Goal: Task Accomplishment & Management: Manage account settings

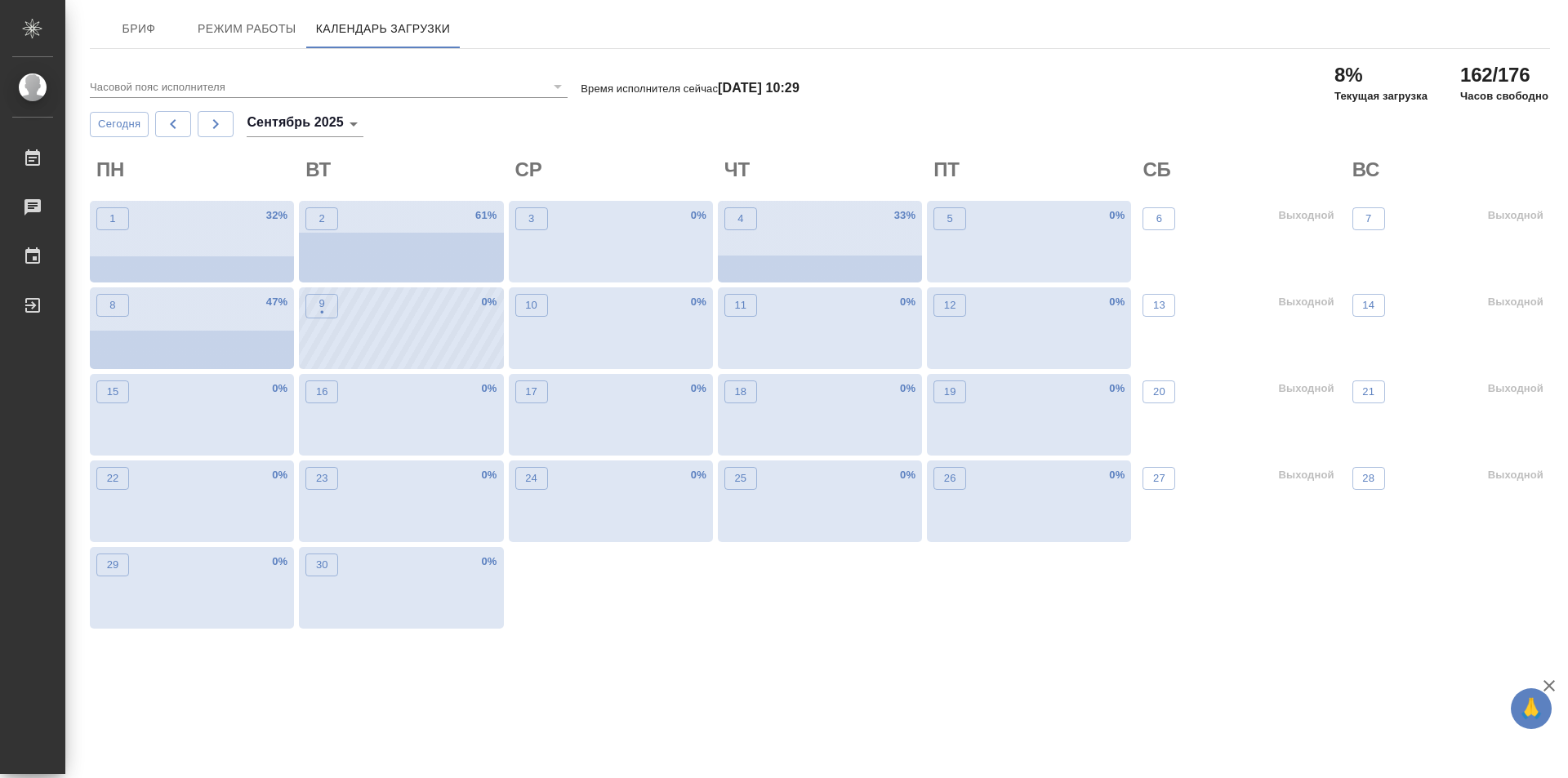
click at [359, 319] on div "9 • 0 %" at bounding box center [401, 328] width 204 height 82
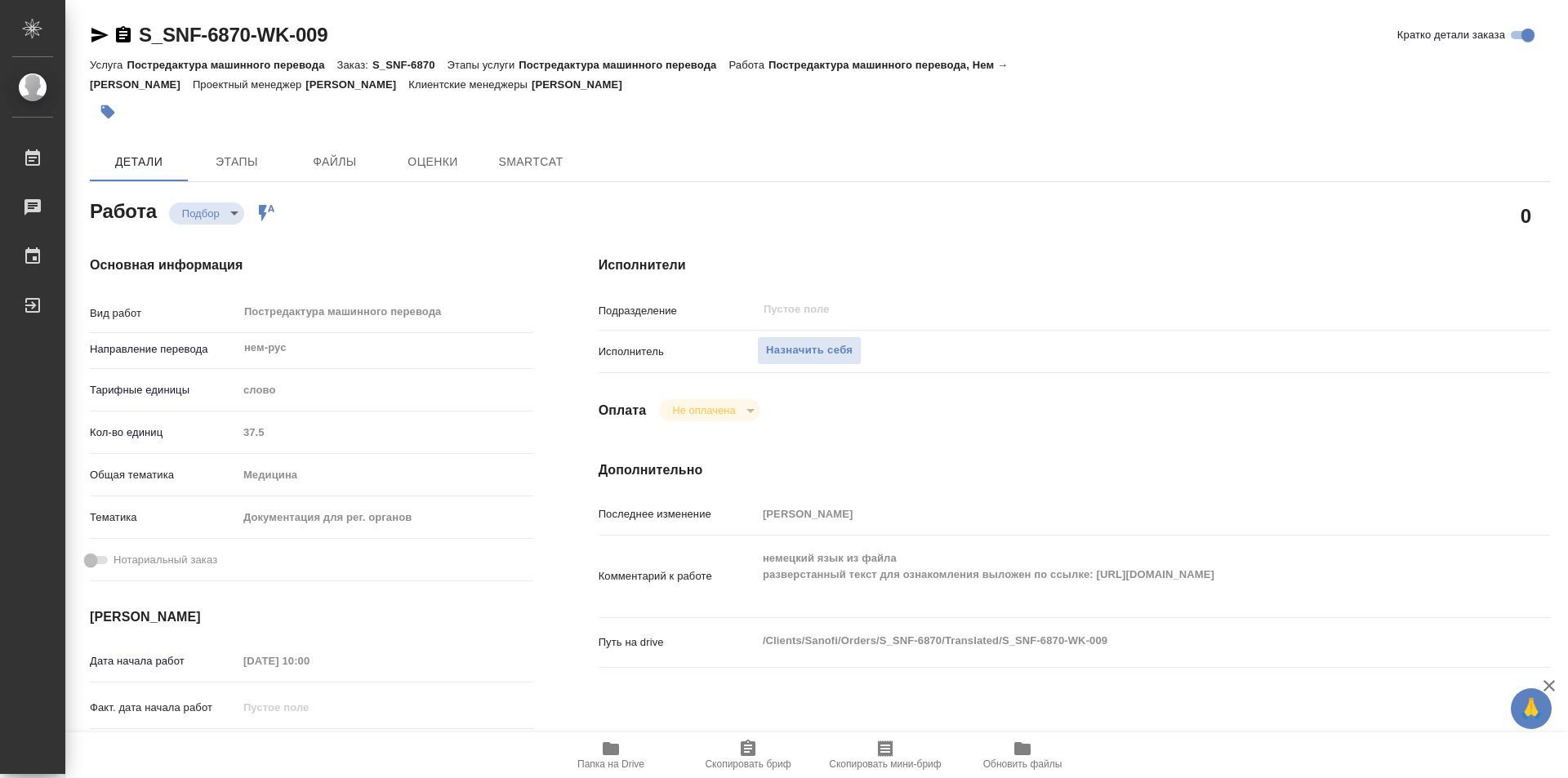
type textarea "x"
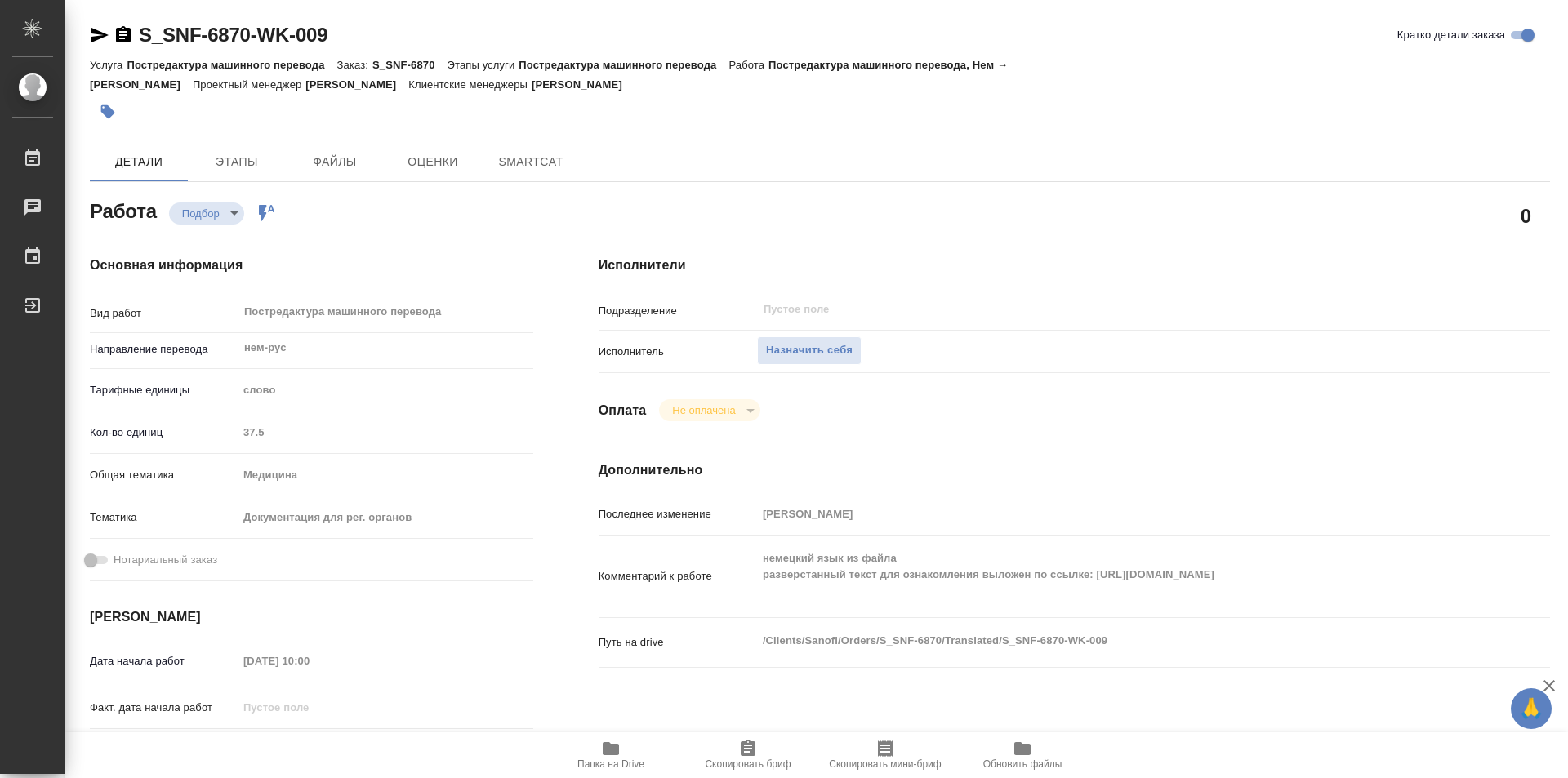
type textarea "x"
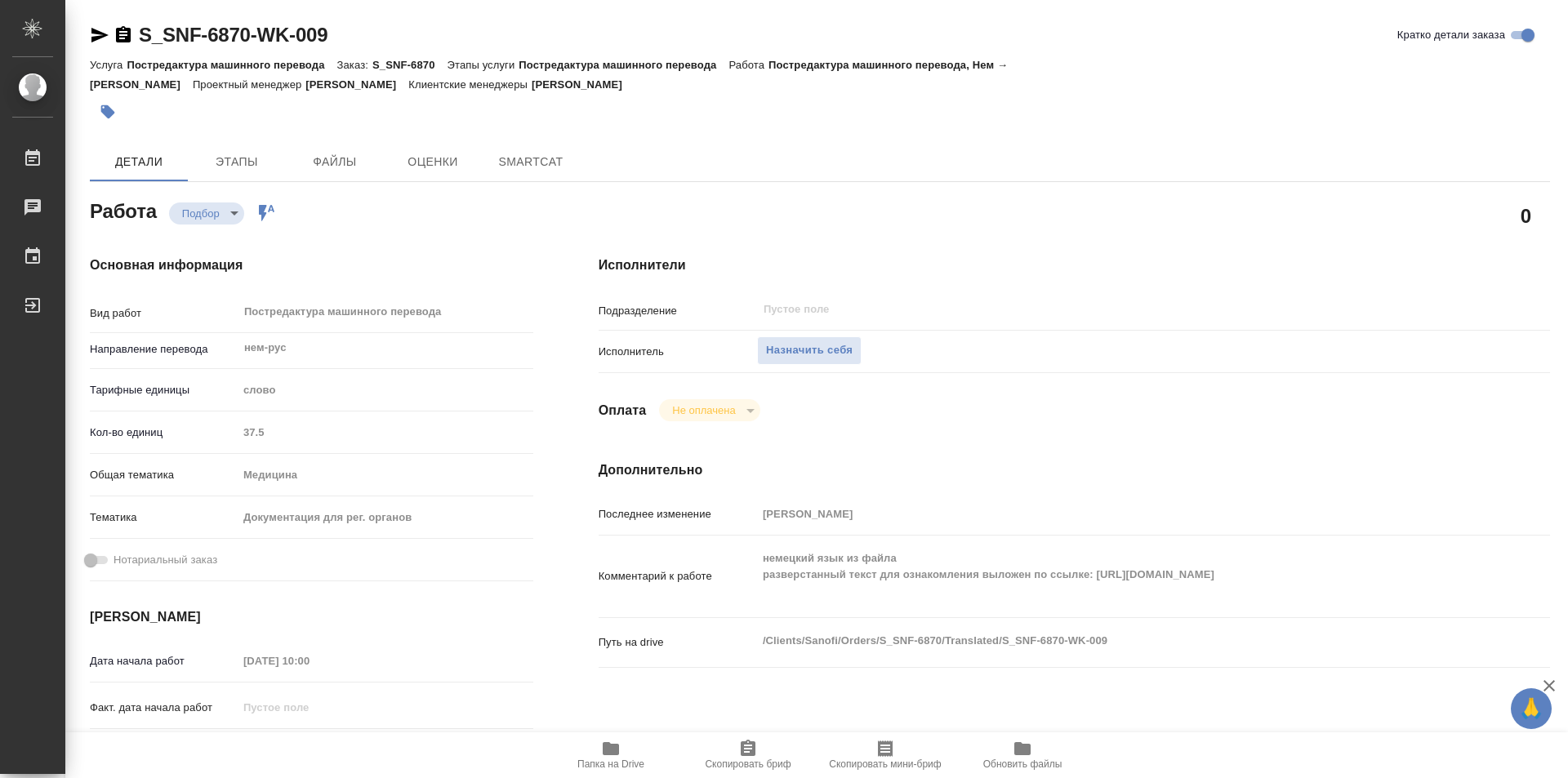
type textarea "x"
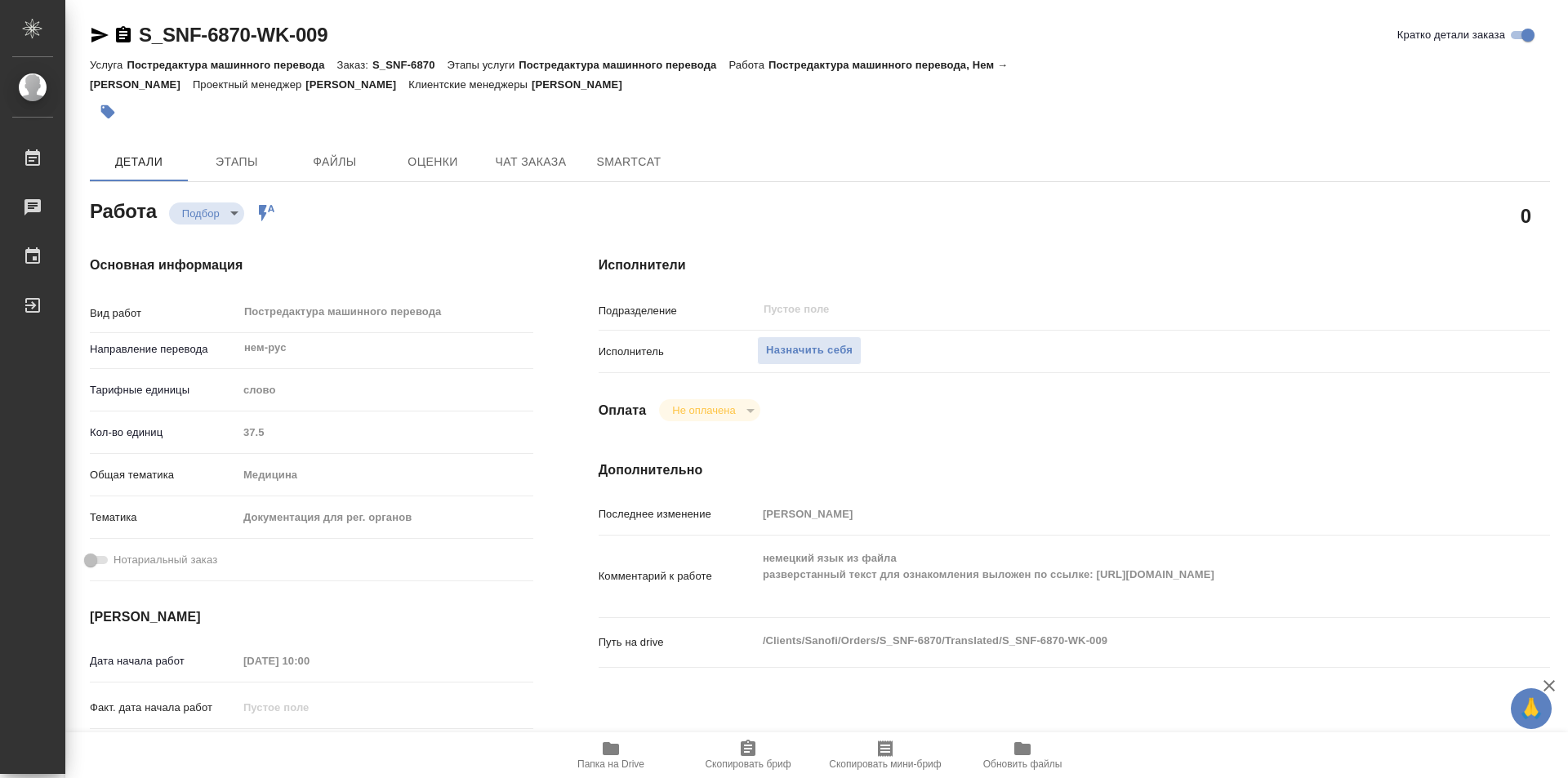
type textarea "x"
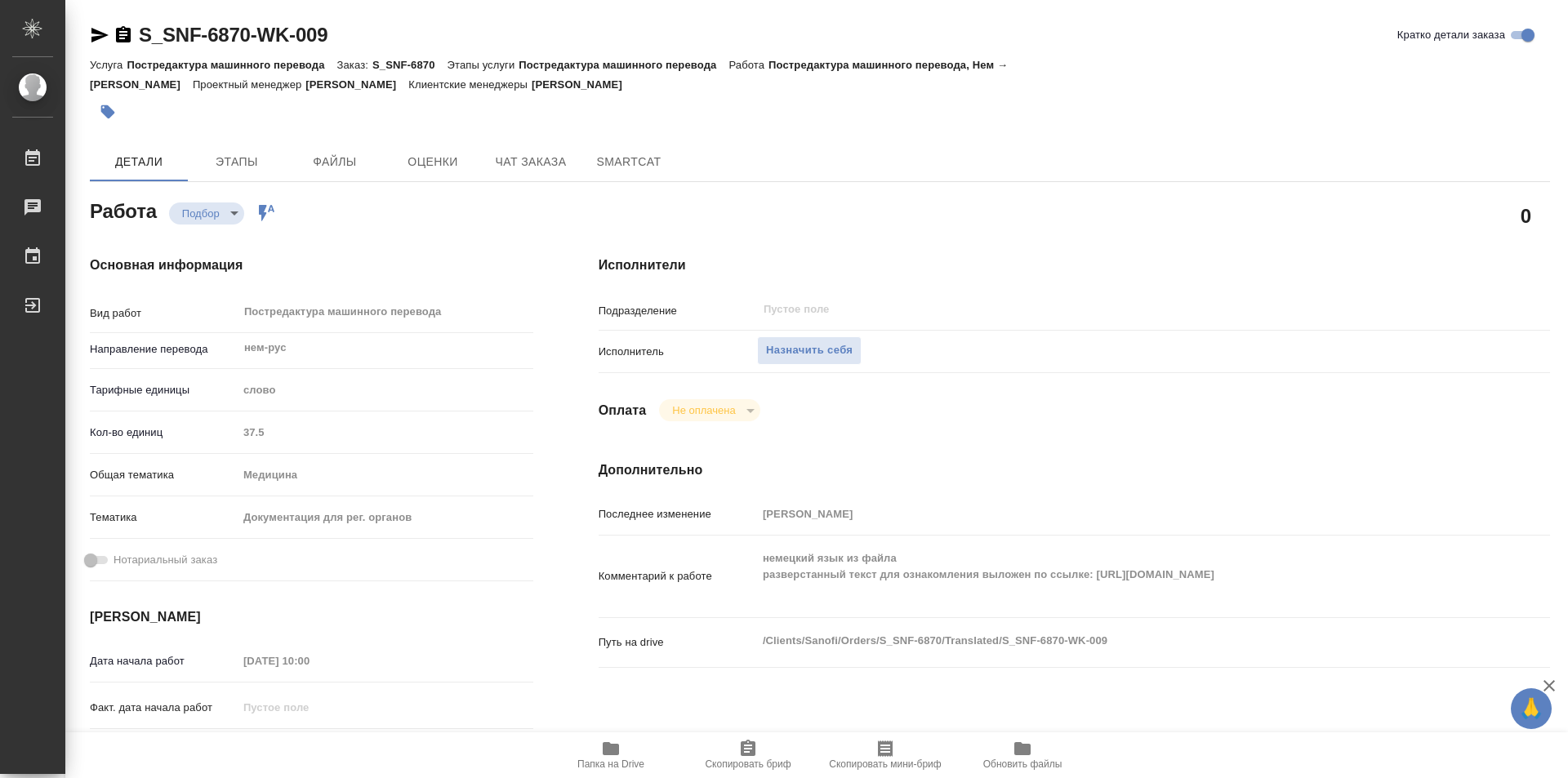
type textarea "x"
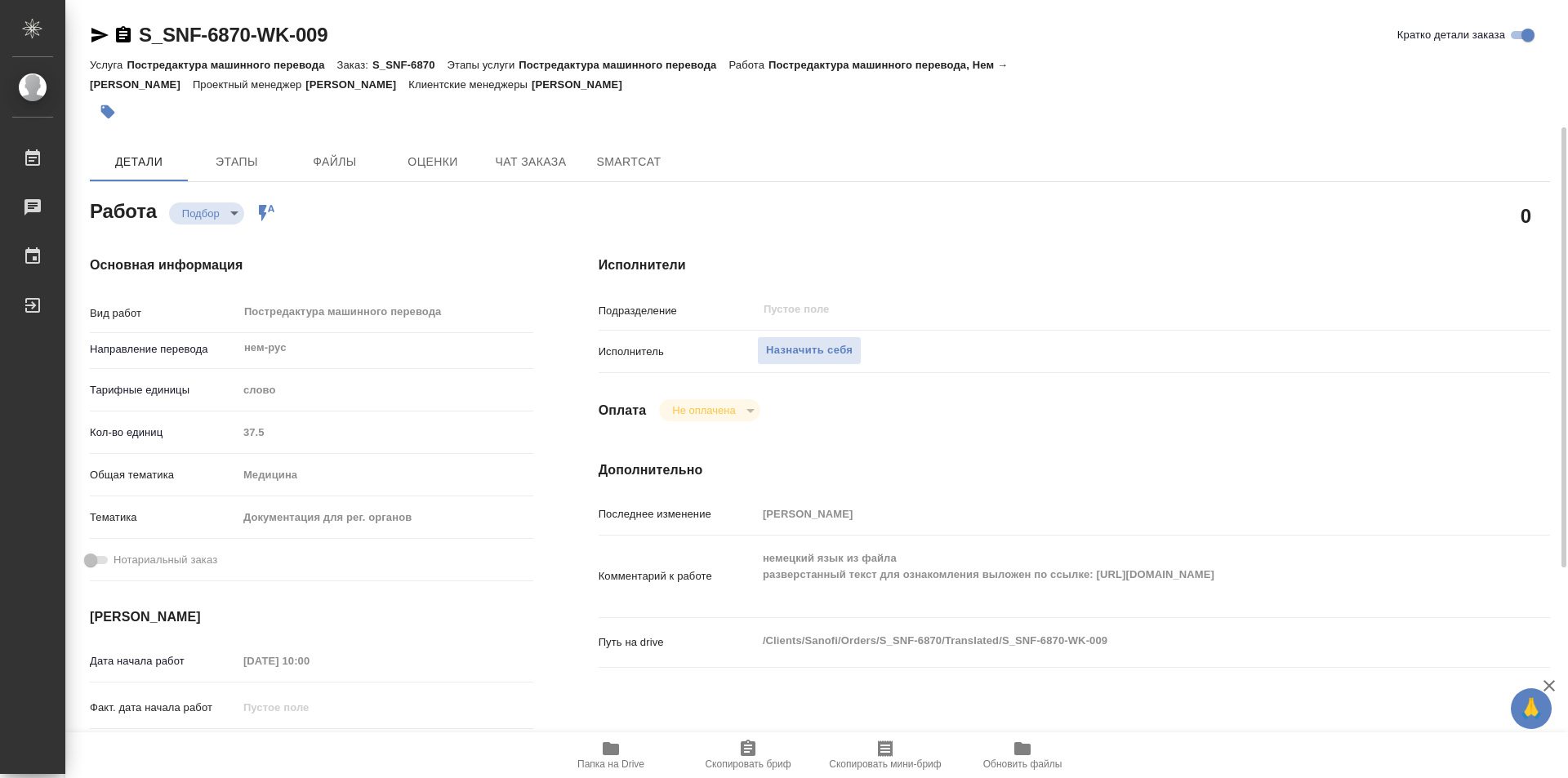
scroll to position [82, 0]
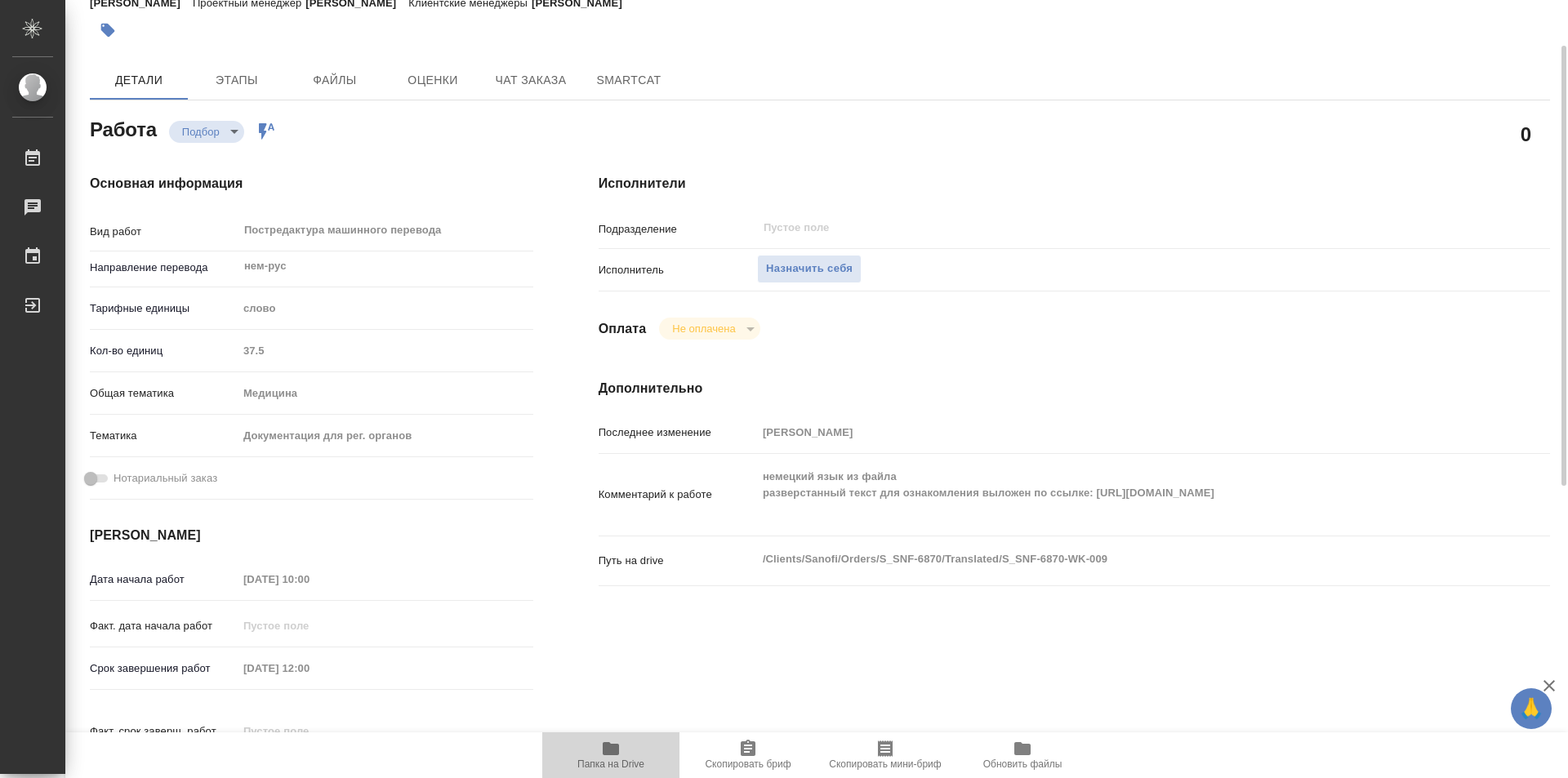
click at [603, 748] on icon "button" at bounding box center [610, 748] width 20 height 20
click at [778, 260] on span "Назначить себя" at bounding box center [810, 269] width 87 height 19
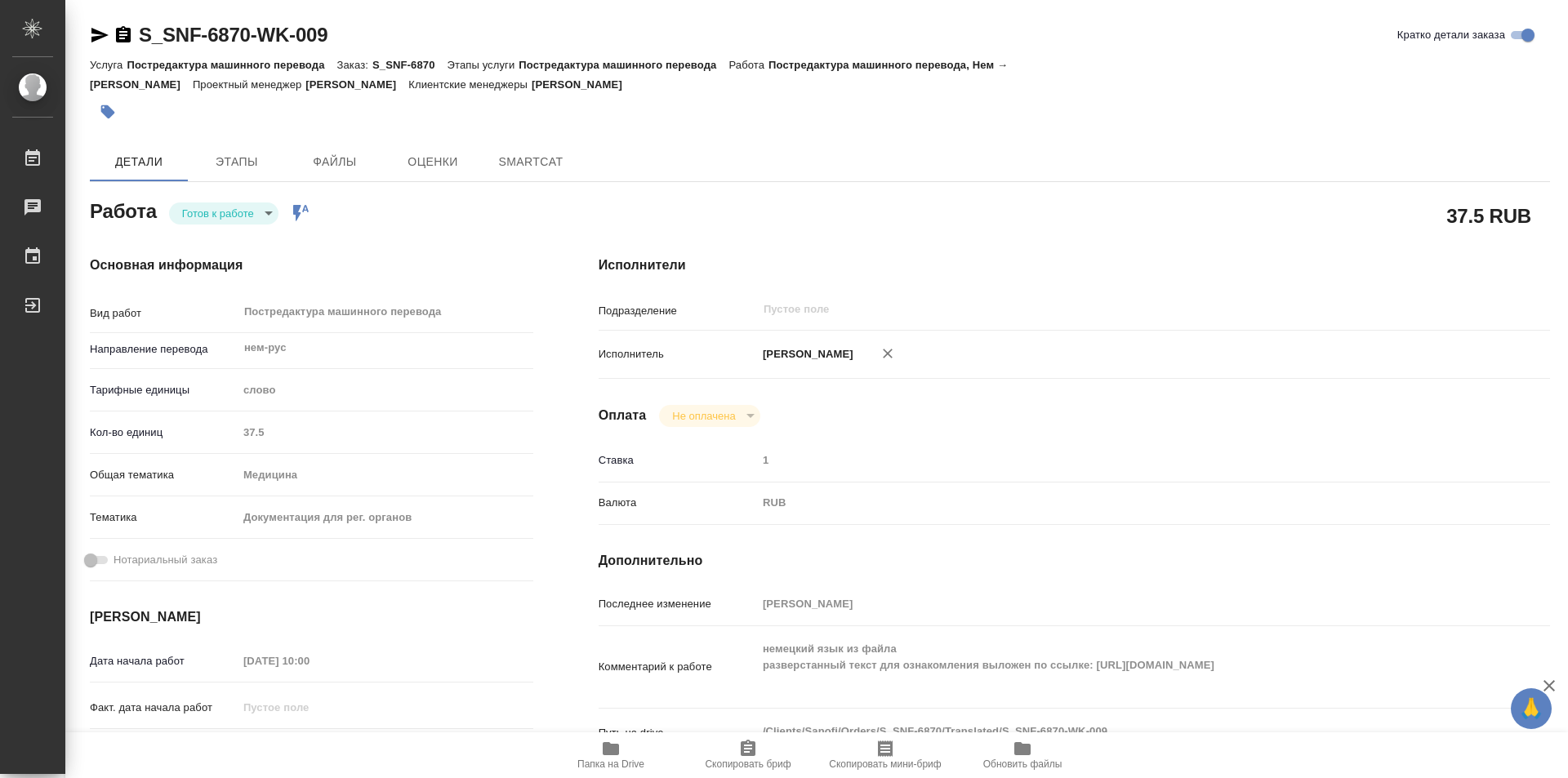
type textarea "x"
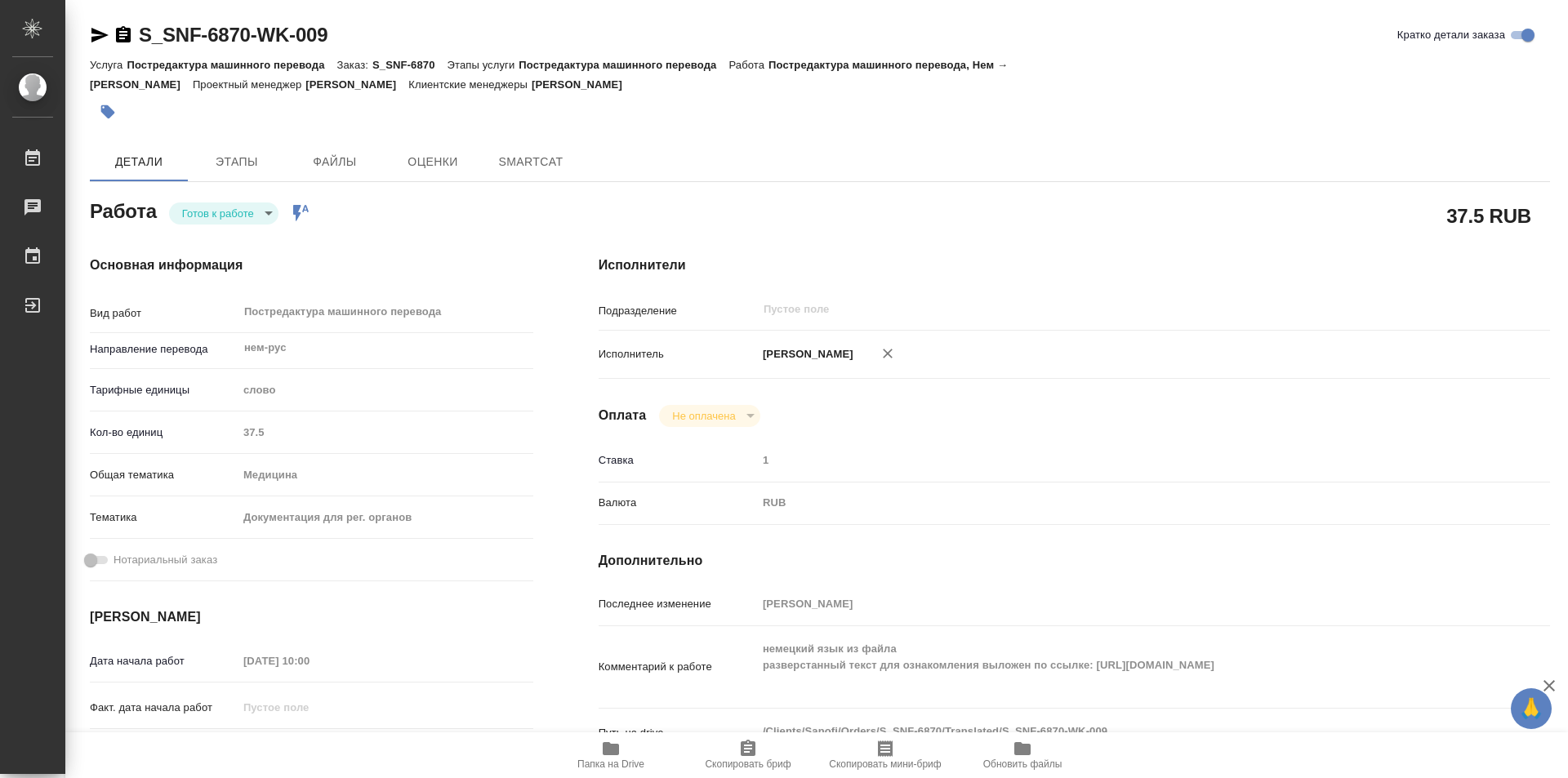
type textarea "x"
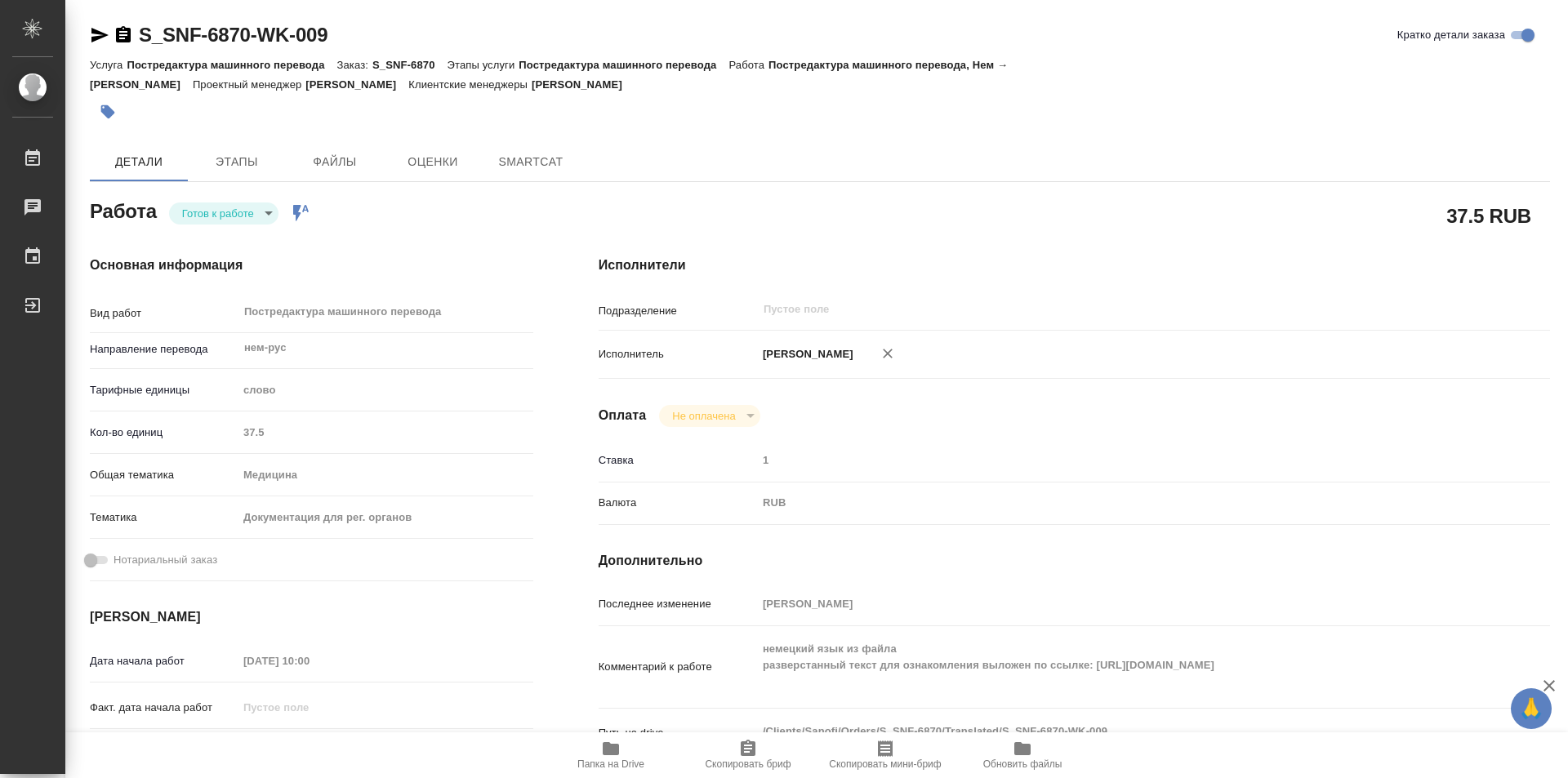
type textarea "x"
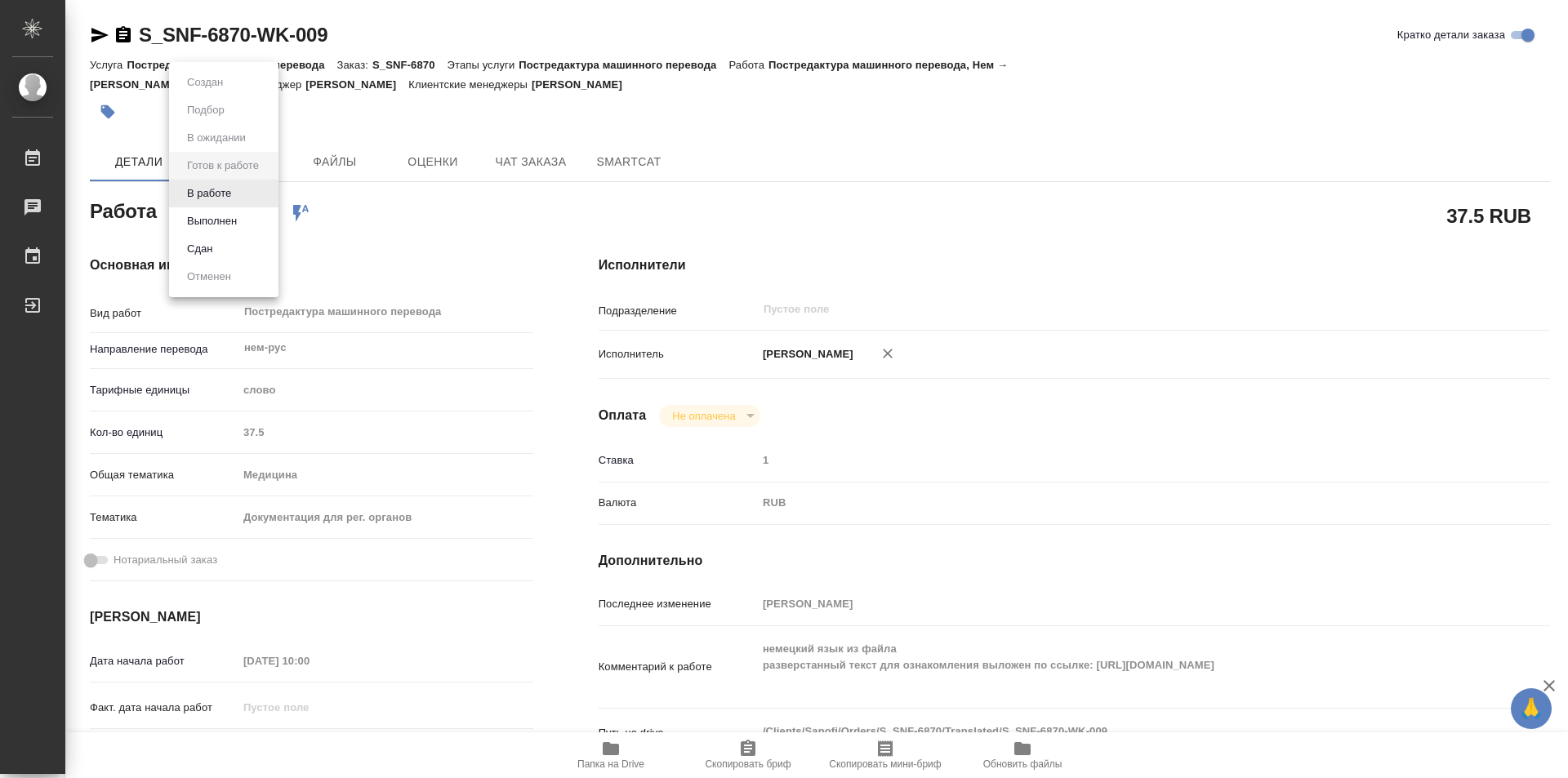
drag, startPoint x: 269, startPoint y: 197, endPoint x: 229, endPoint y: 196, distance: 40.0
click at [269, 196] on body "🙏 .cls-1 fill:#fff; AWATERA Kozinets Larisa Работы Чаты График Выйти S_SNF-6870…" at bounding box center [784, 389] width 1568 height 778
type textarea "x"
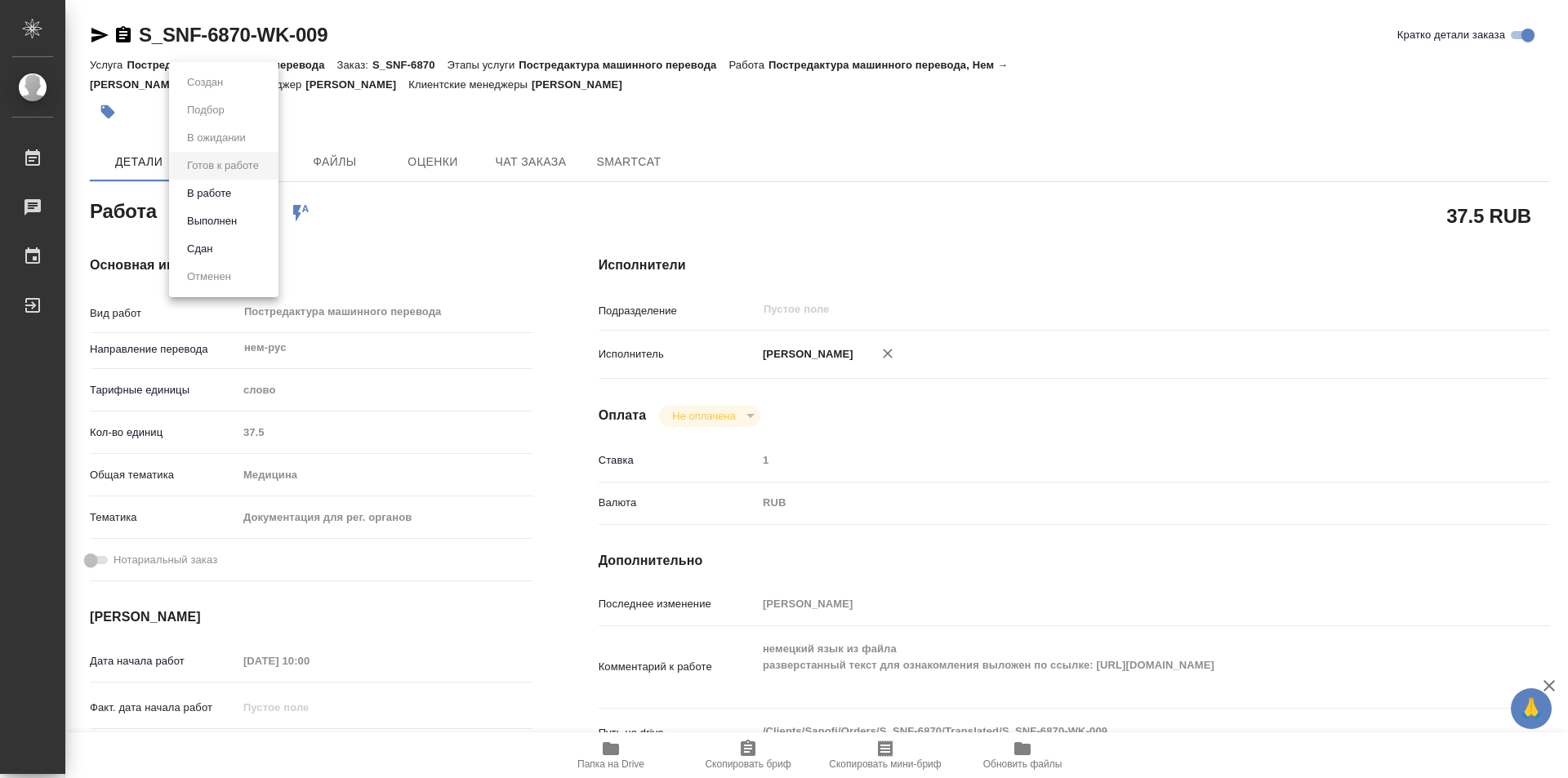
type textarea "x"
click at [207, 187] on button "В работе" at bounding box center [209, 193] width 54 height 18
type textarea "x"
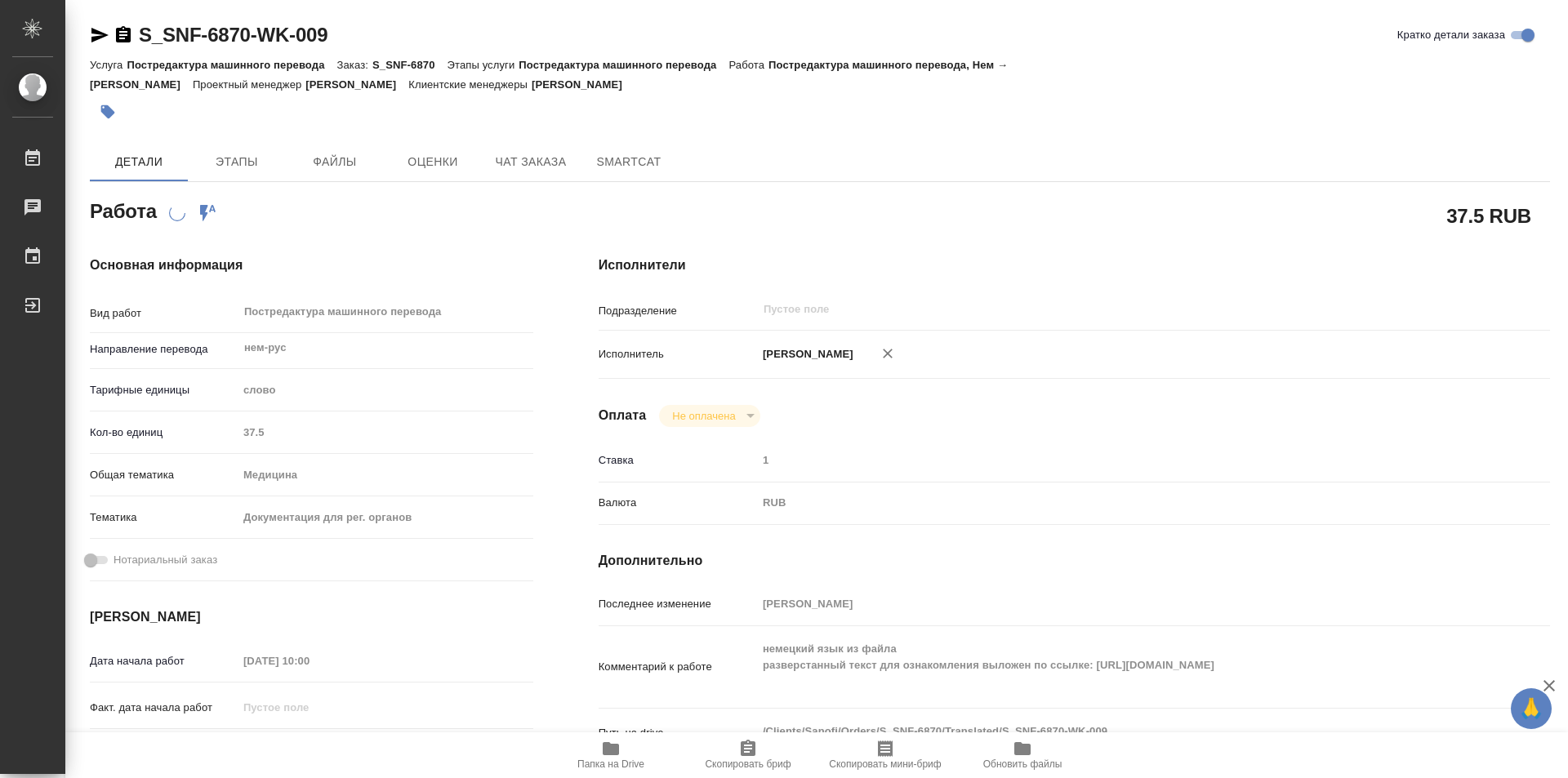
type textarea "x"
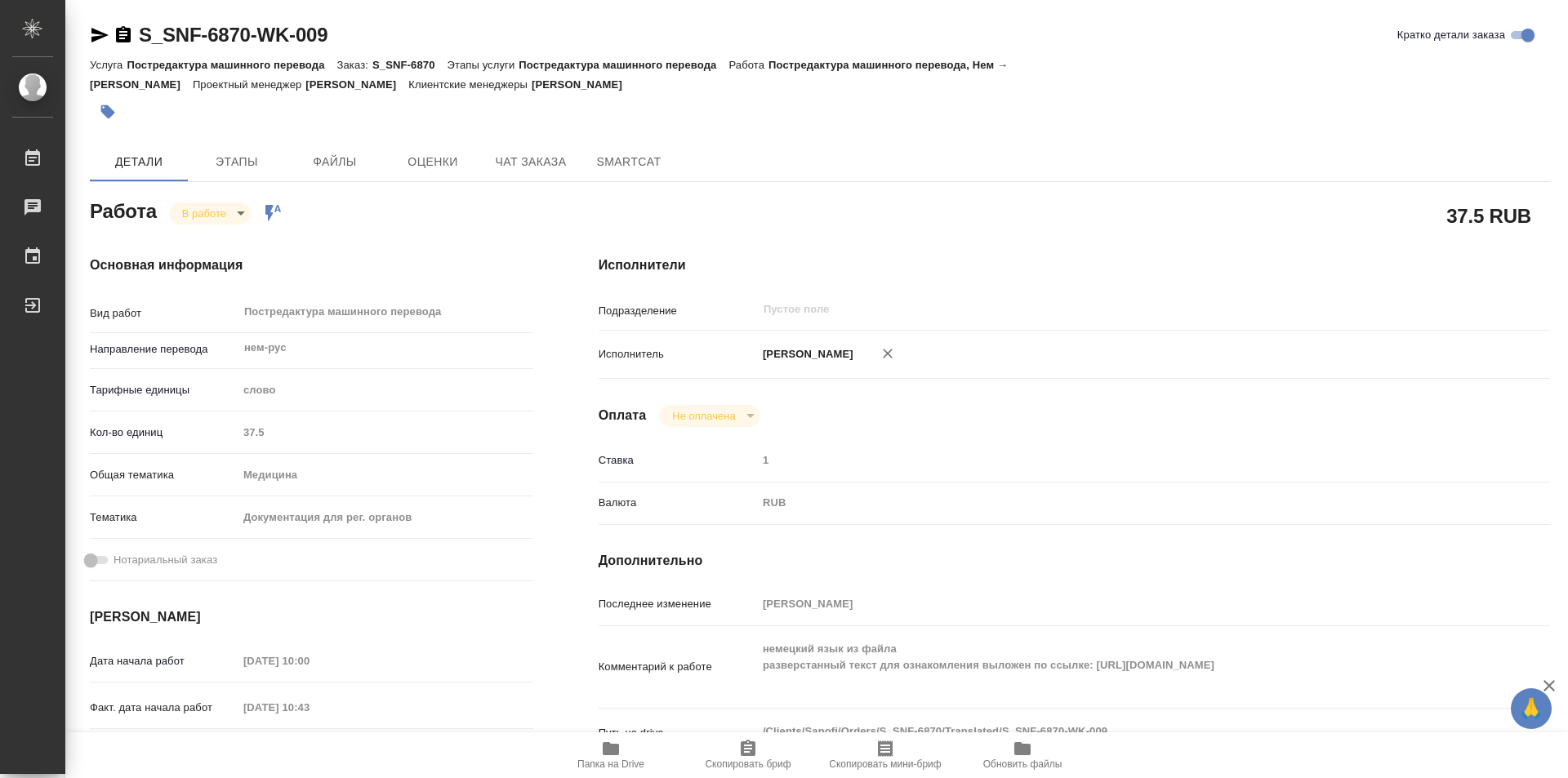
type textarea "x"
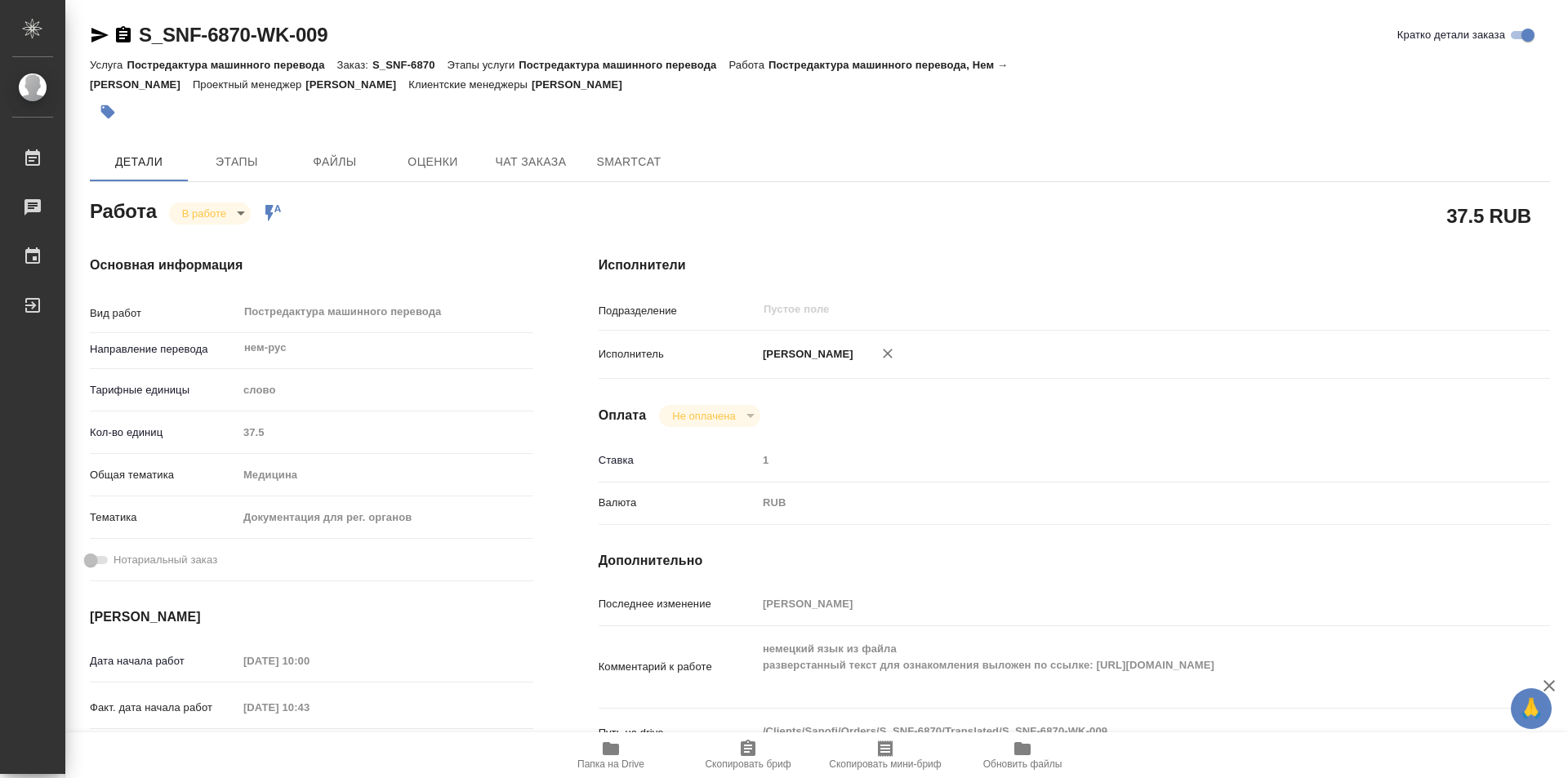
type textarea "x"
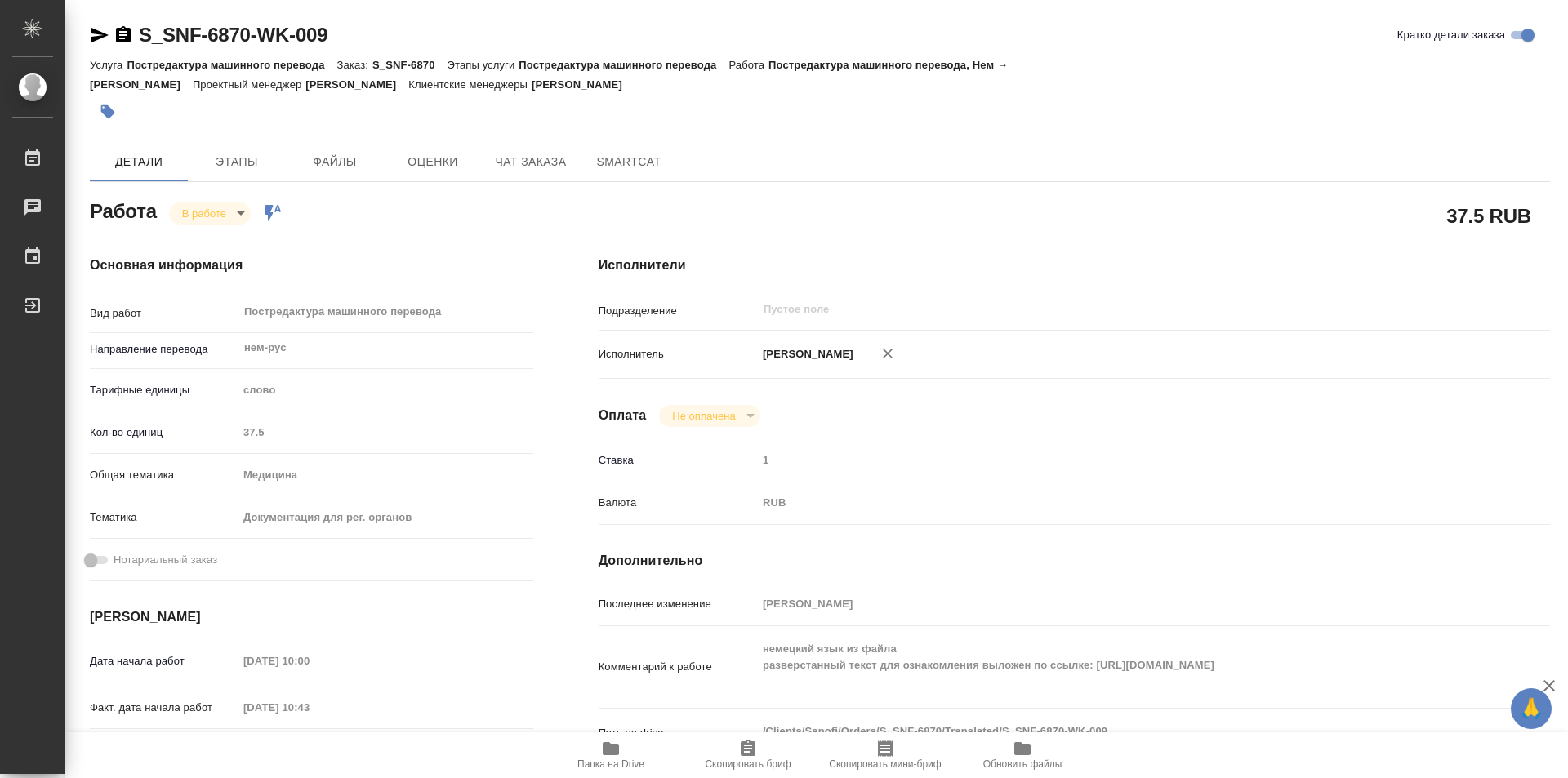
type textarea "x"
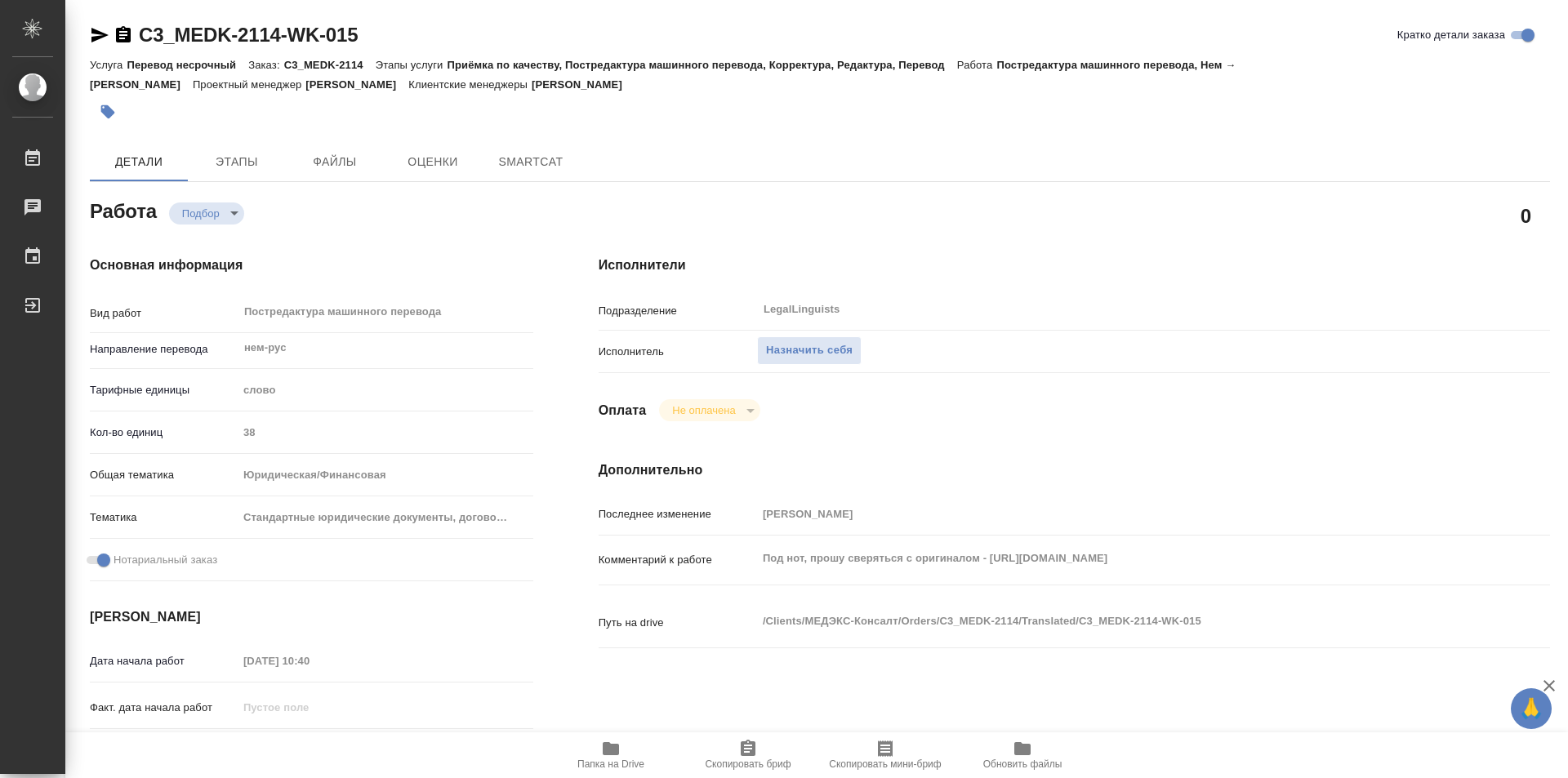
type textarea "x"
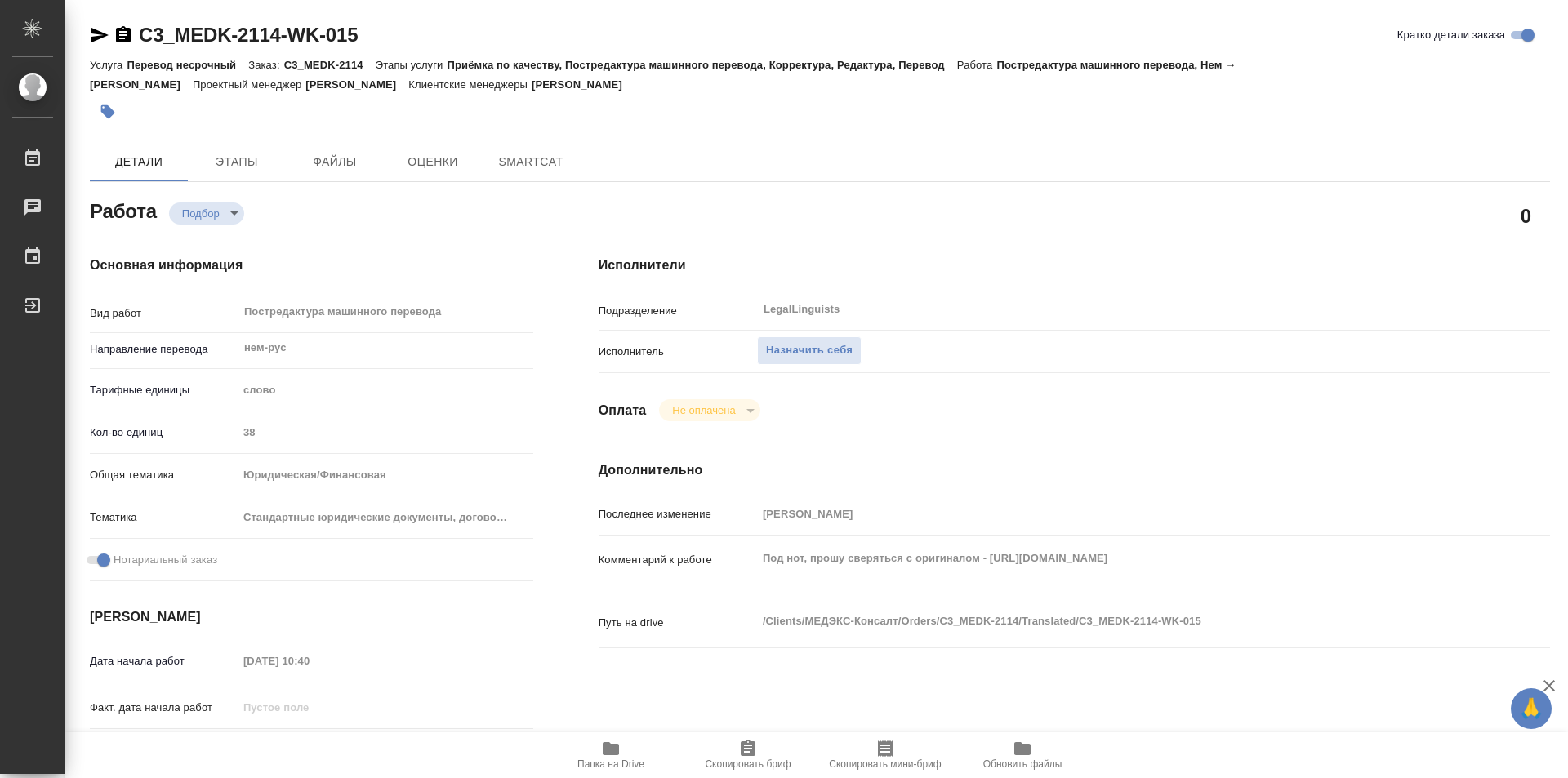
type textarea "x"
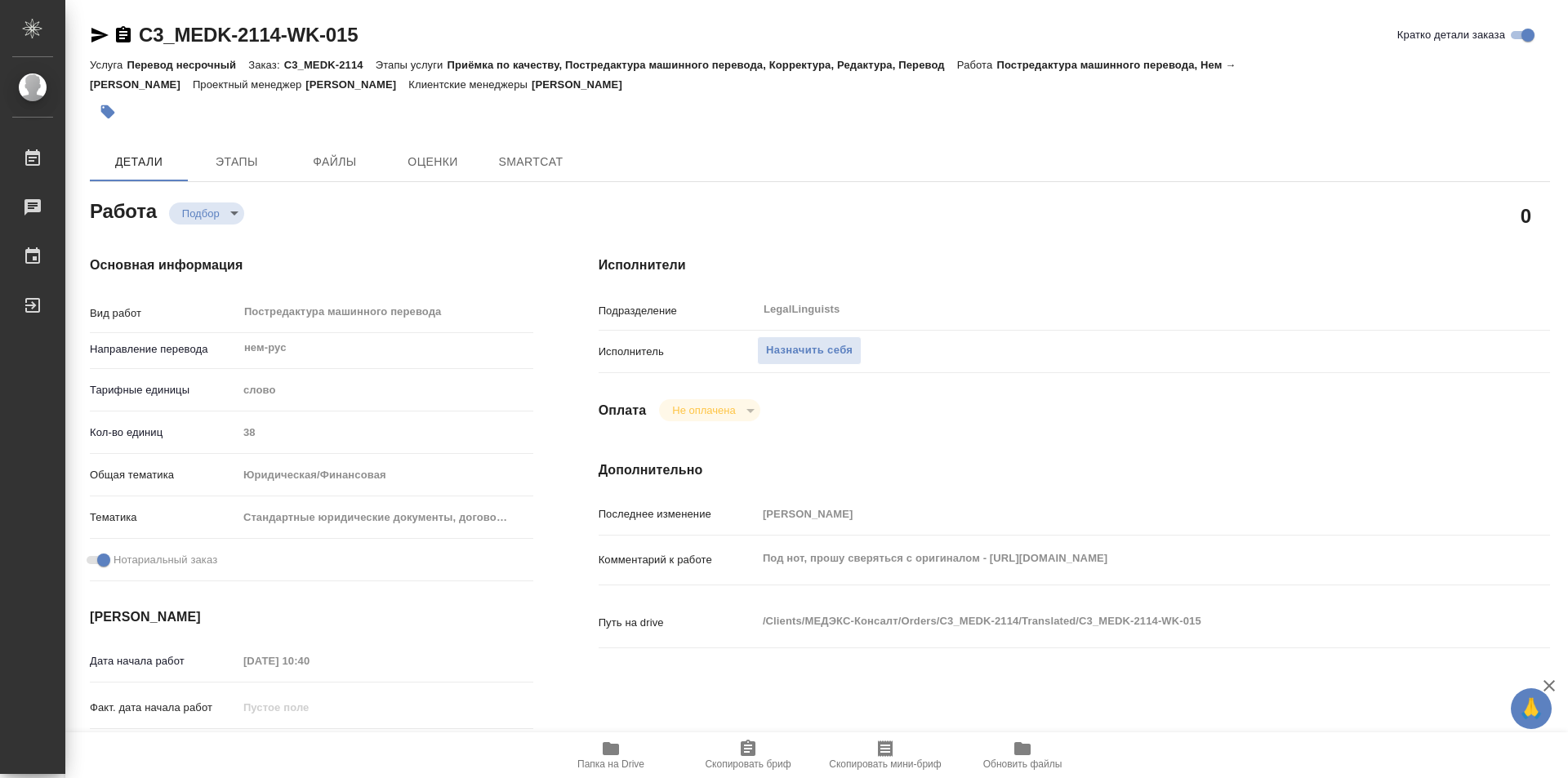
type textarea "x"
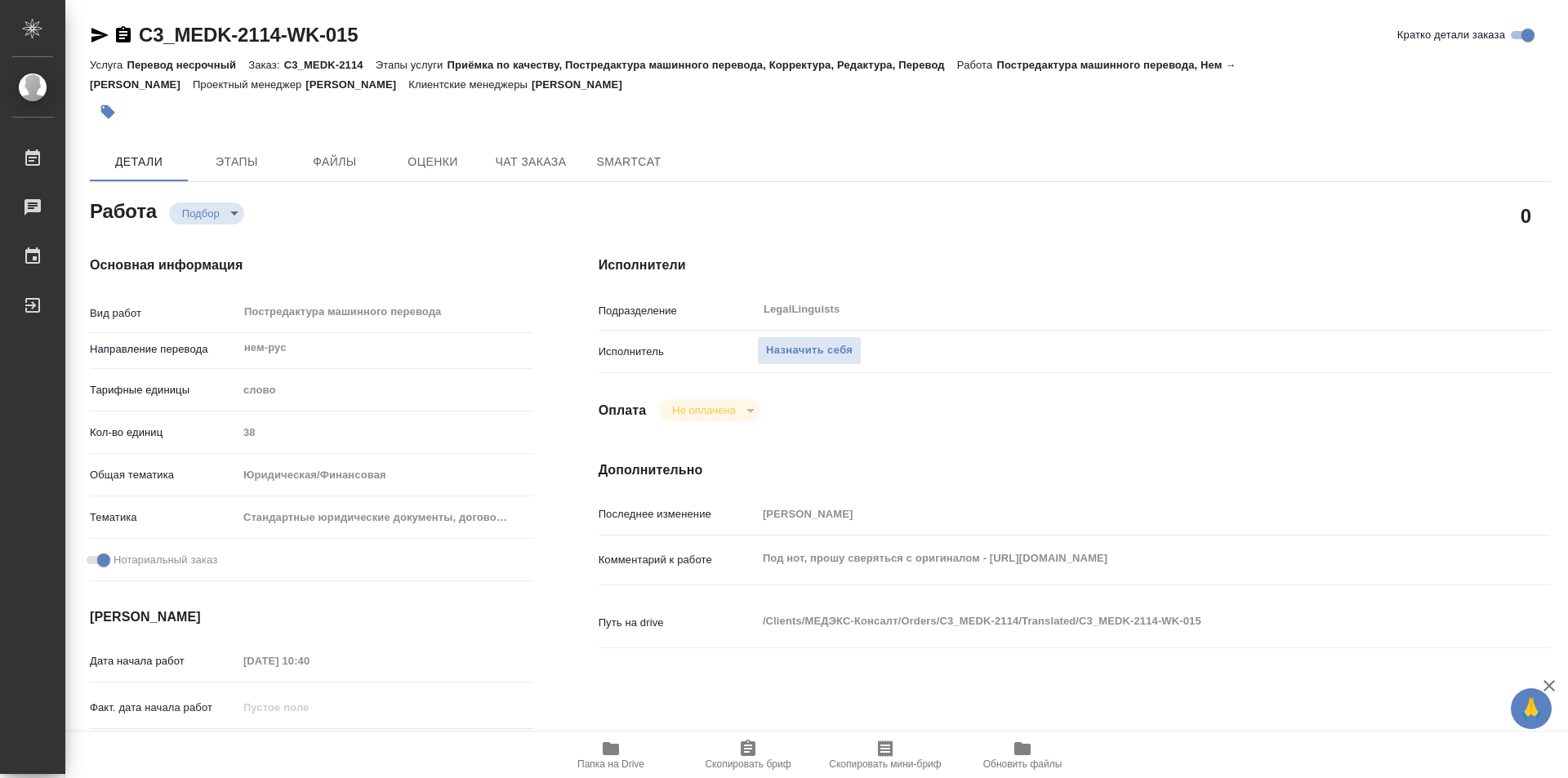
type textarea "x"
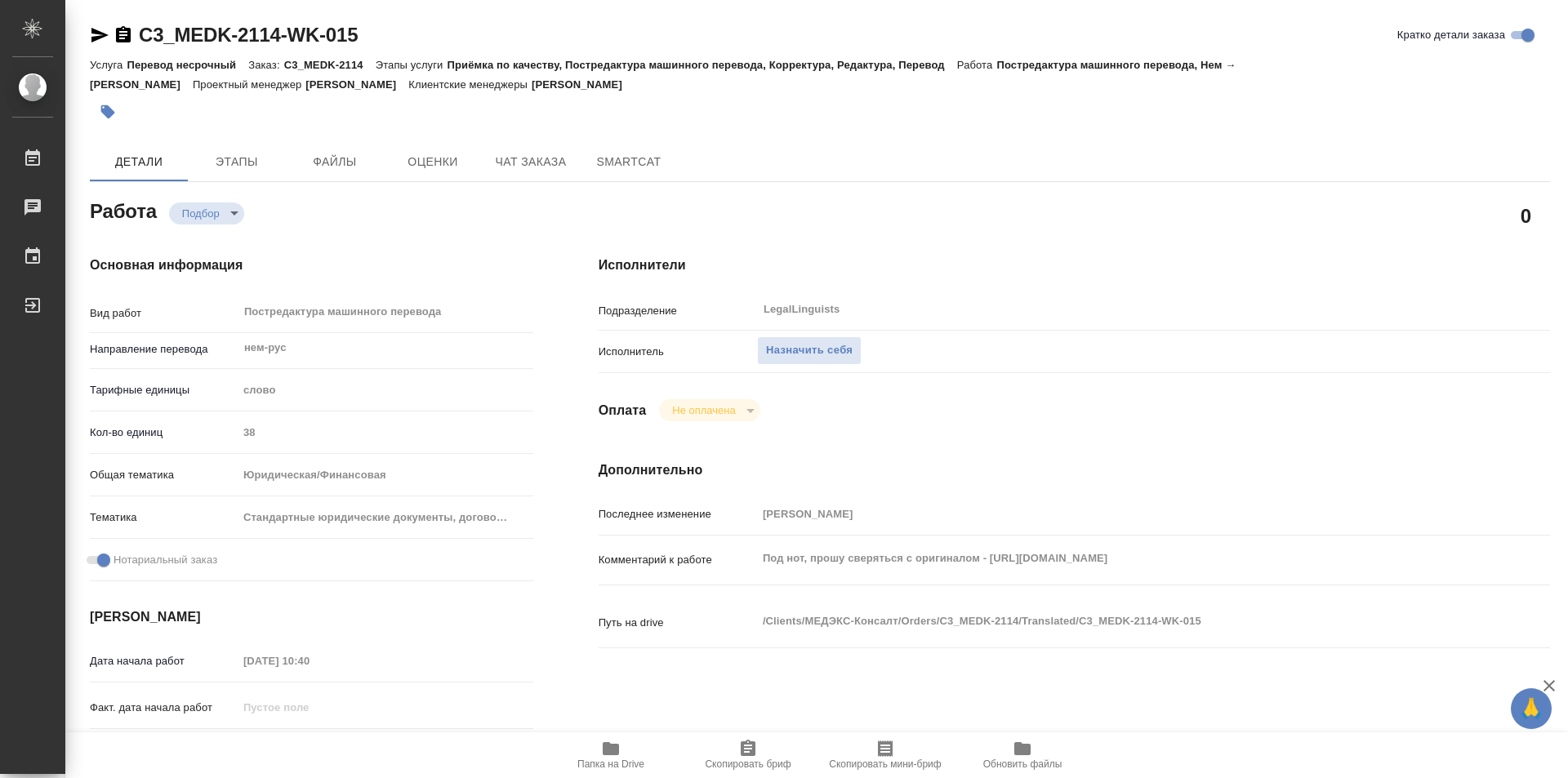
type textarea "x"
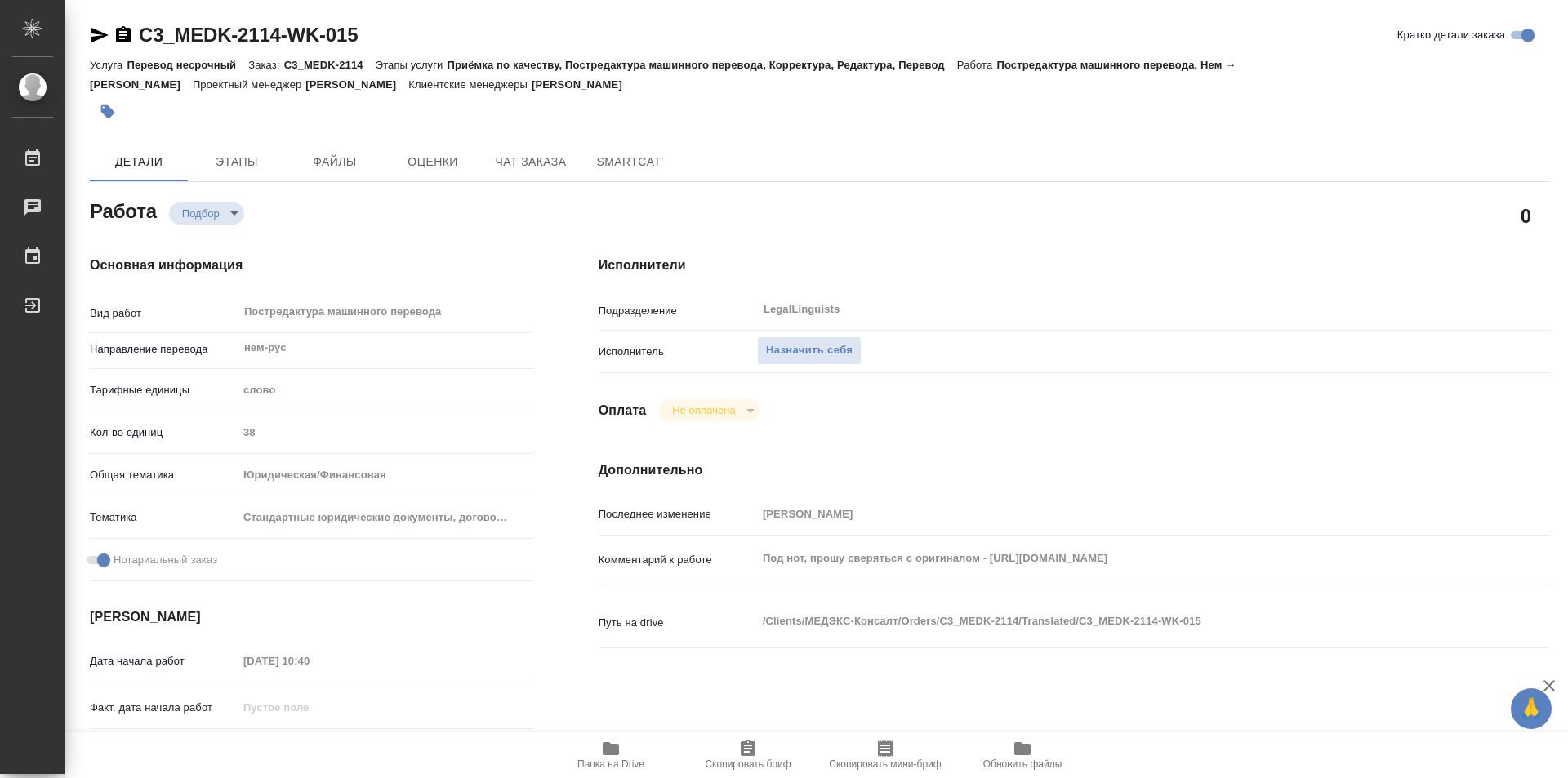
click at [605, 750] on icon "button" at bounding box center [610, 748] width 16 height 13
click at [789, 354] on span "Назначить себя" at bounding box center [810, 350] width 87 height 19
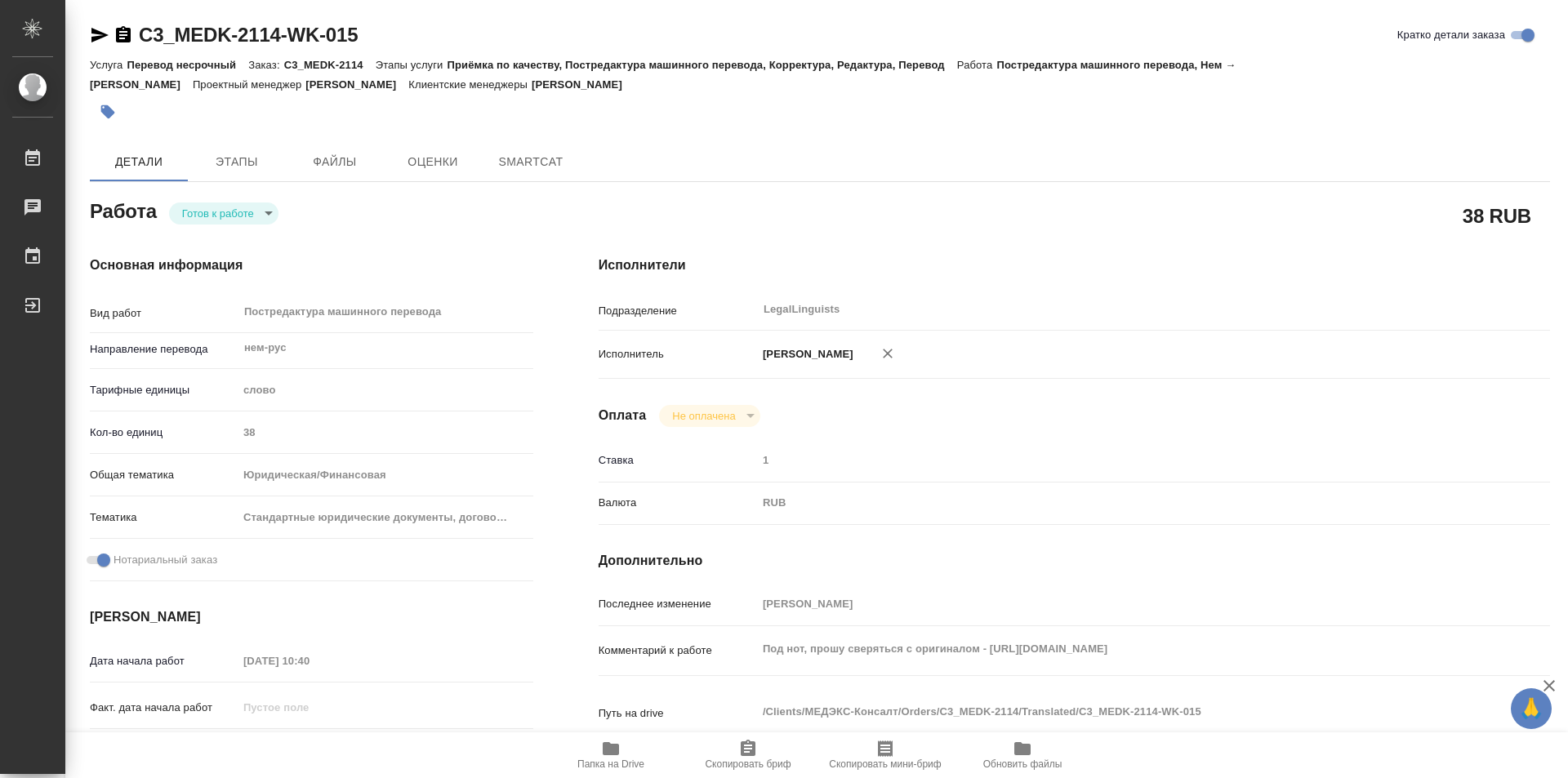
type textarea "x"
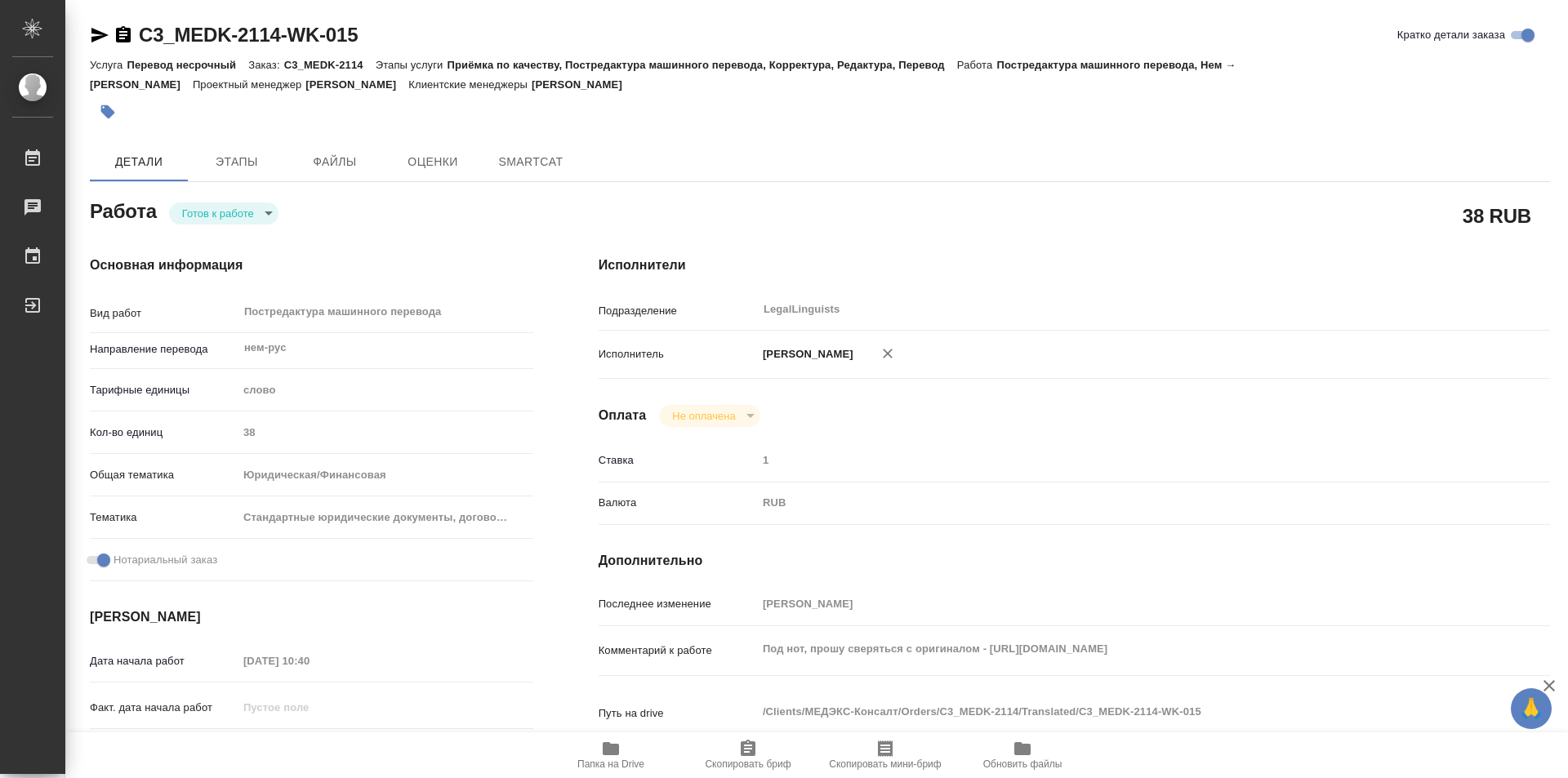
type textarea "x"
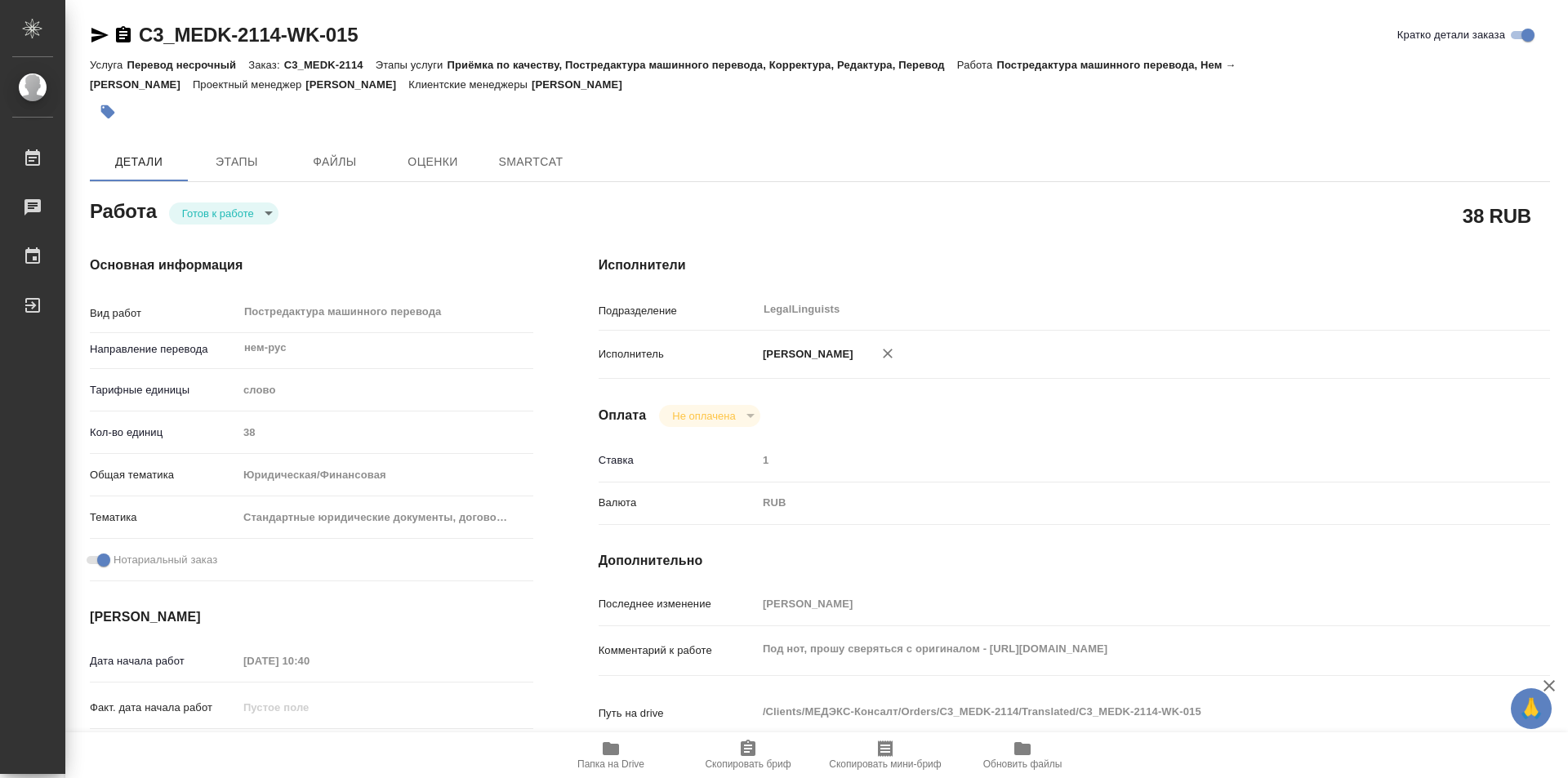
type textarea "x"
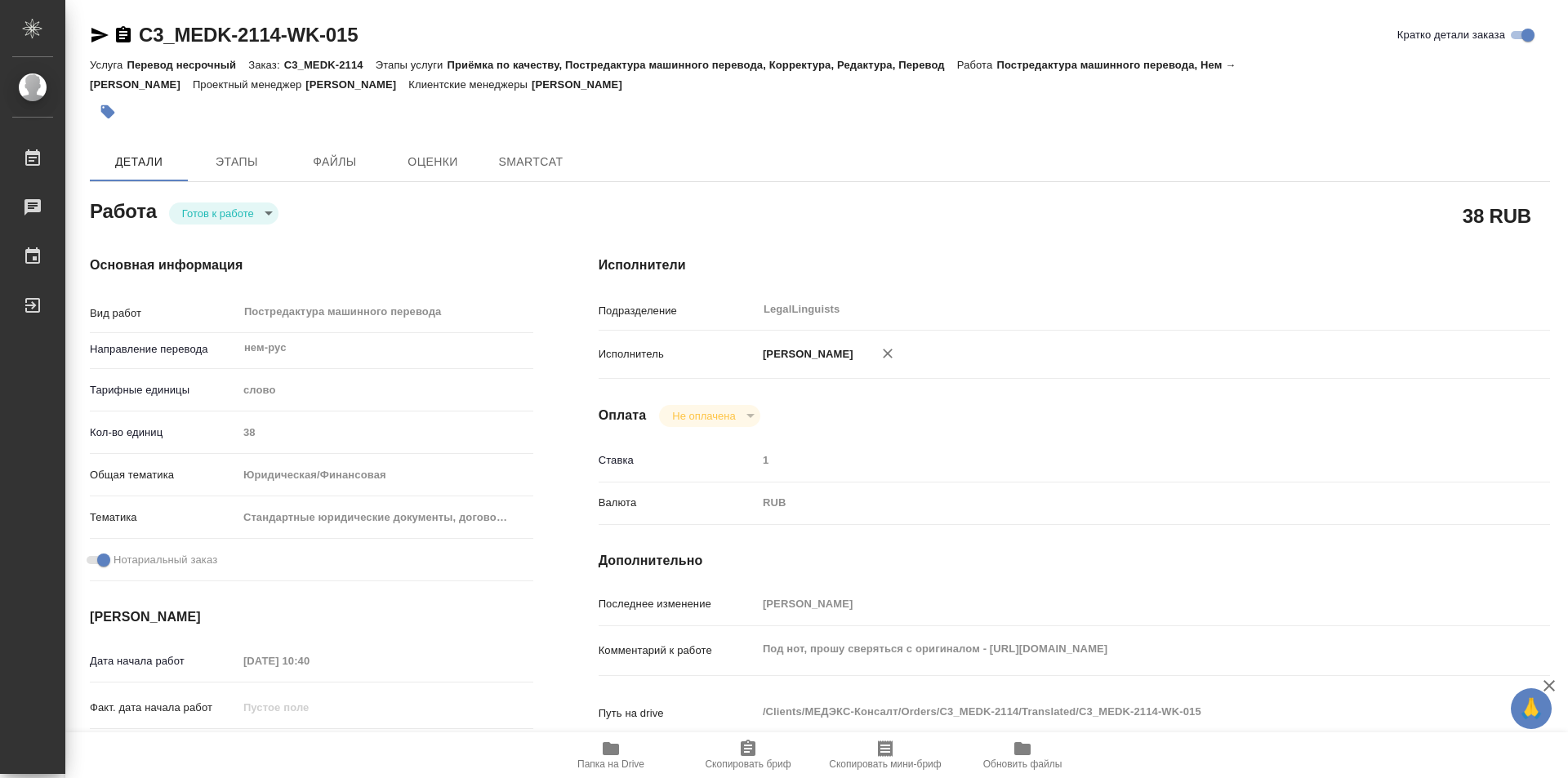
type textarea "x"
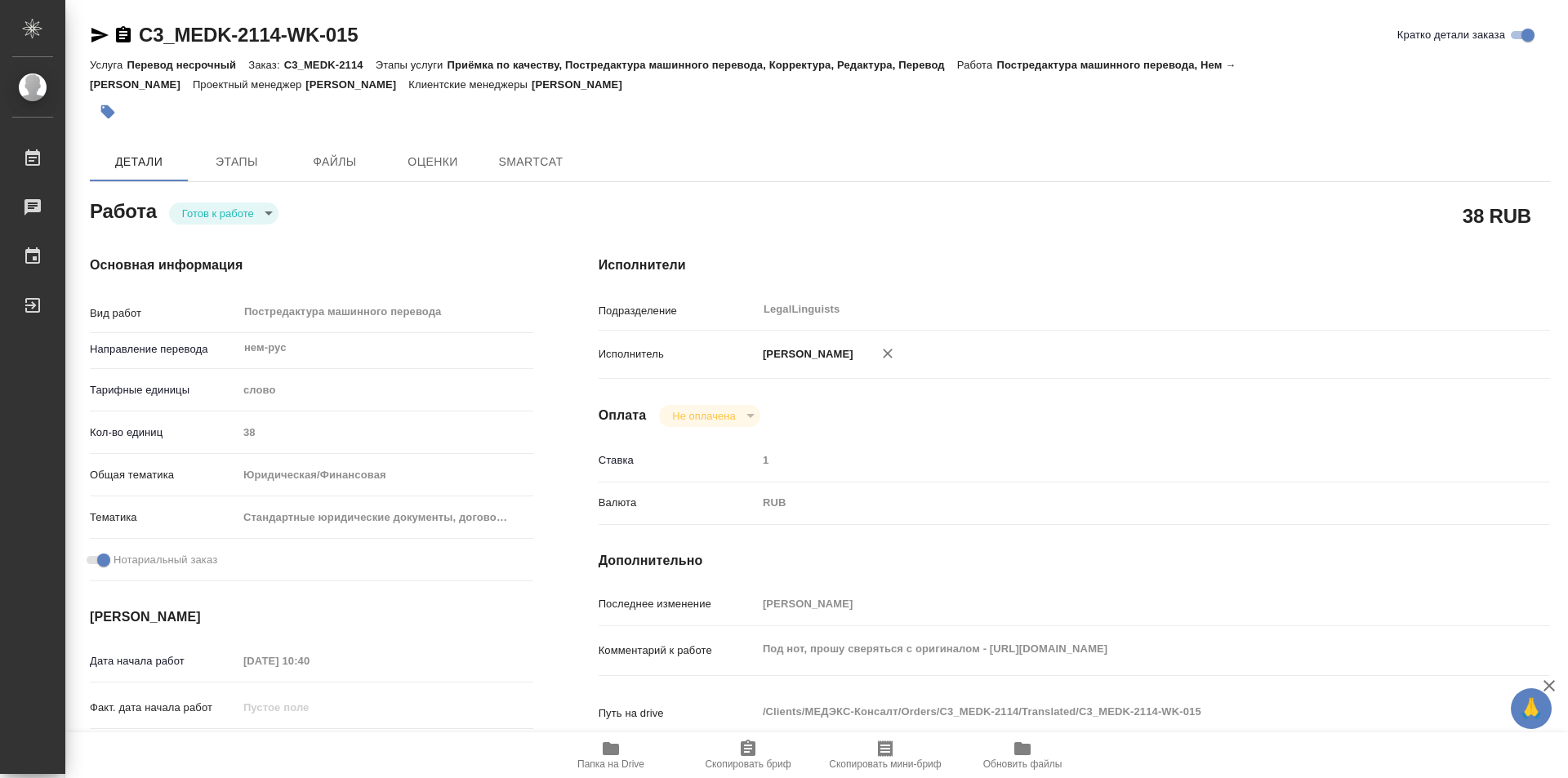
type textarea "x"
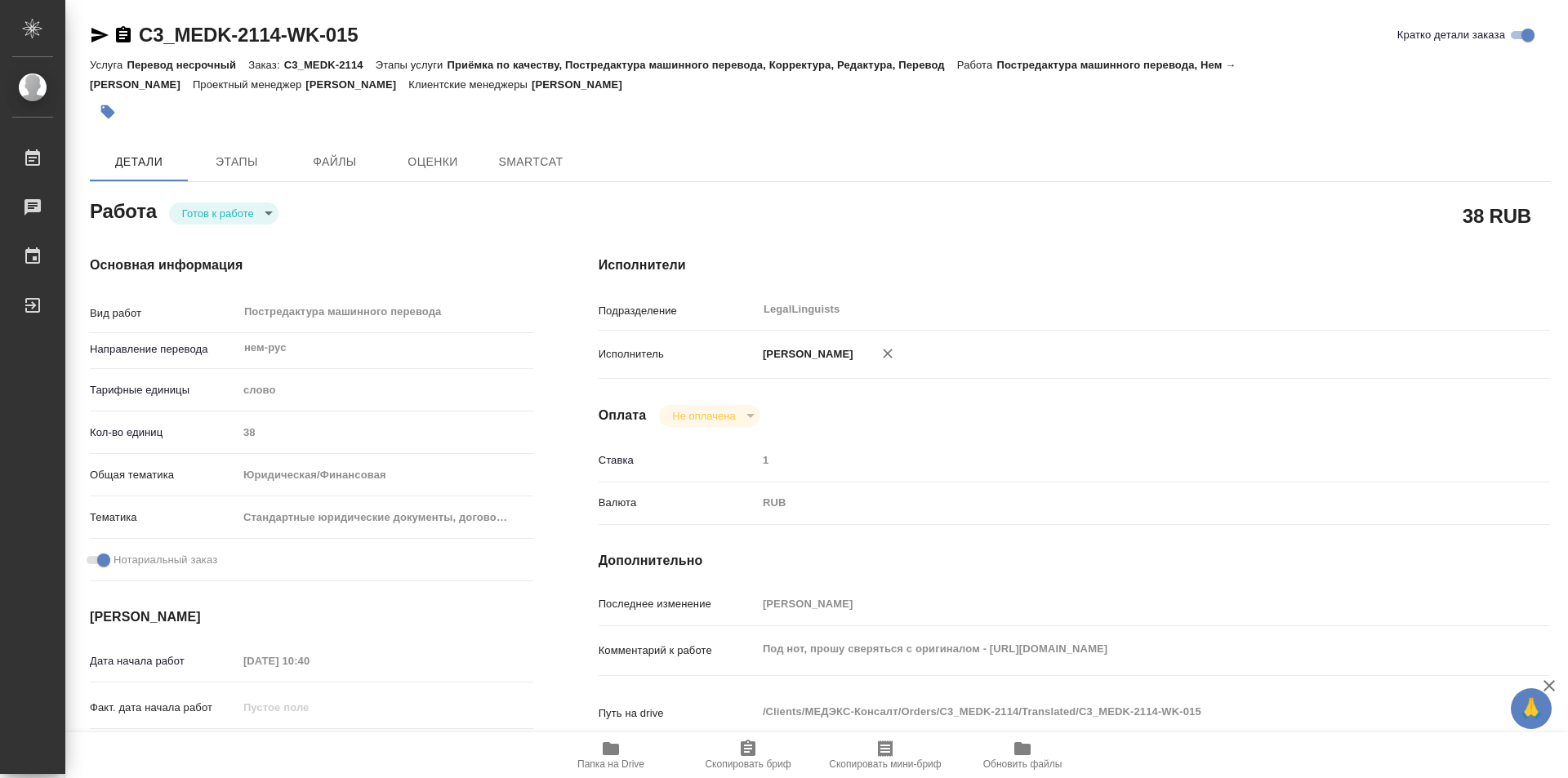
type textarea "x"
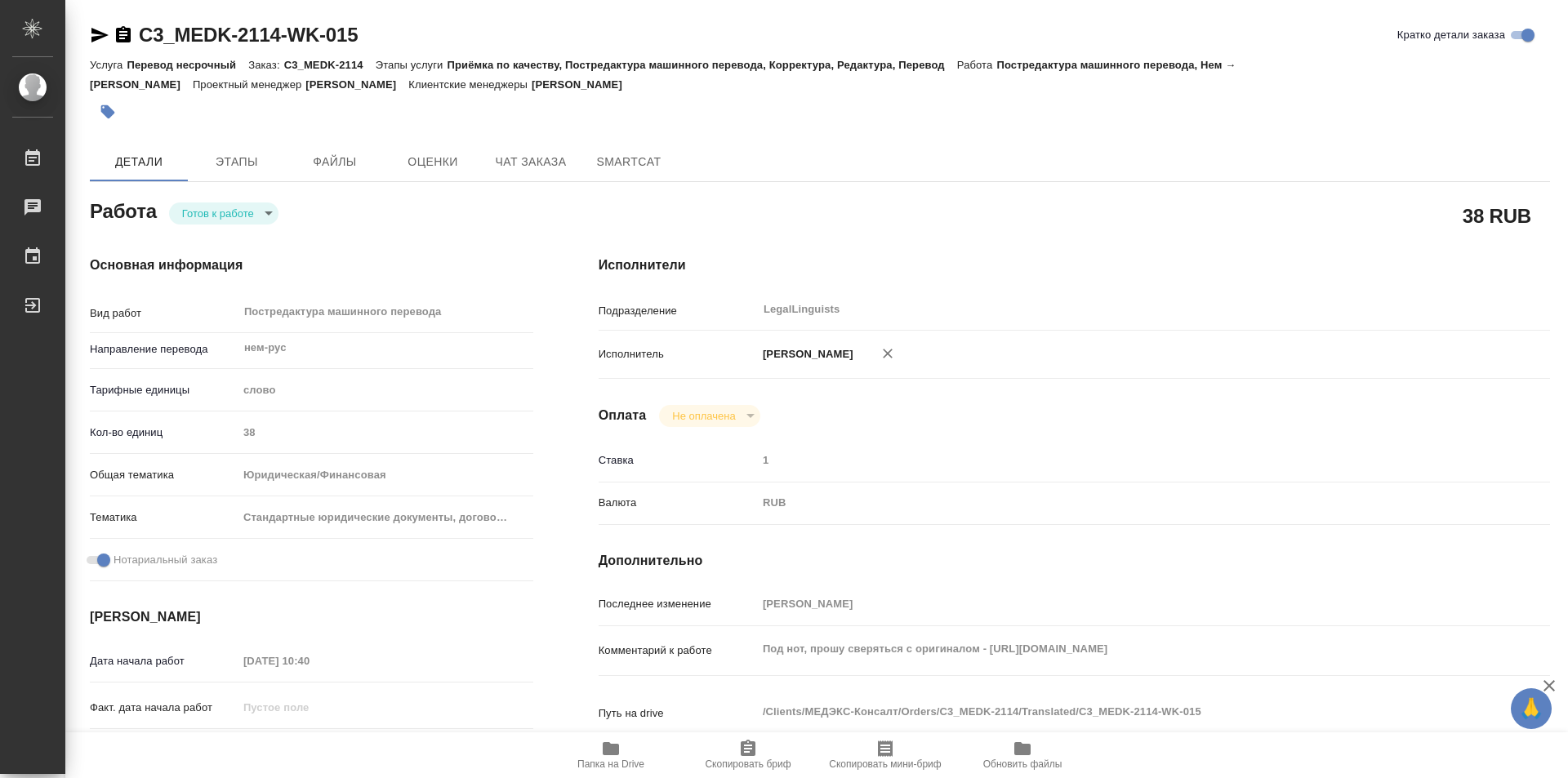
click at [274, 210] on body "🙏 .cls-1 fill:#fff; AWATERA Kozinets Larisa Работы Чаты График Выйти C3_MEDK-21…" at bounding box center [784, 389] width 1568 height 778
type textarea "x"
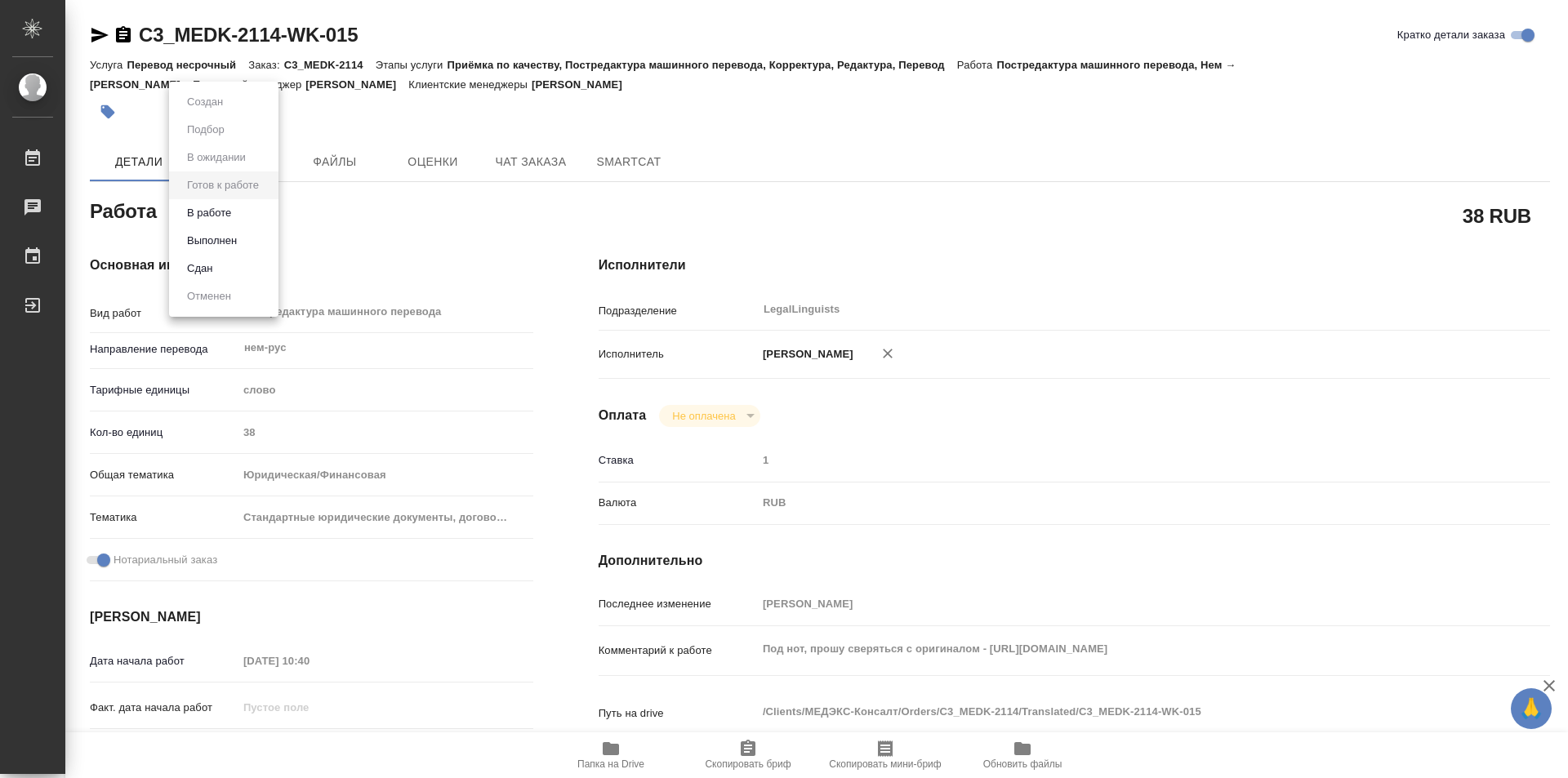
type textarea "x"
click at [213, 209] on button "В работе" at bounding box center [209, 212] width 54 height 18
type textarea "x"
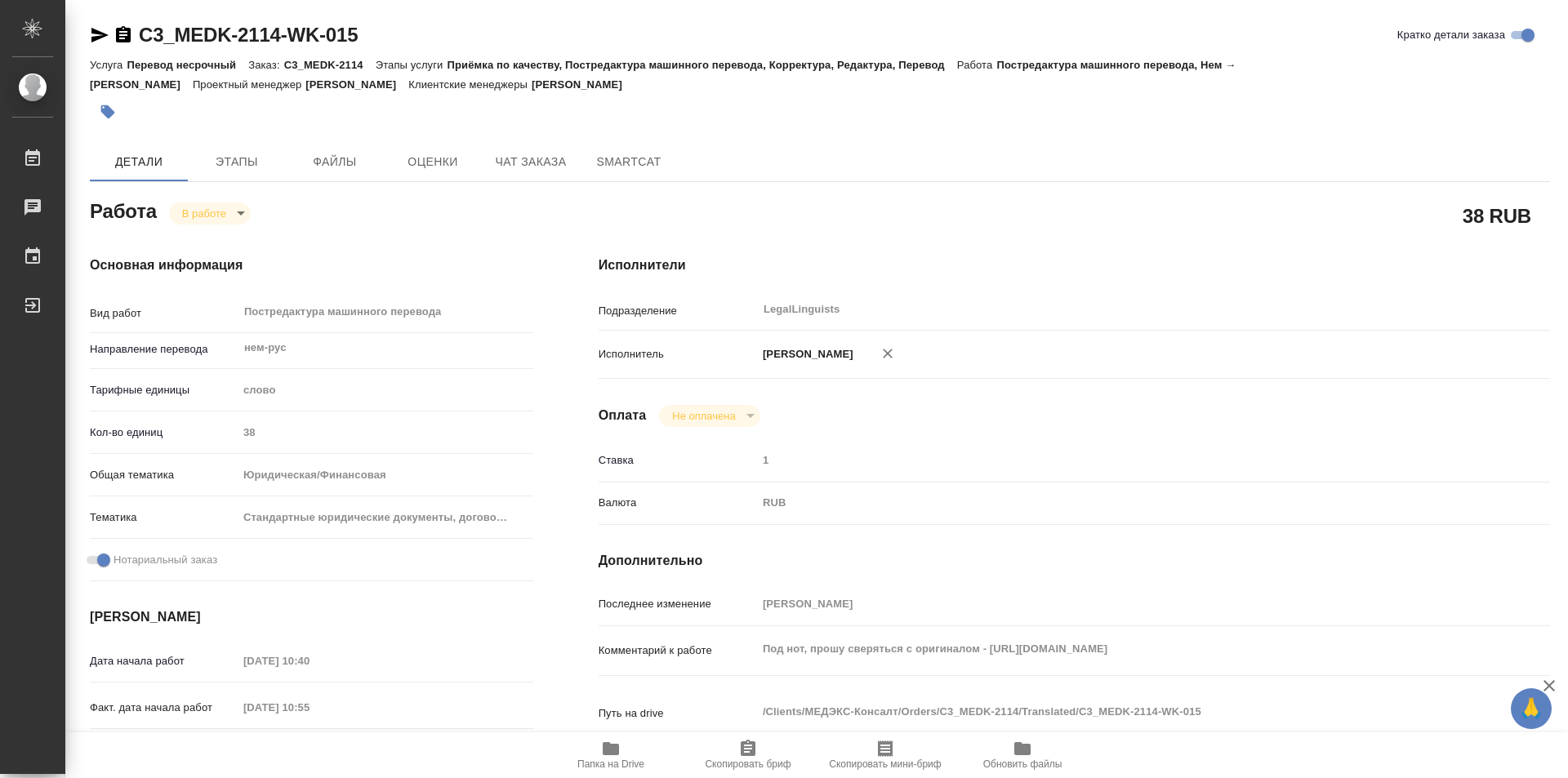
type textarea "x"
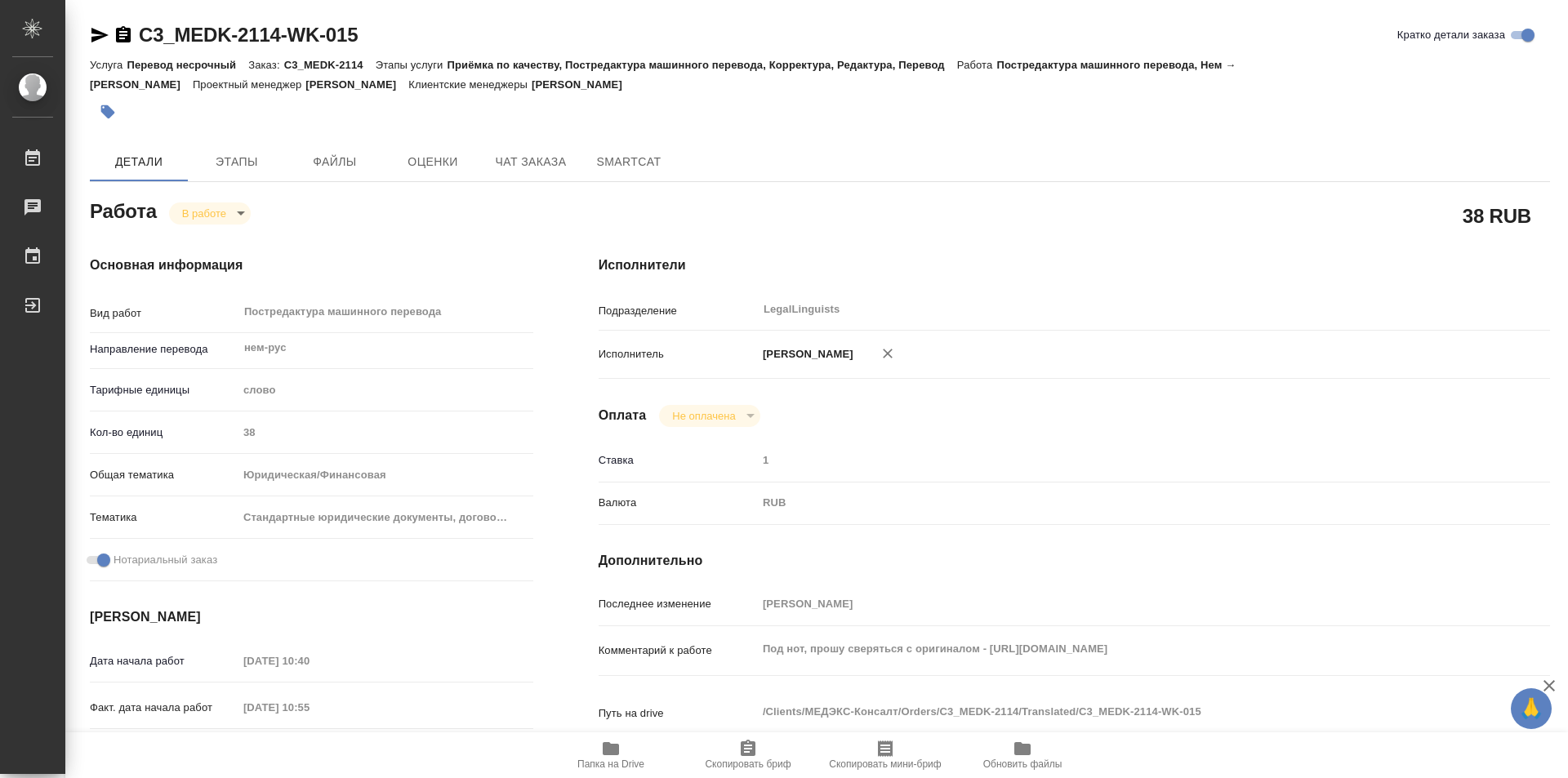
type textarea "x"
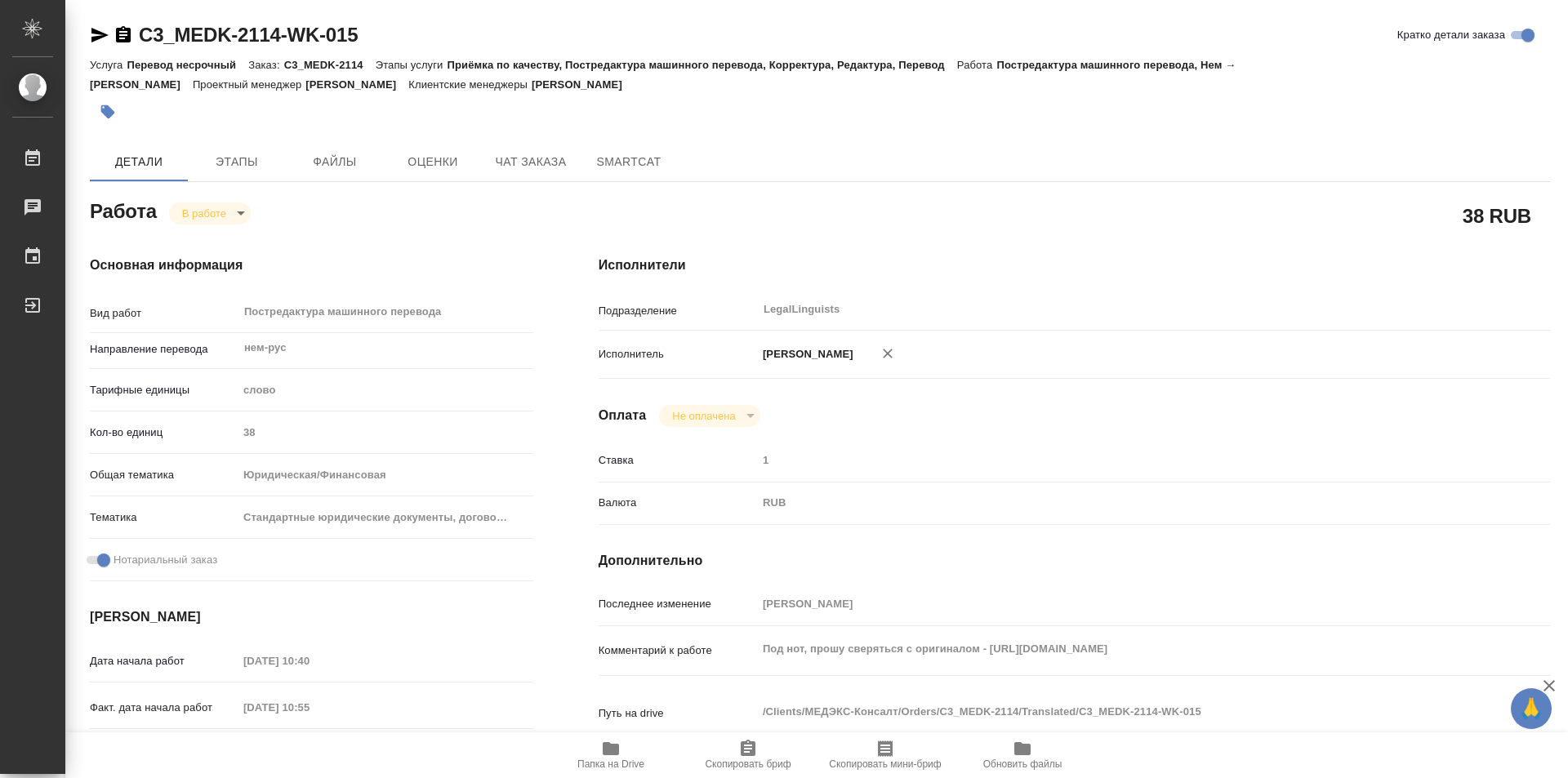
type textarea "x"
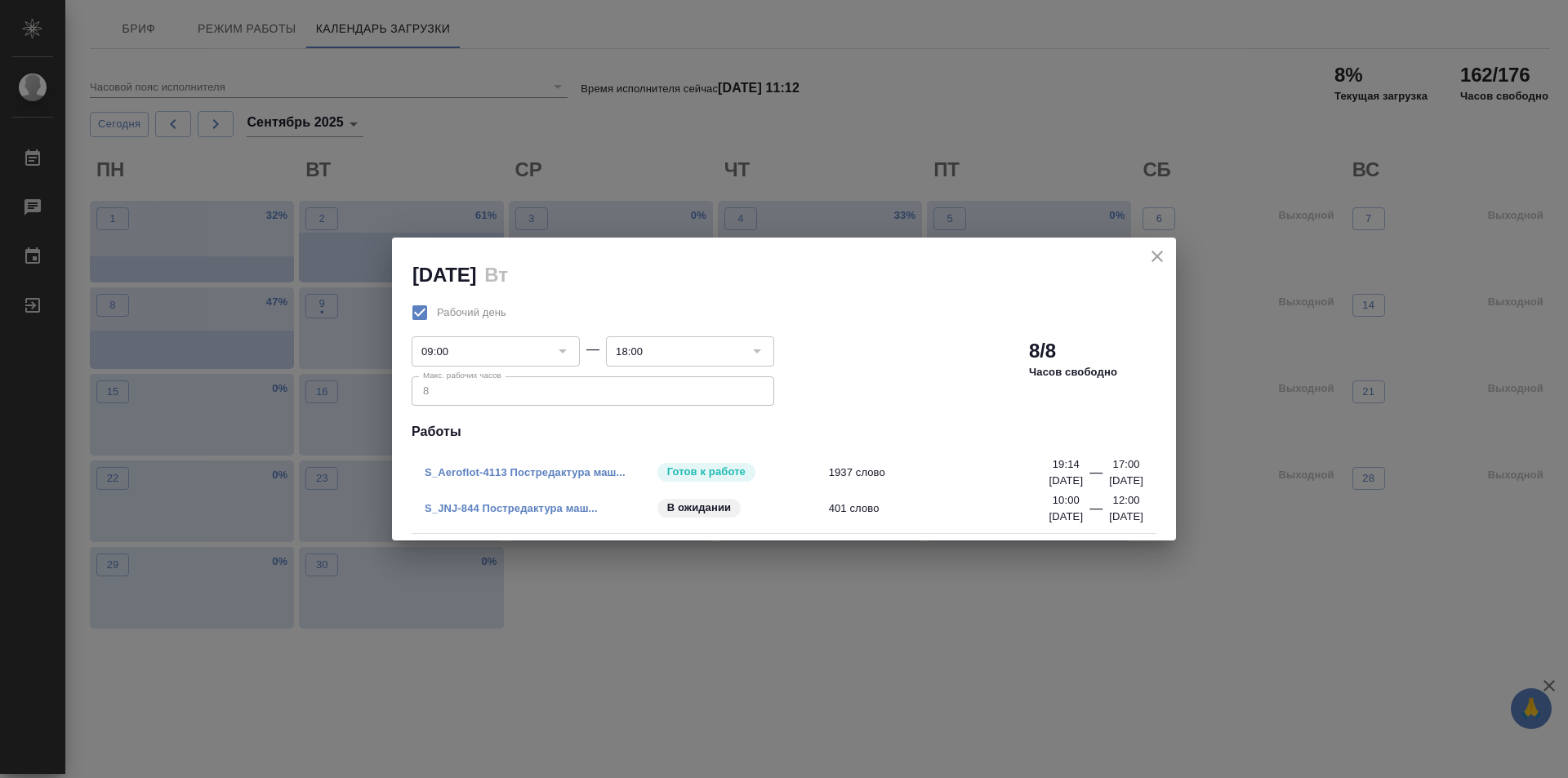
click at [499, 507] on link "S_JNJ-844 Постредактура маш..." at bounding box center [511, 508] width 173 height 12
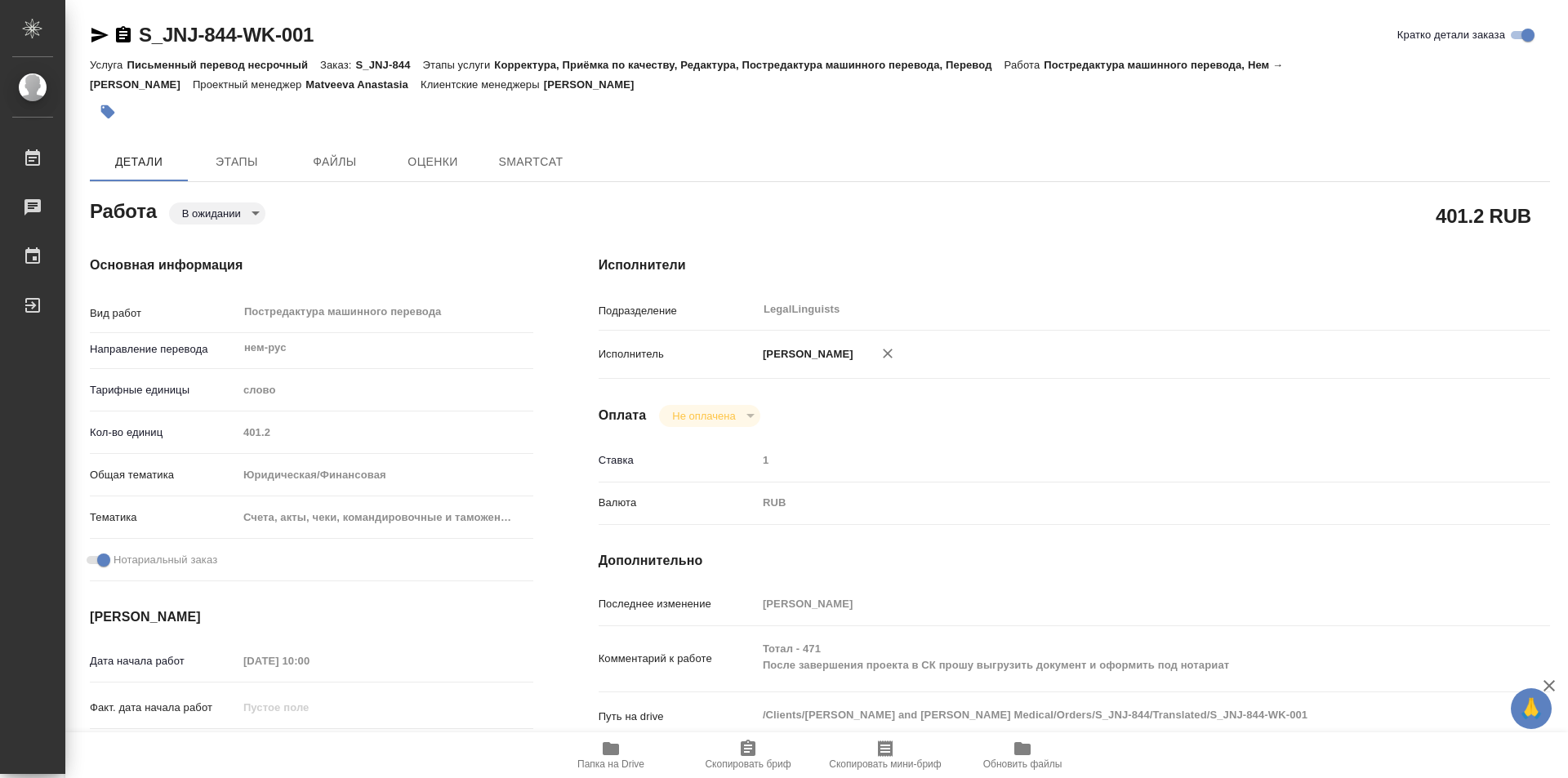
type textarea "x"
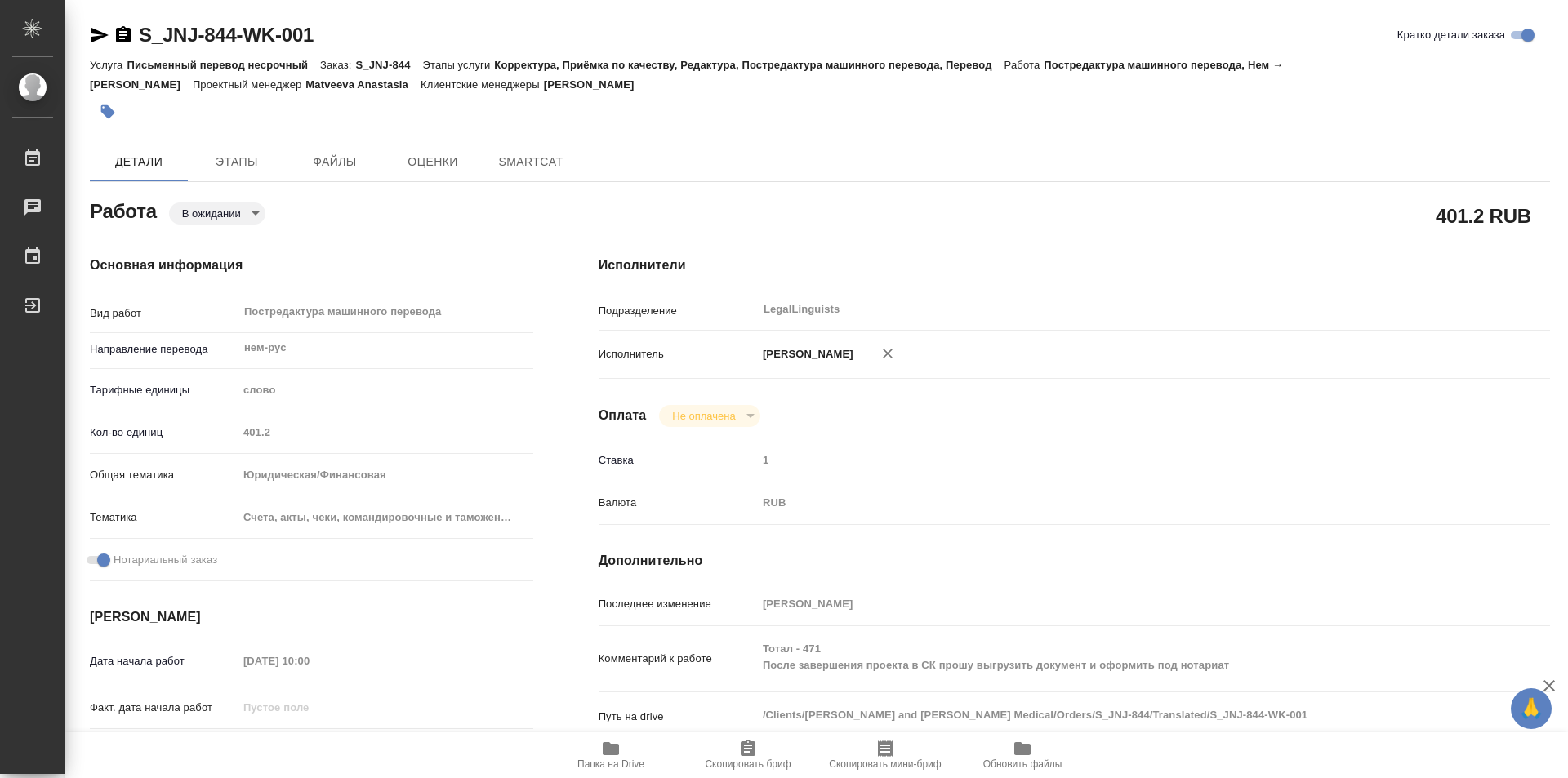
type textarea "x"
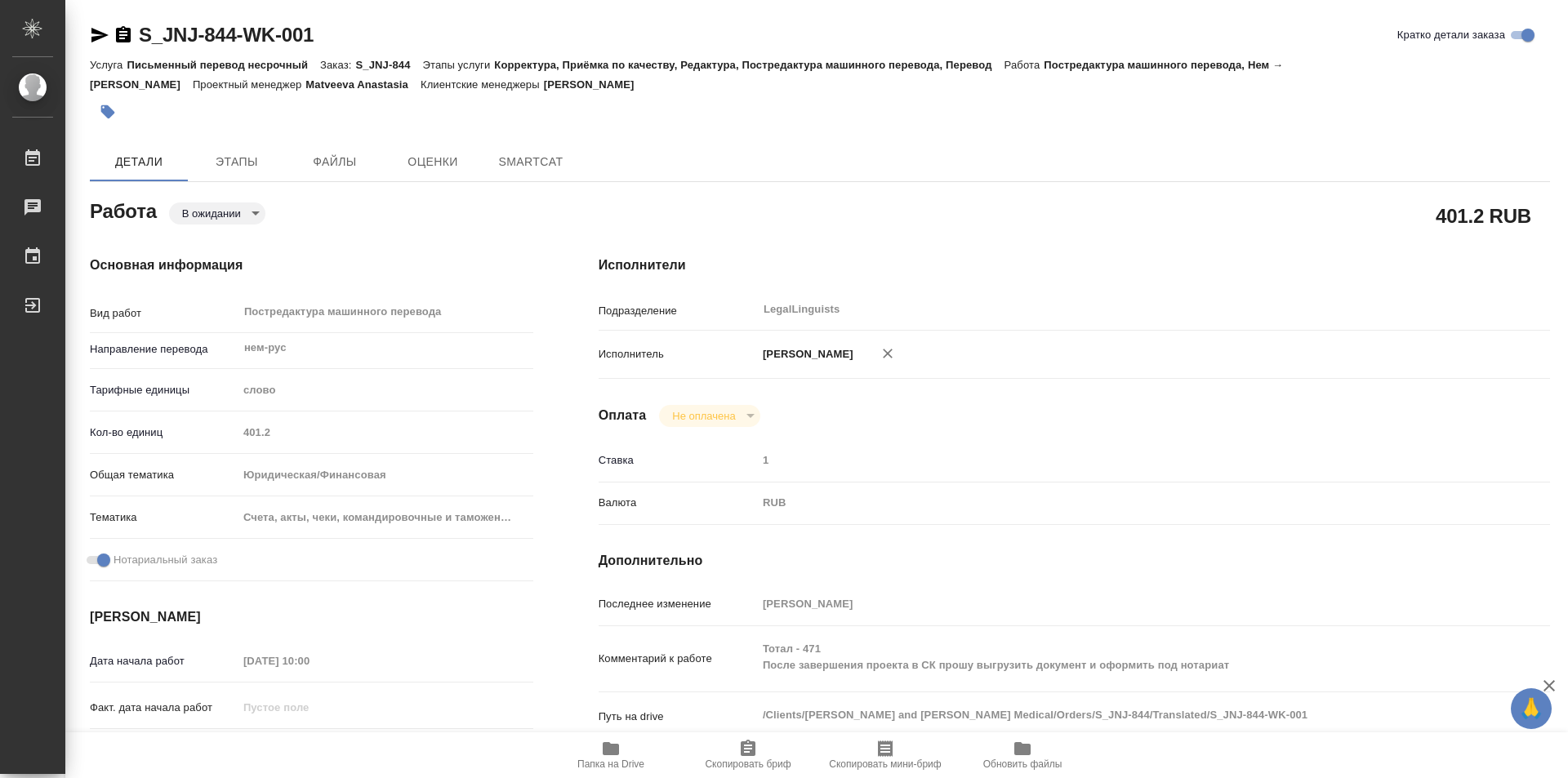
type textarea "x"
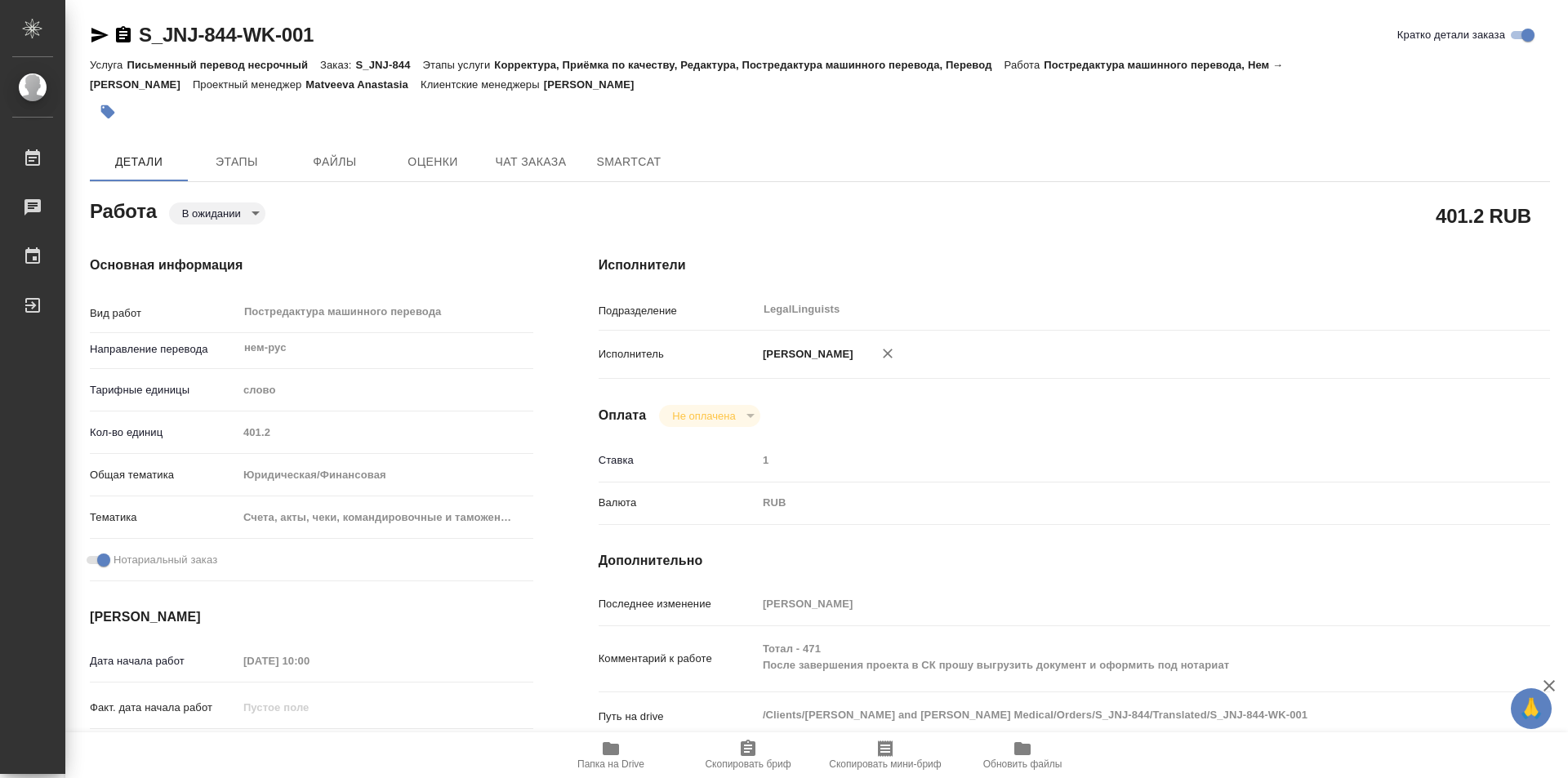
type textarea "x"
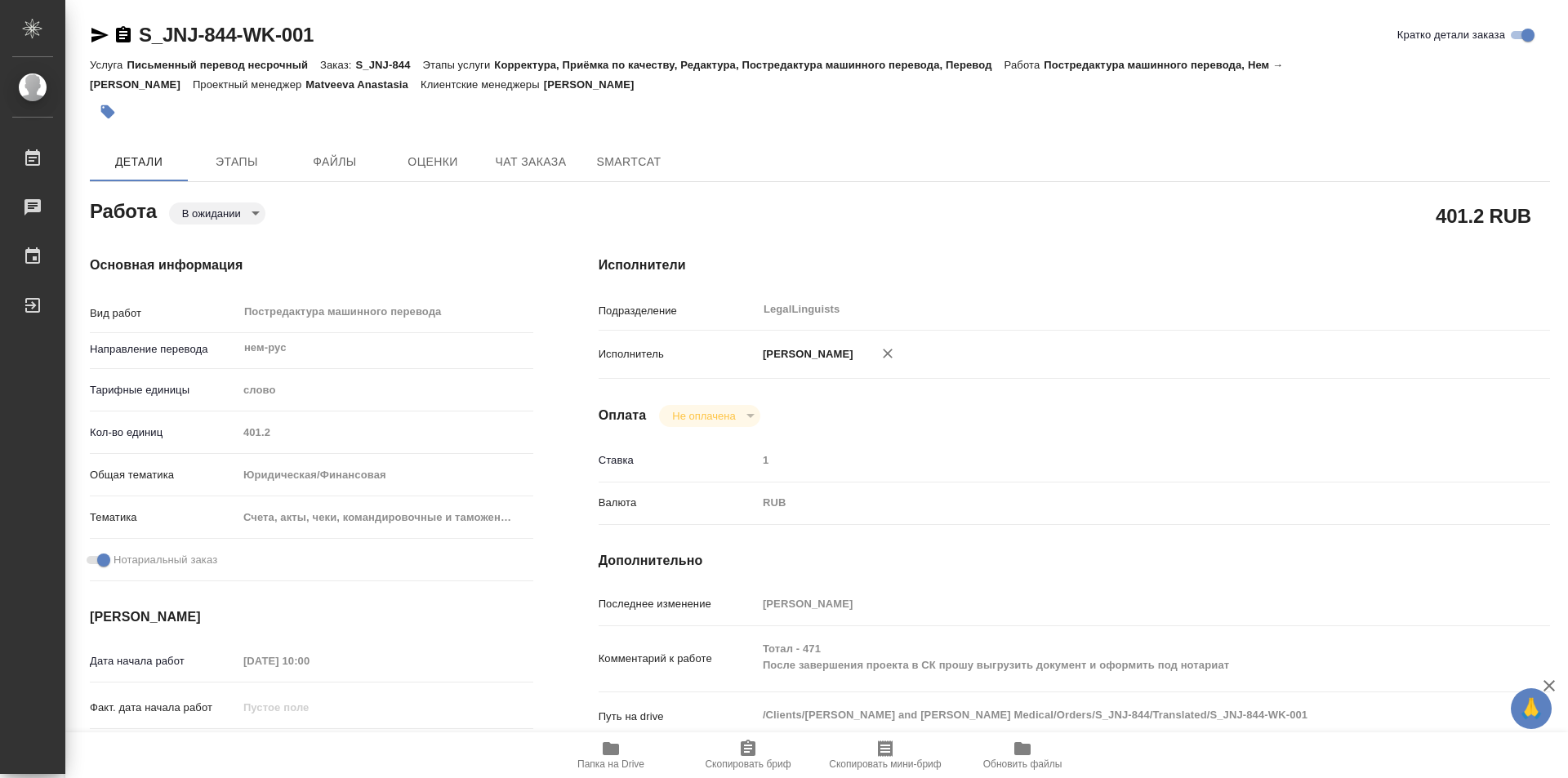
type textarea "x"
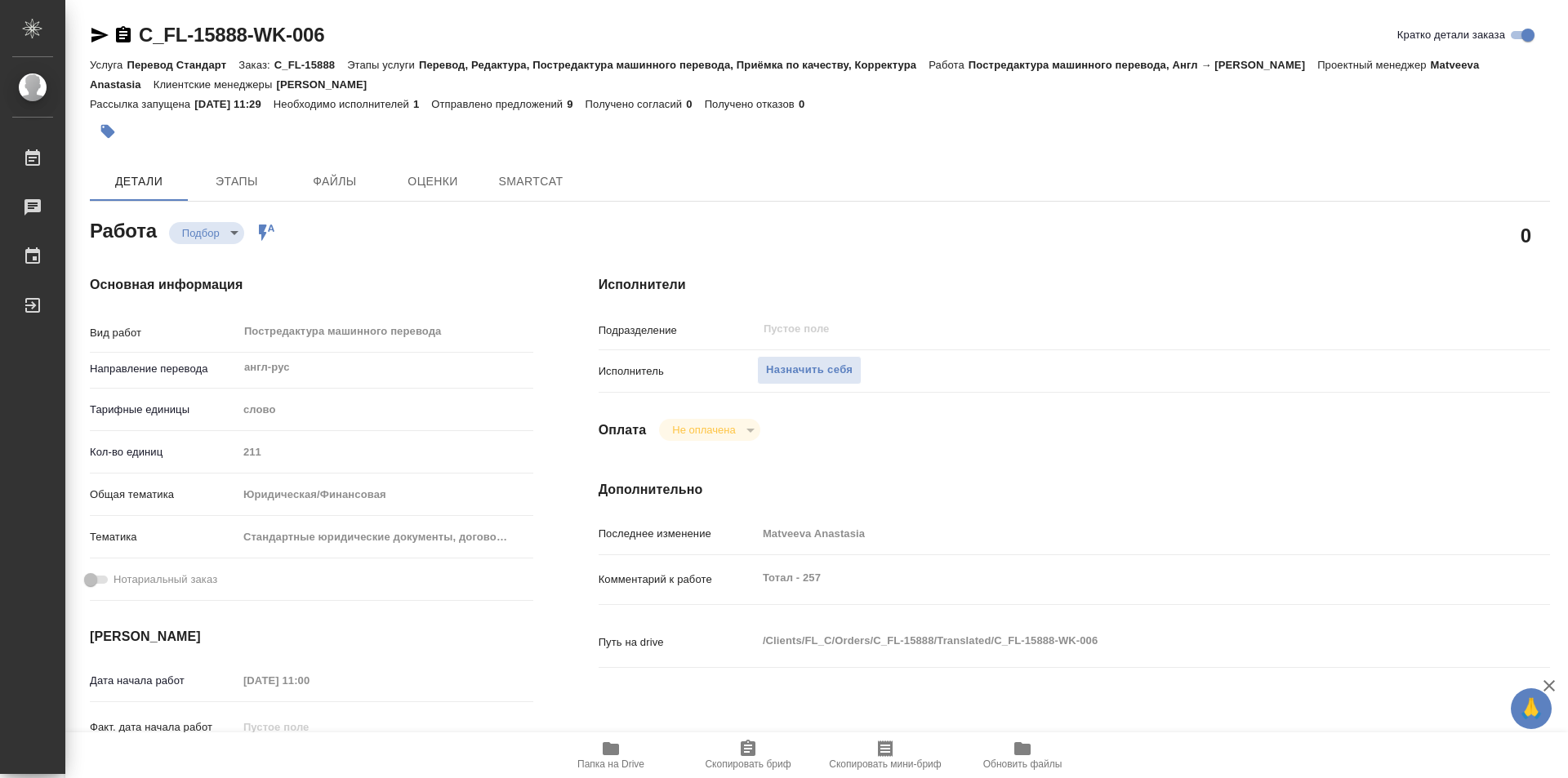
type textarea "x"
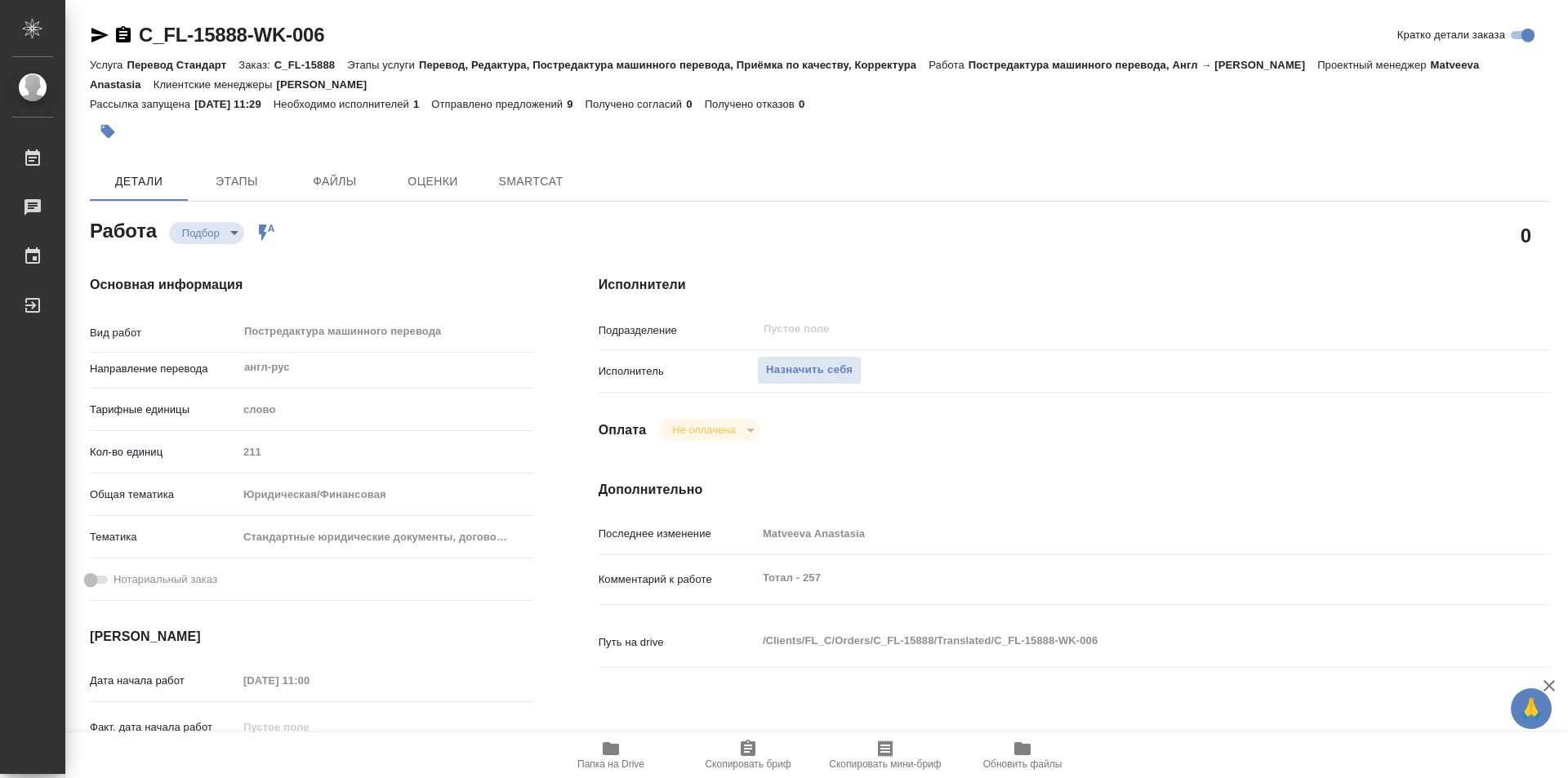
type textarea "x"
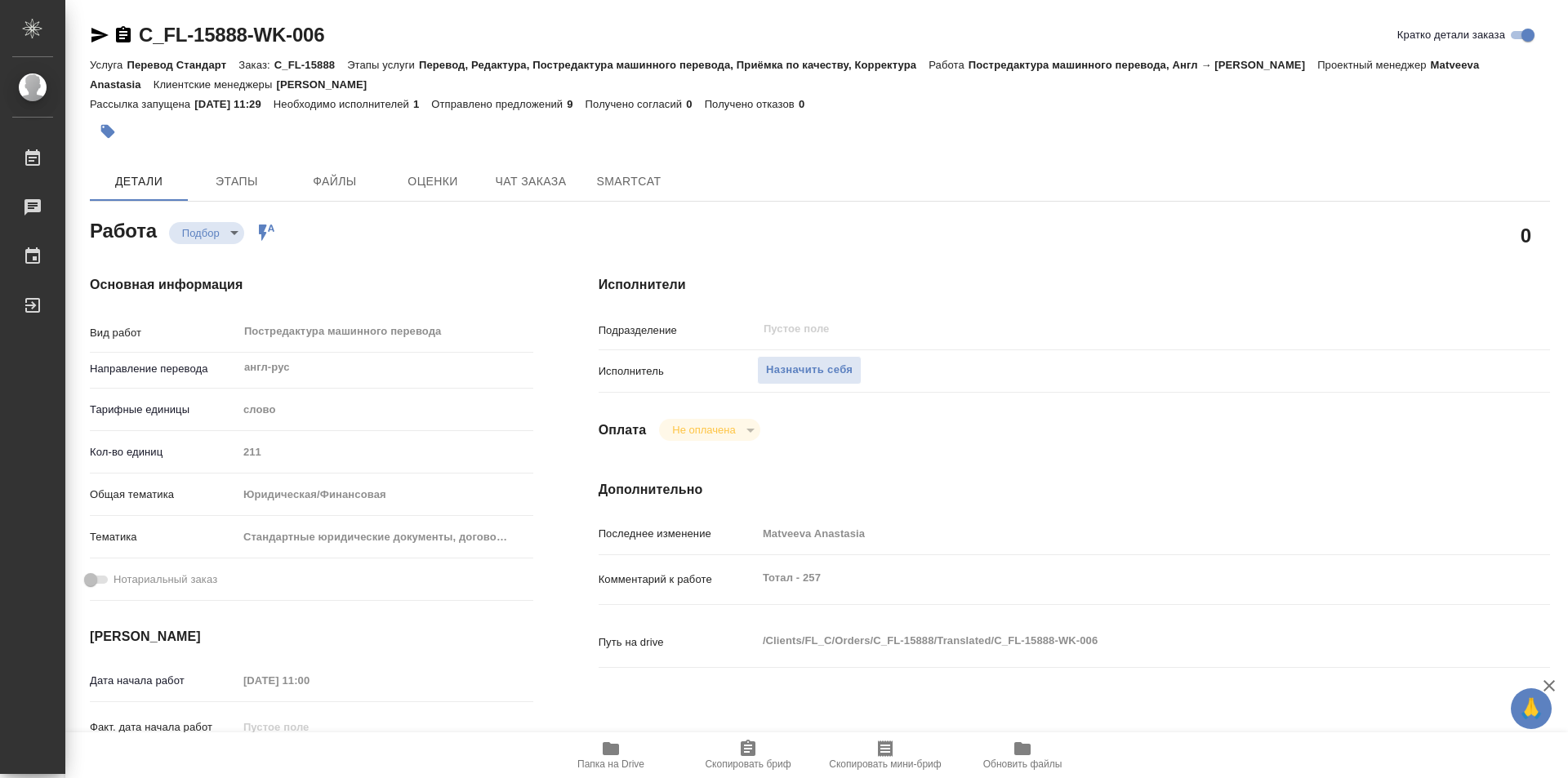
type textarea "x"
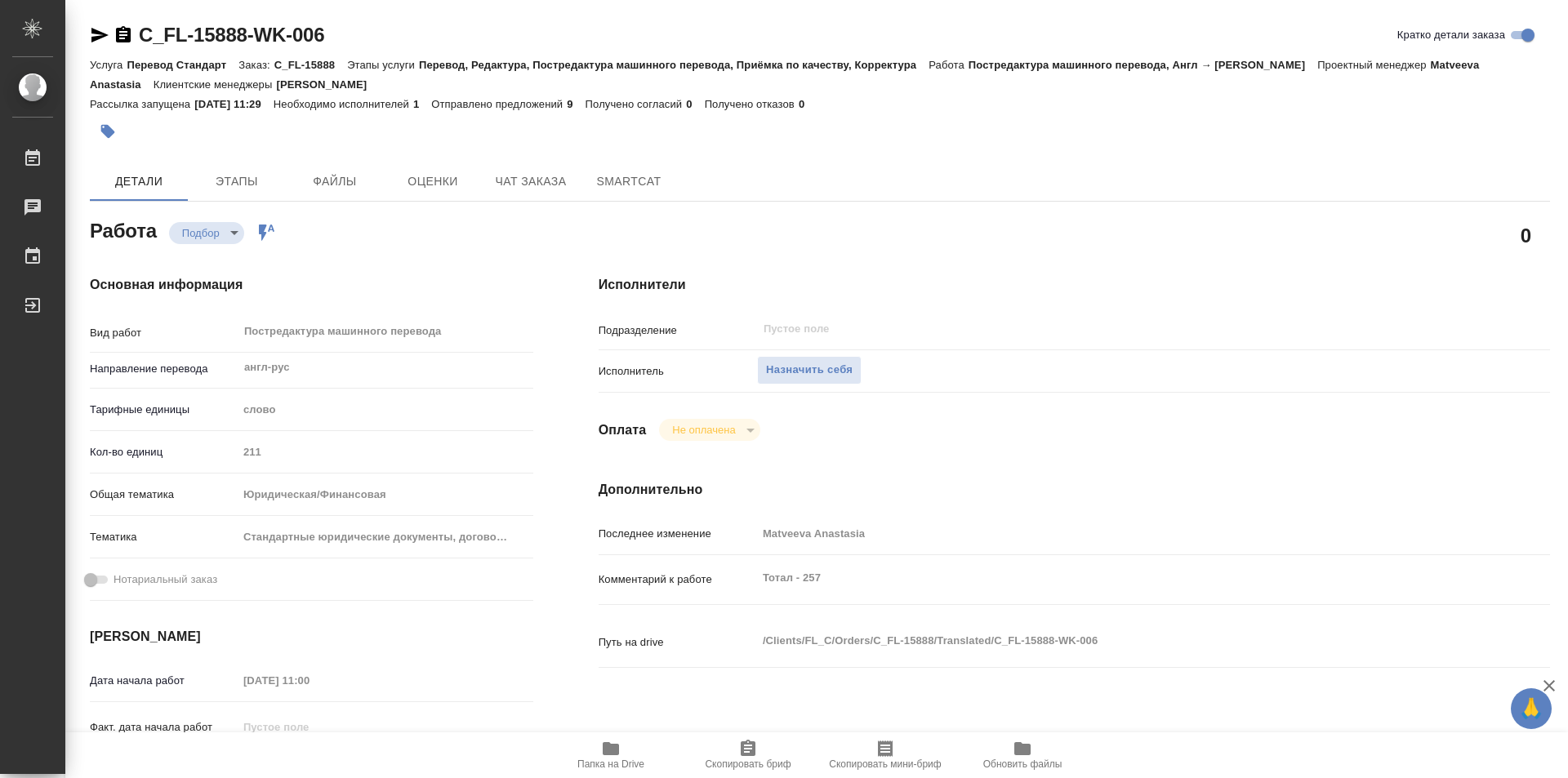
type textarea "x"
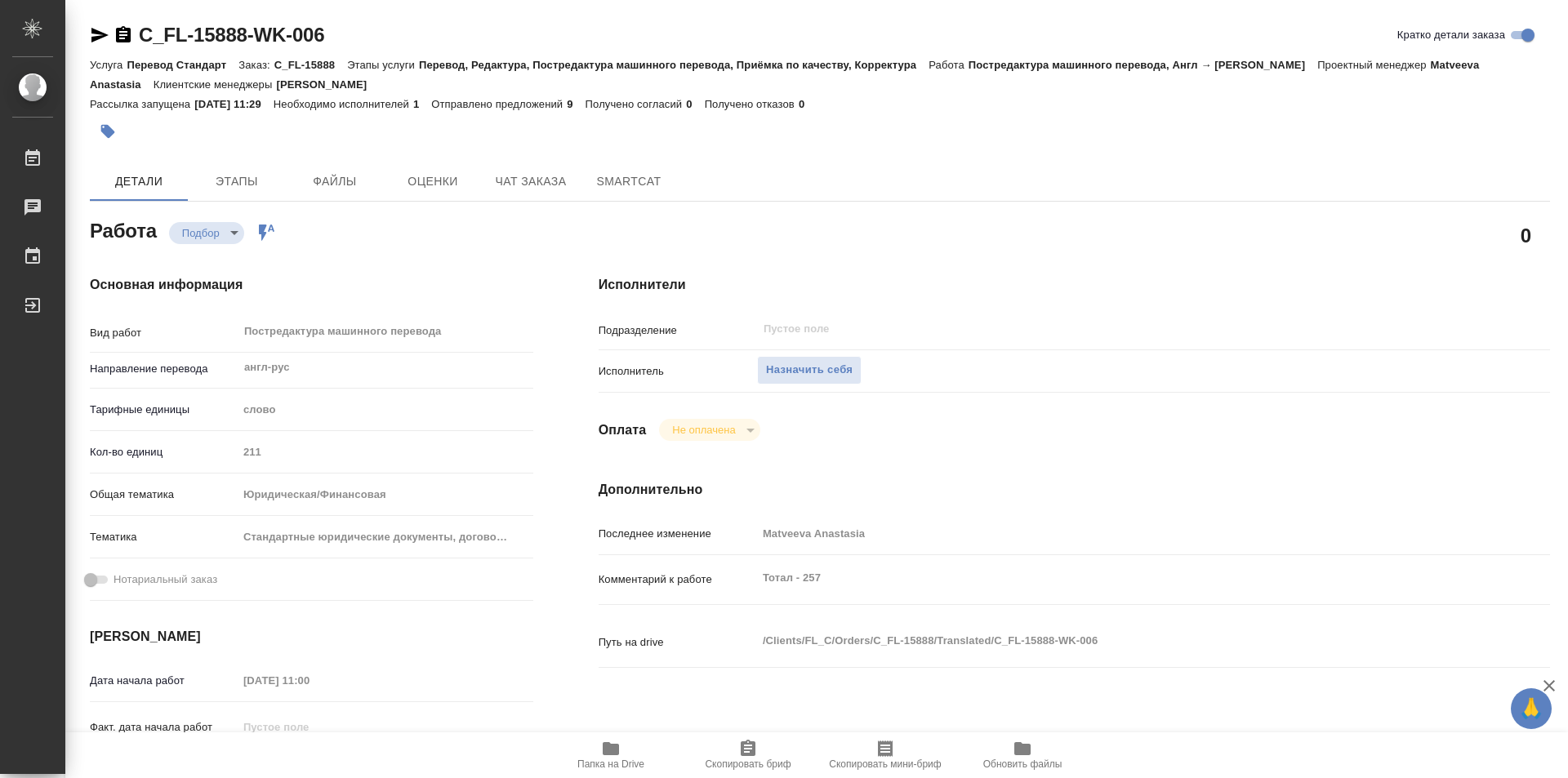
scroll to position [82, 0]
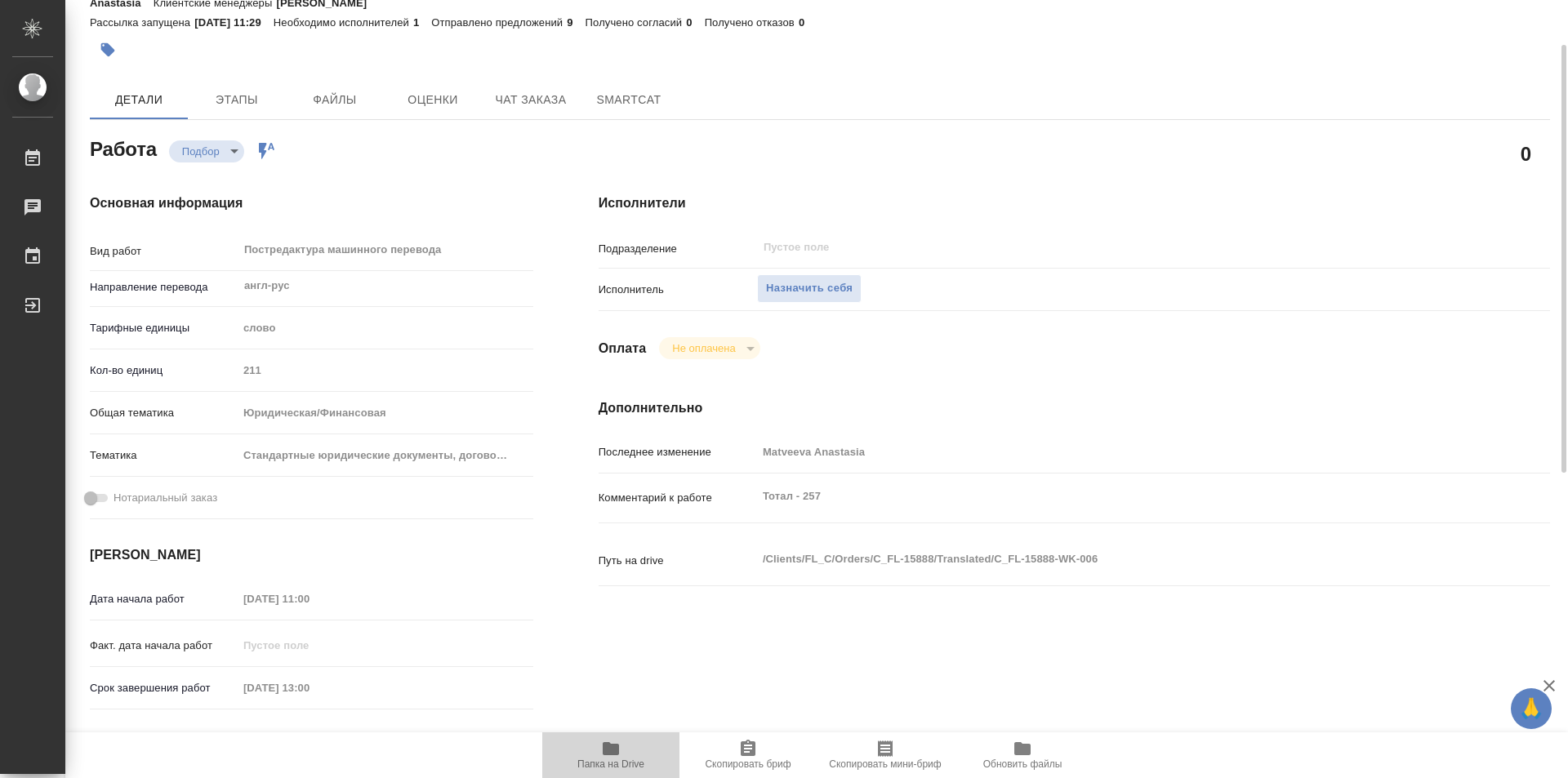
click at [615, 746] on icon "button" at bounding box center [610, 748] width 16 height 13
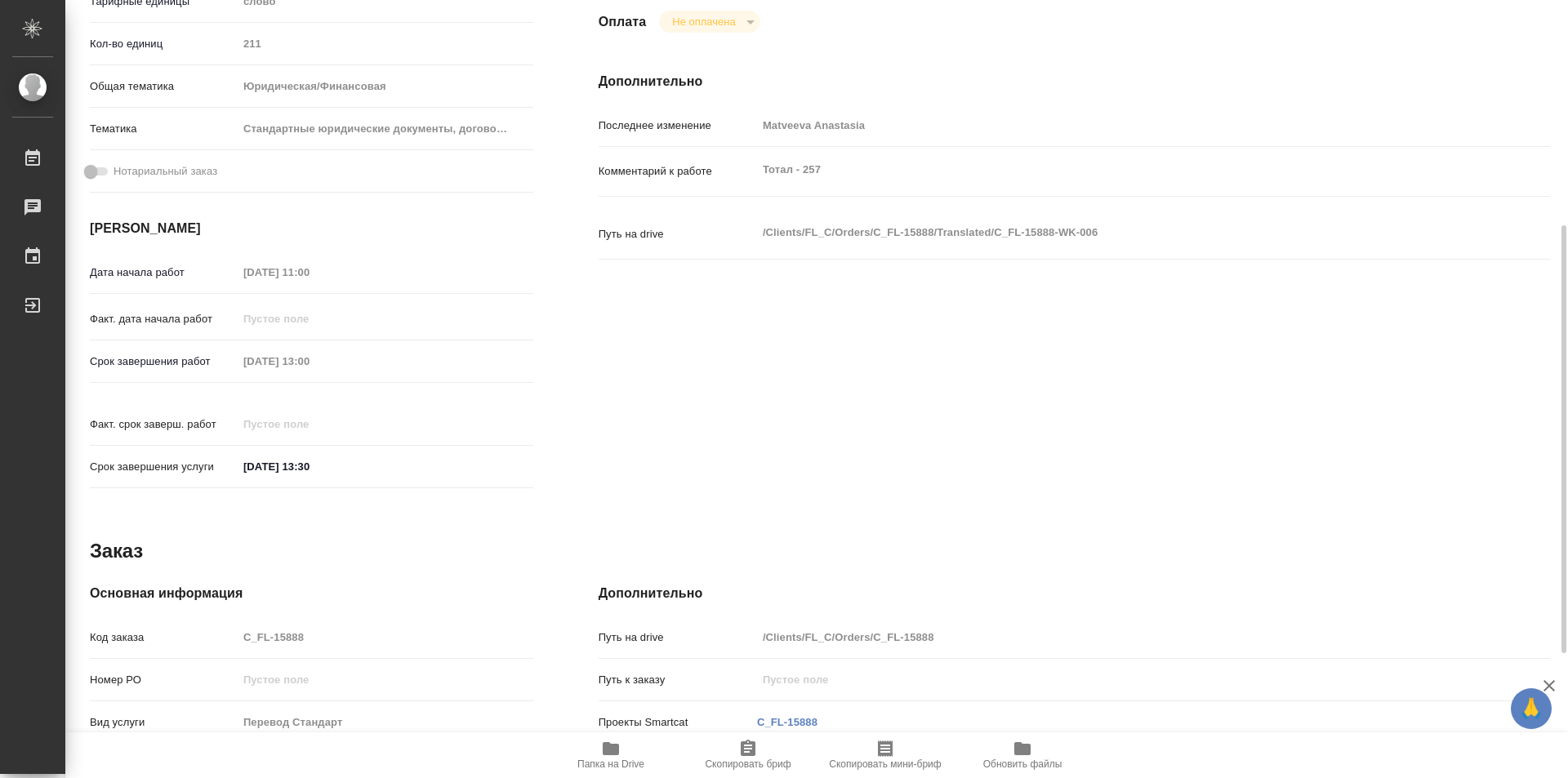
scroll to position [634, 0]
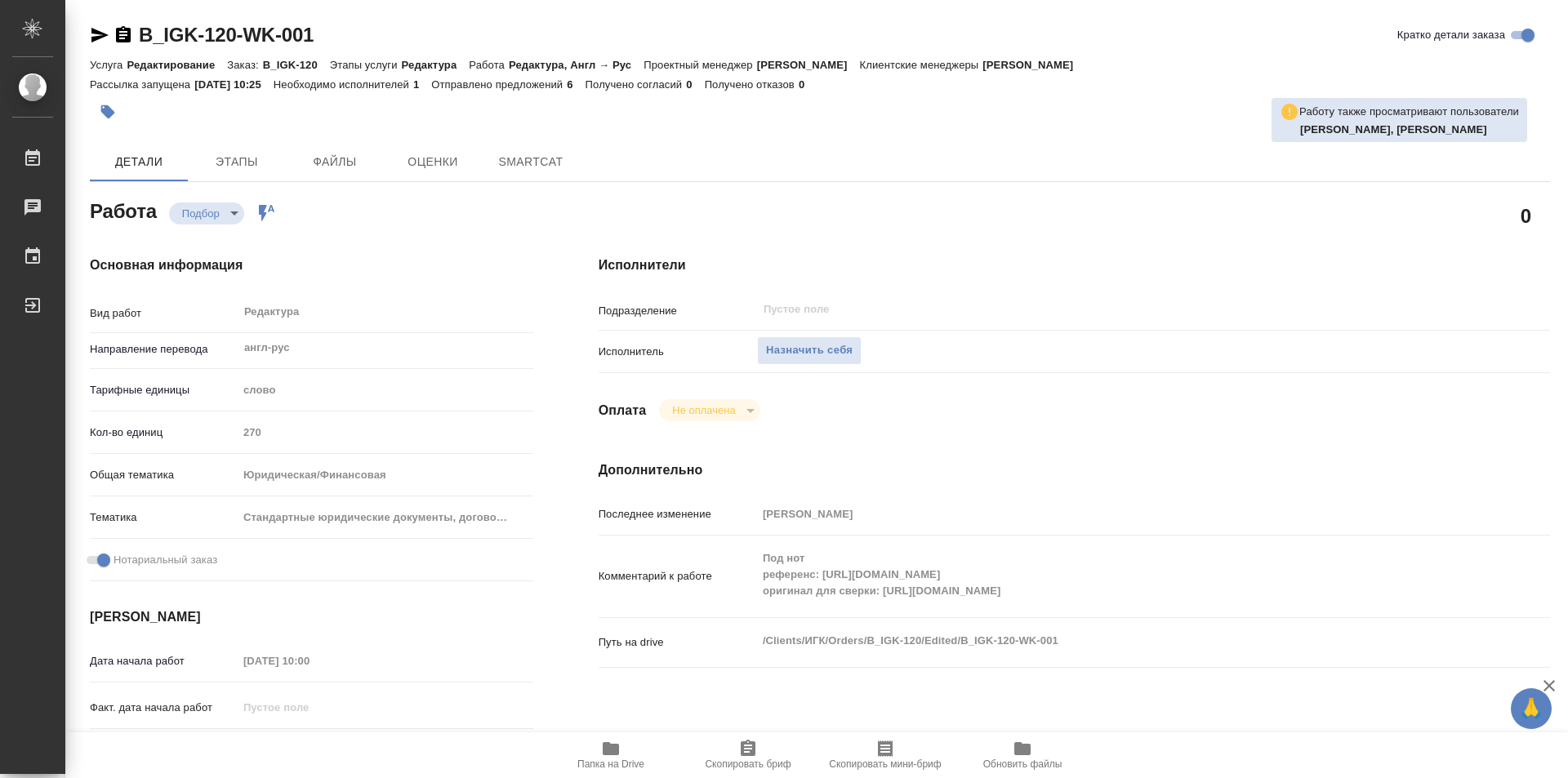
type textarea "x"
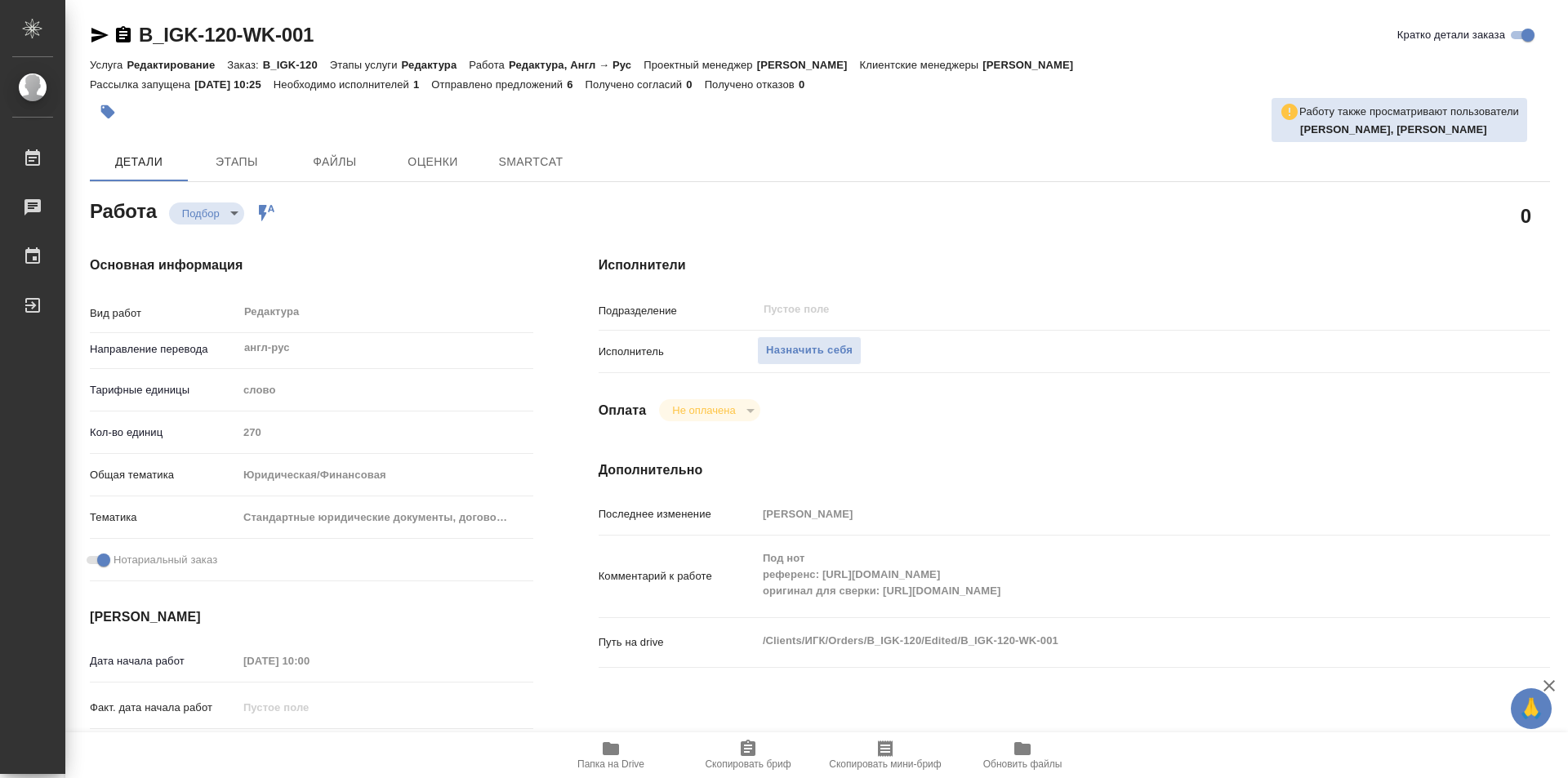
type textarea "x"
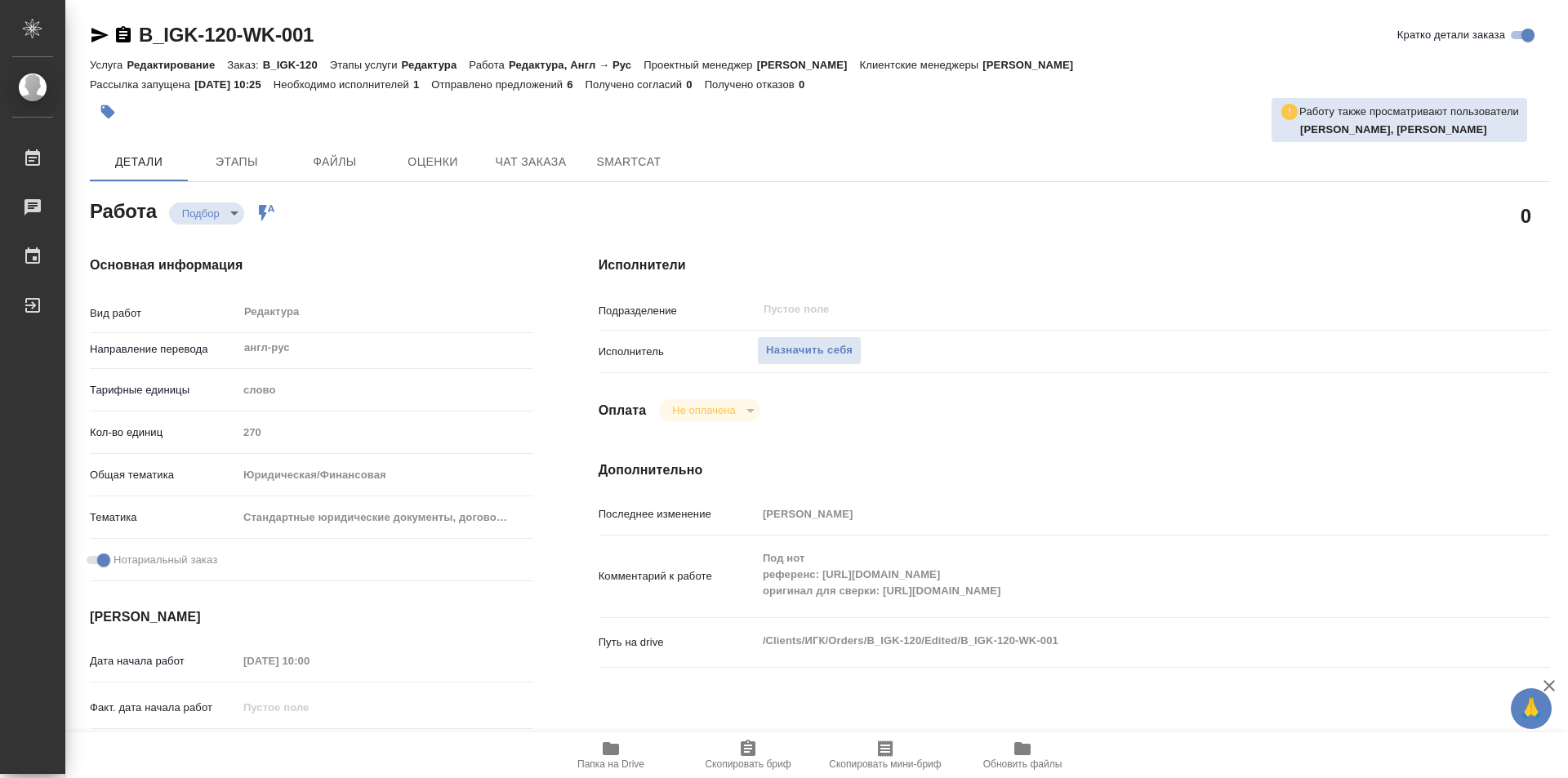
scroll to position [326, 0]
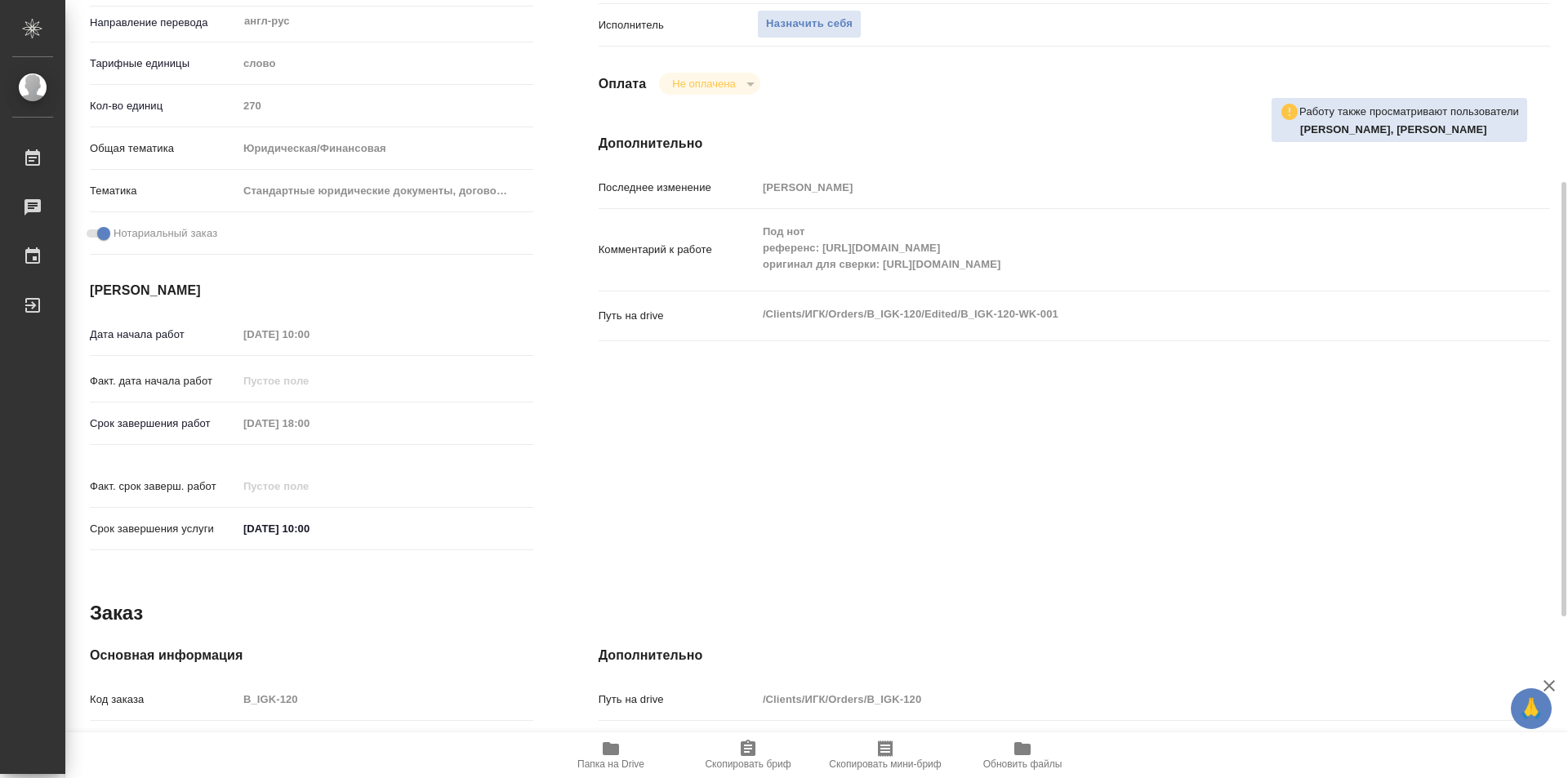
type textarea "x"
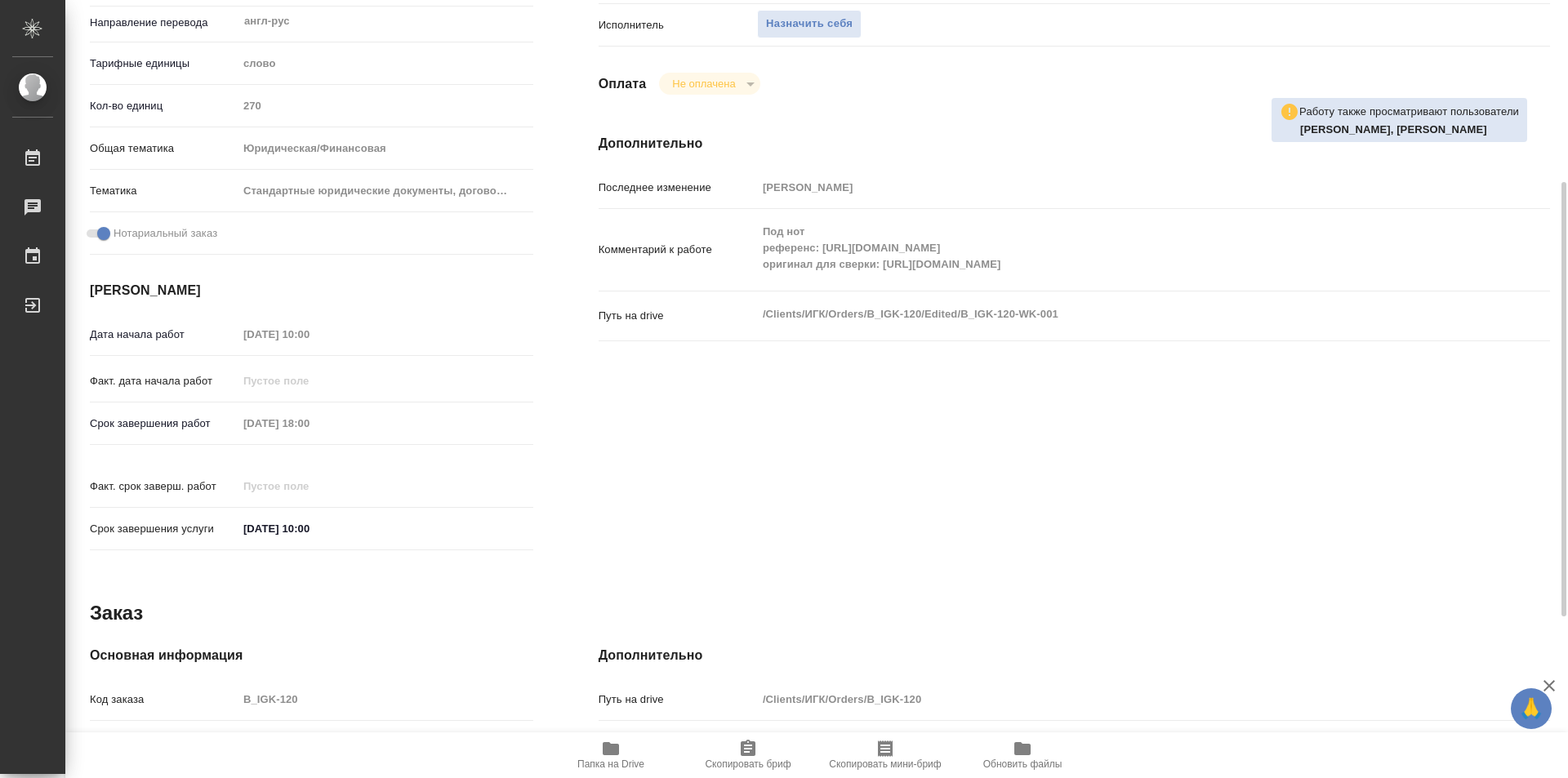
type textarea "x"
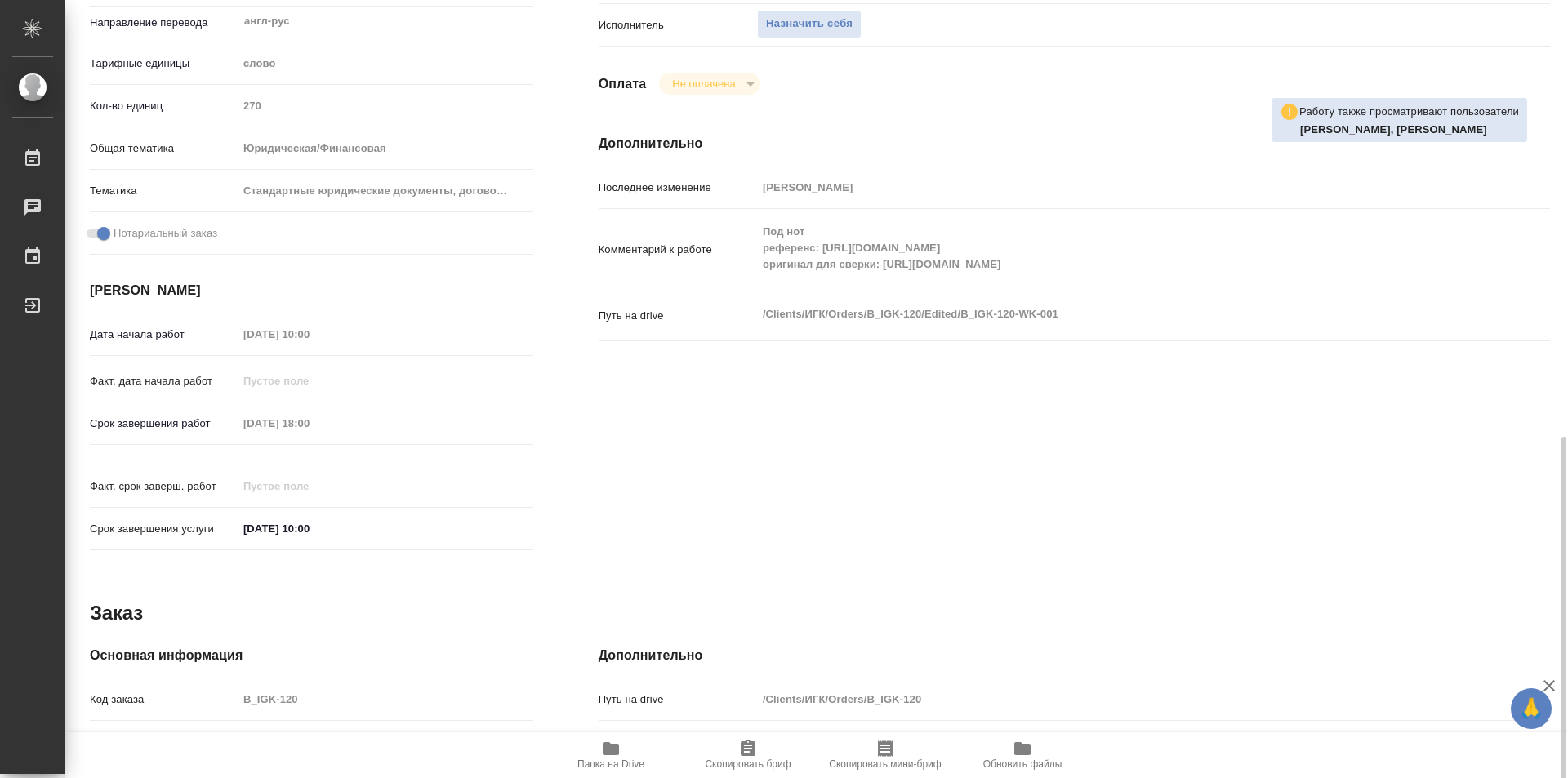
scroll to position [614, 0]
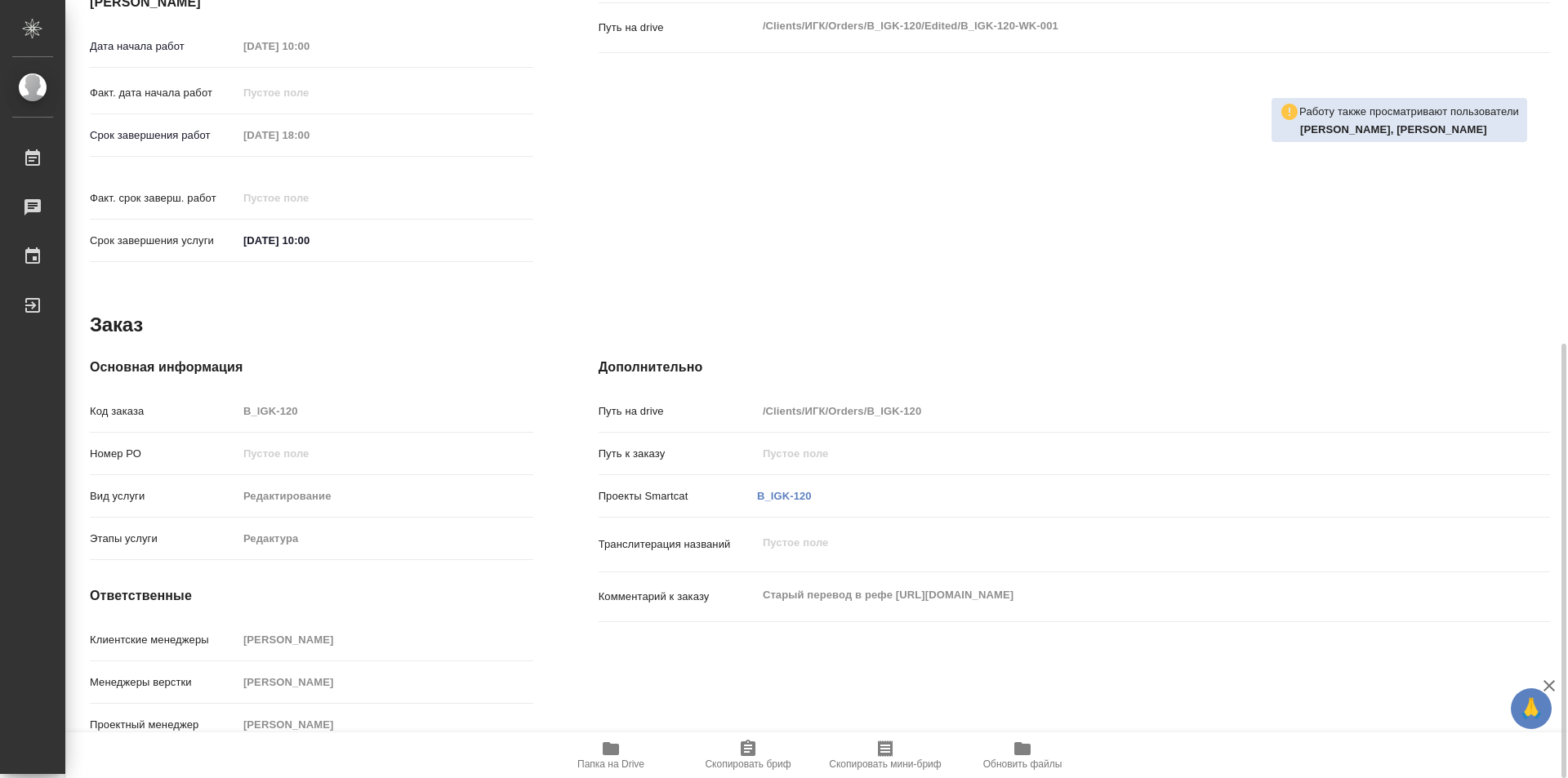
click at [632, 755] on span "Папка на Drive" at bounding box center [611, 754] width 118 height 31
type textarea "x"
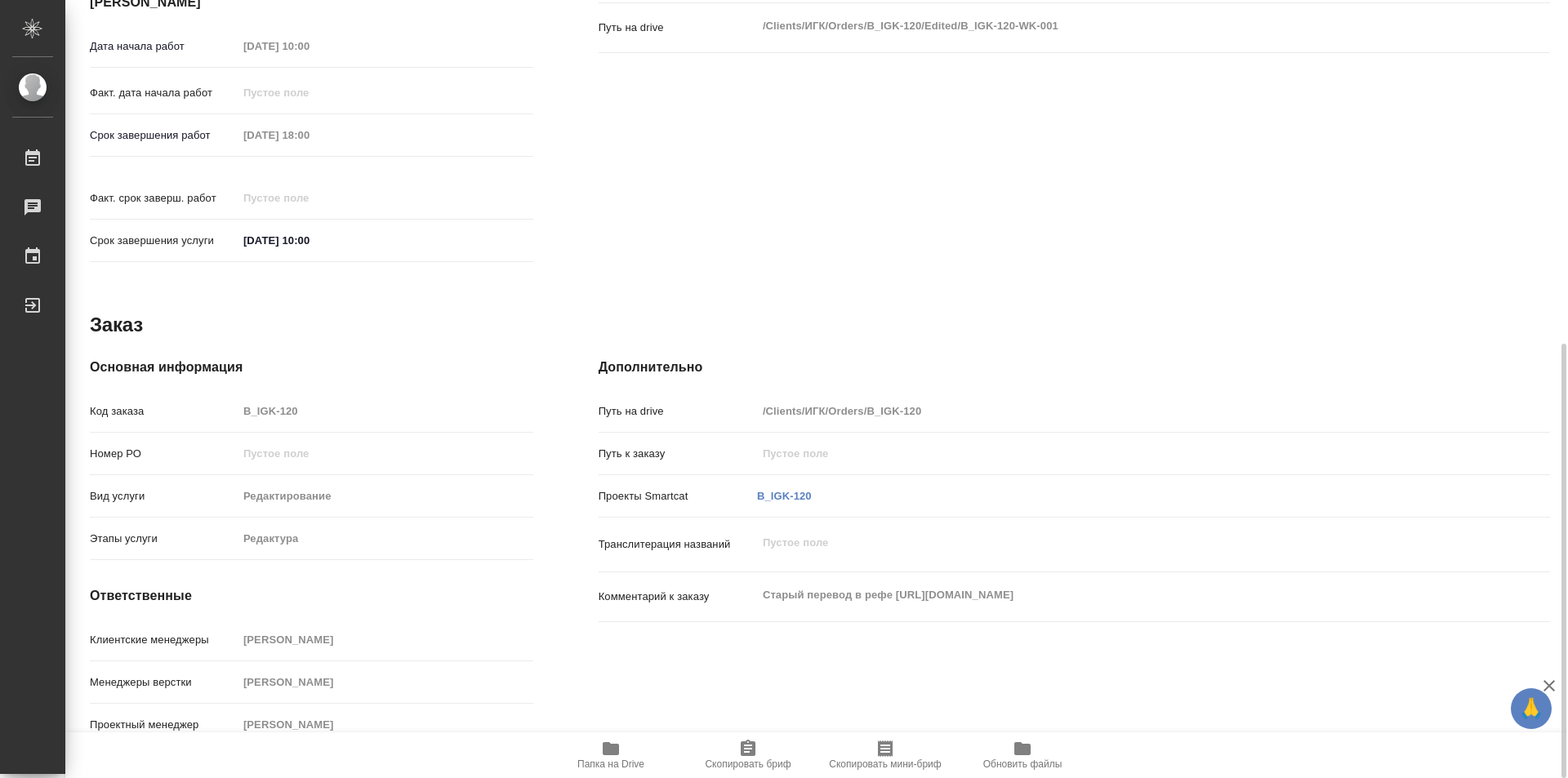
type textarea "x"
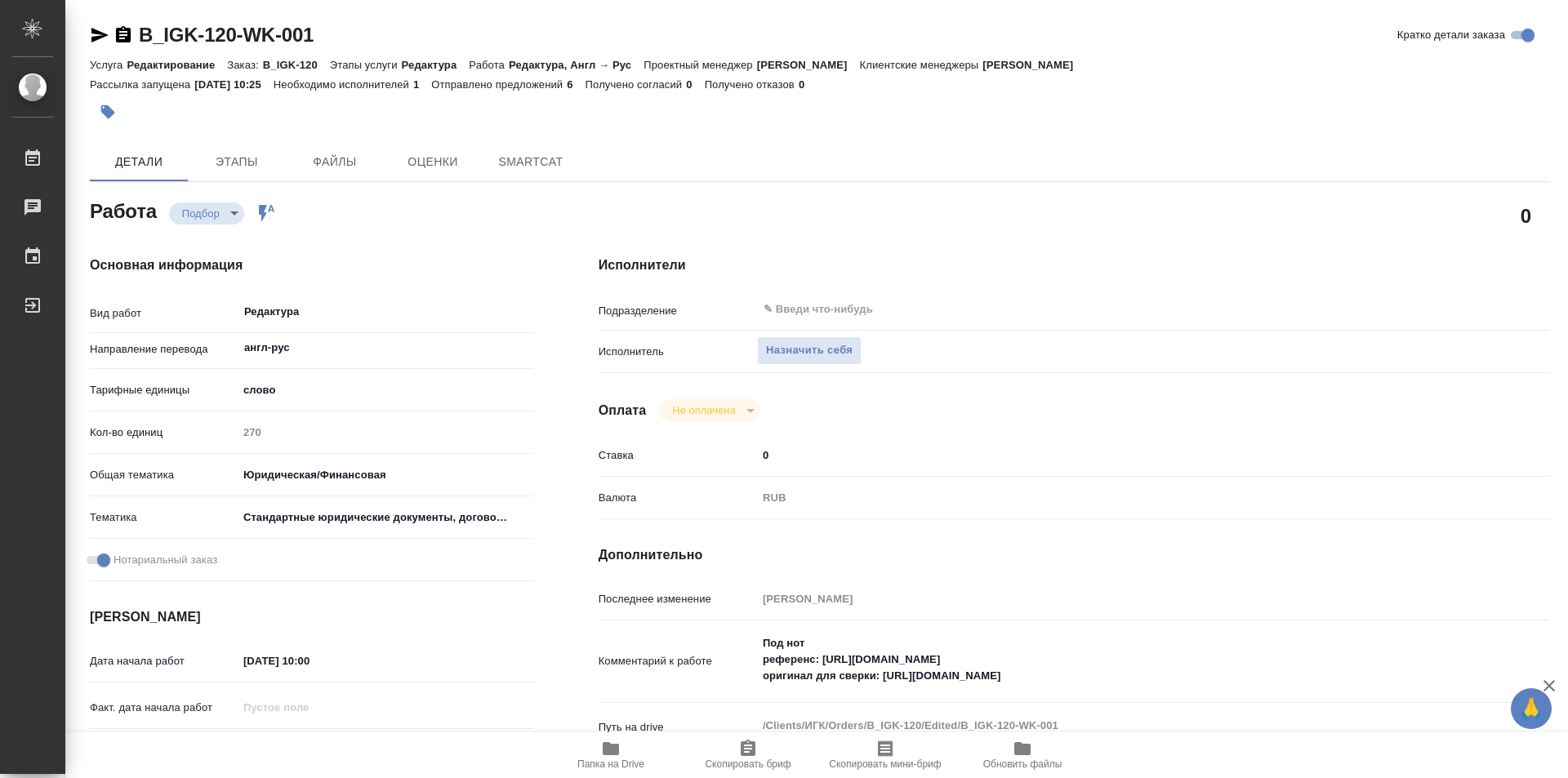
type textarea "x"
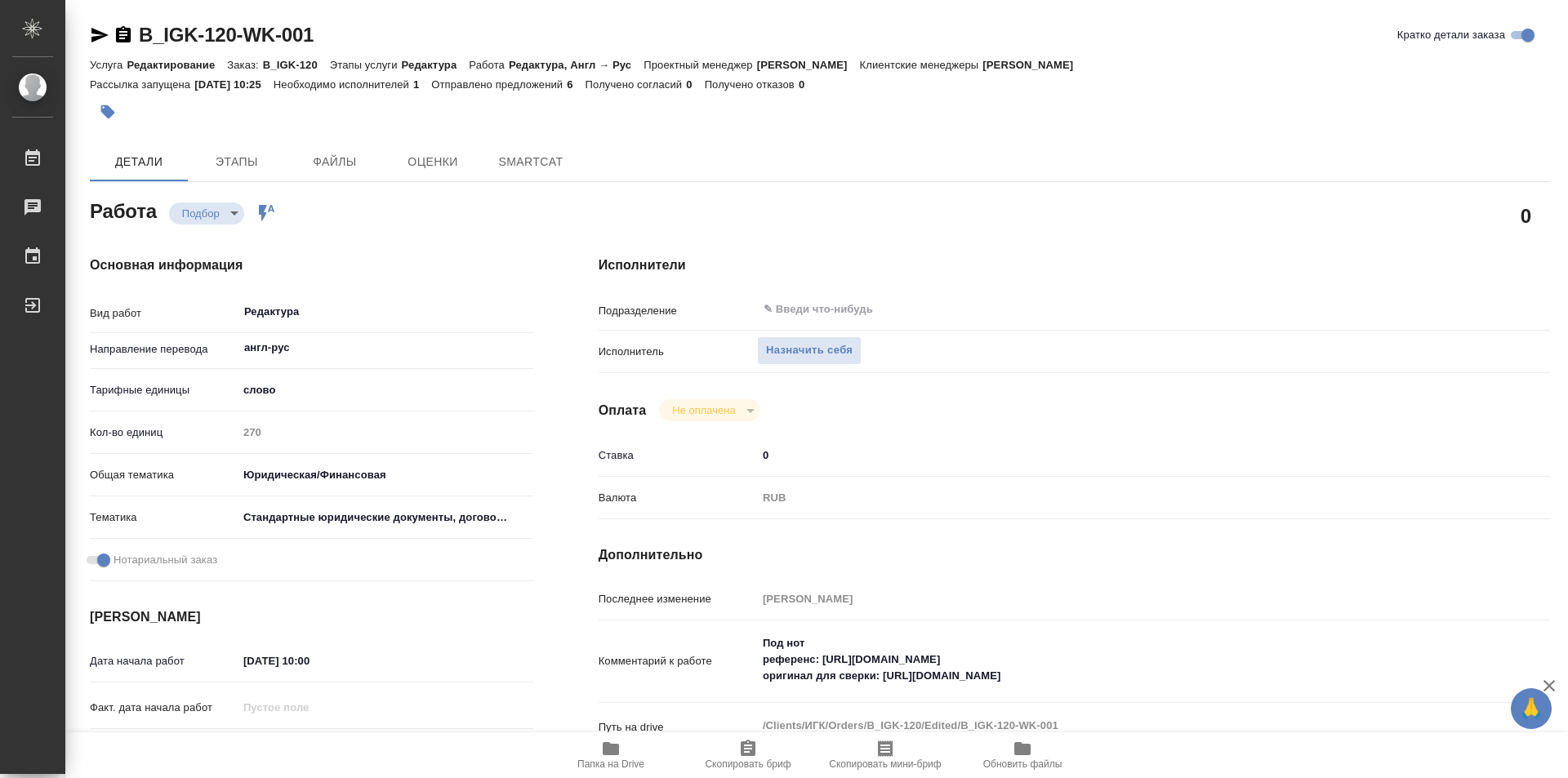
type textarea "x"
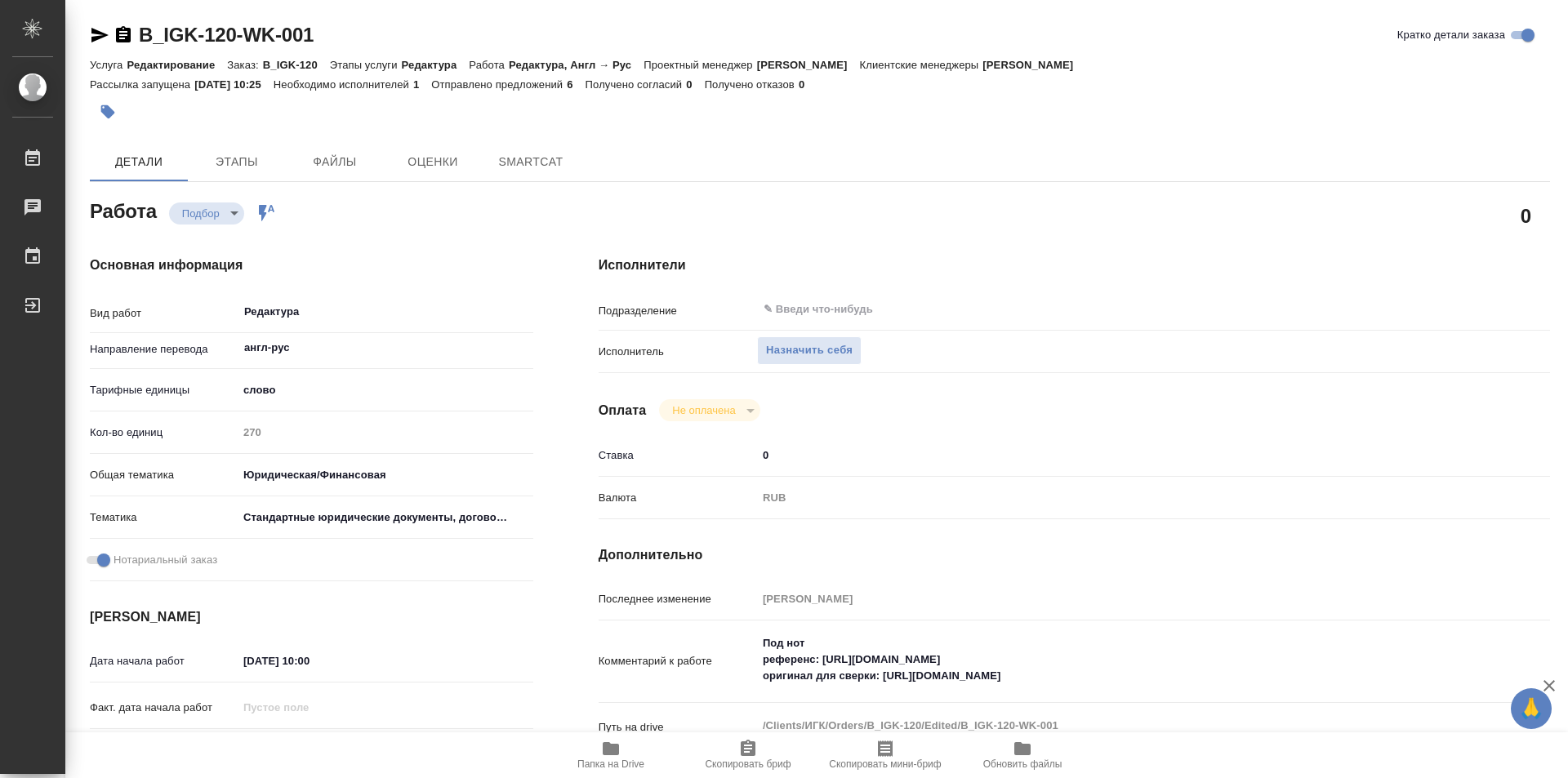
type textarea "x"
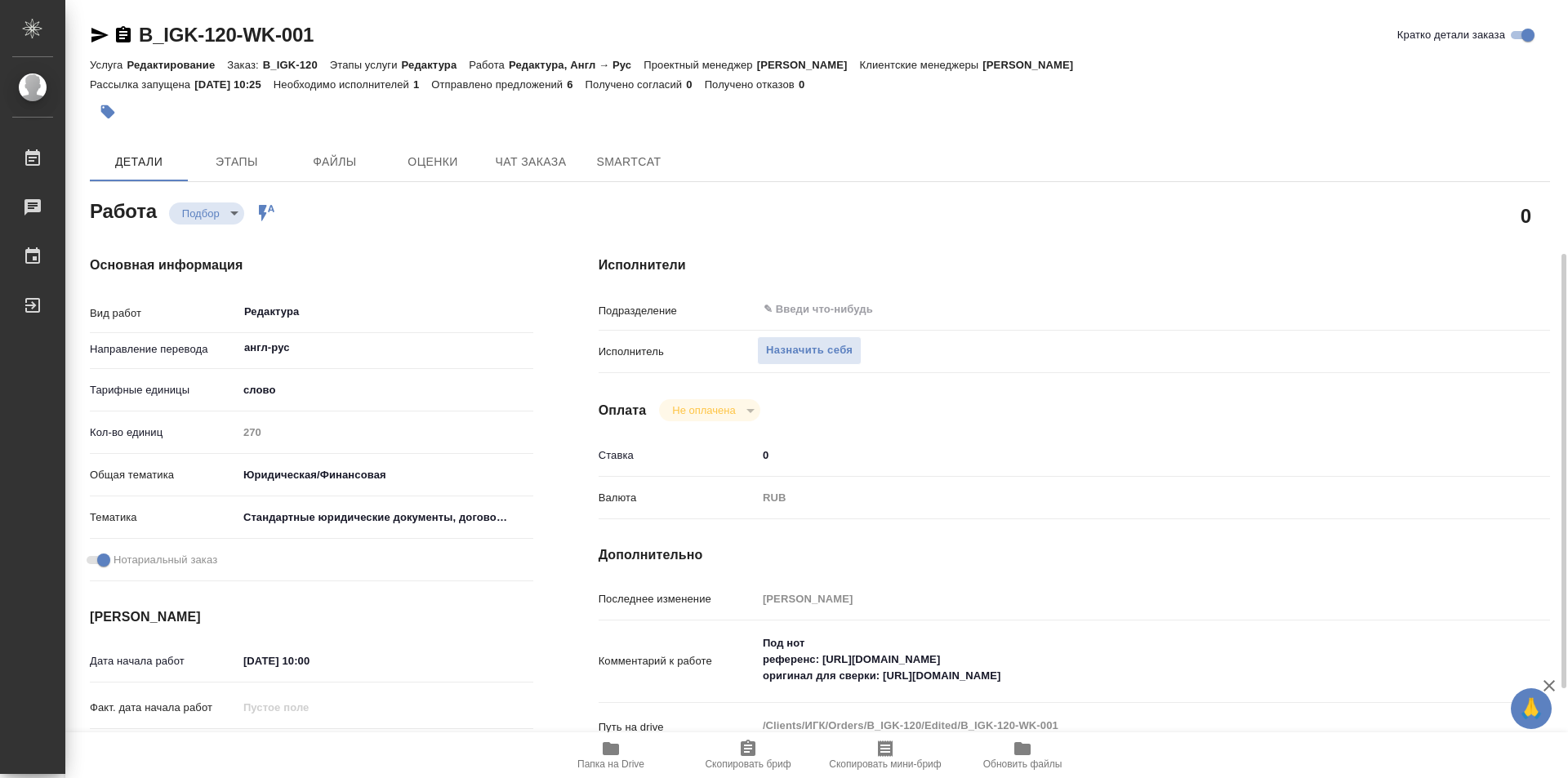
scroll to position [245, 0]
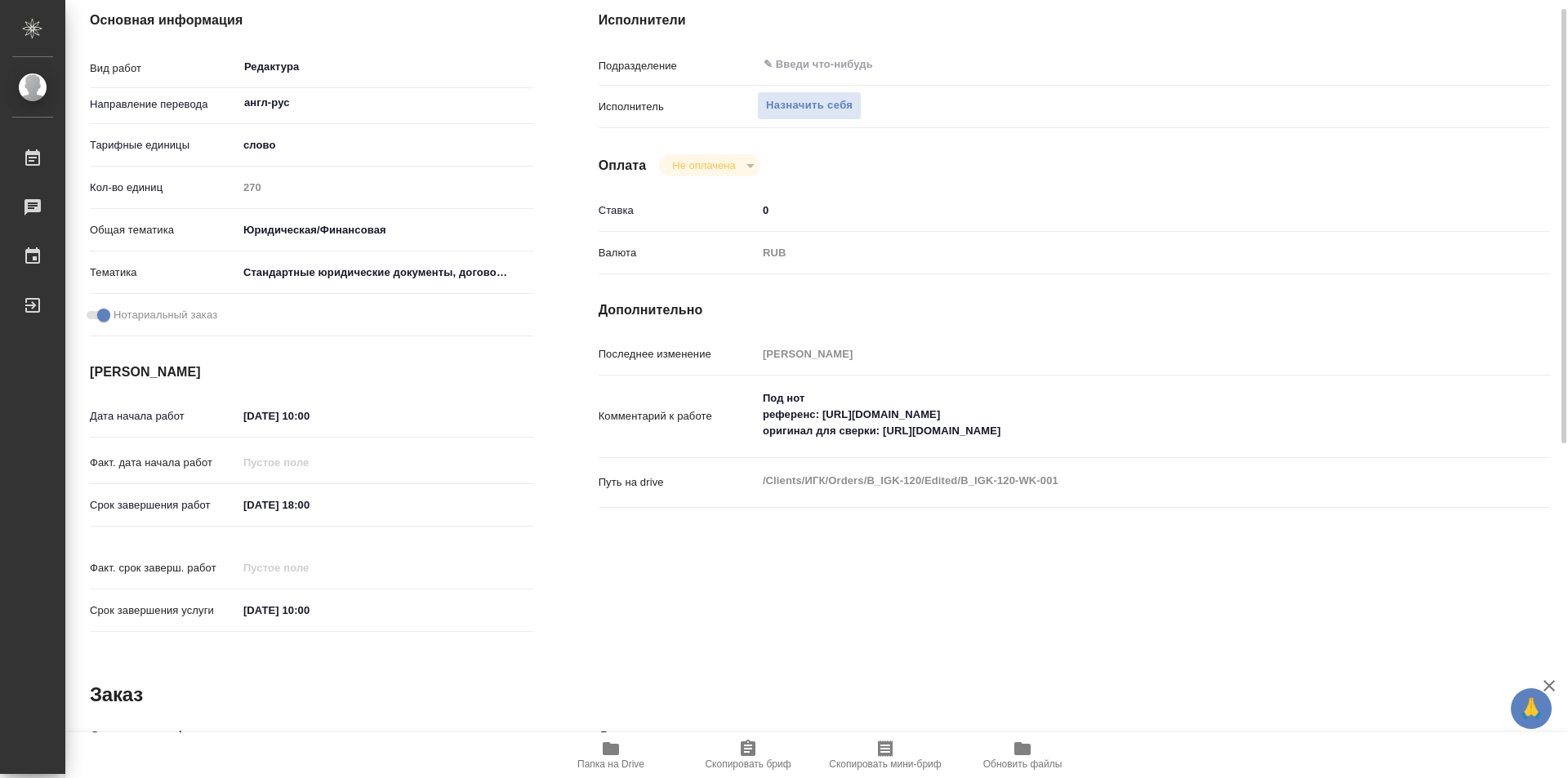
type textarea "x"
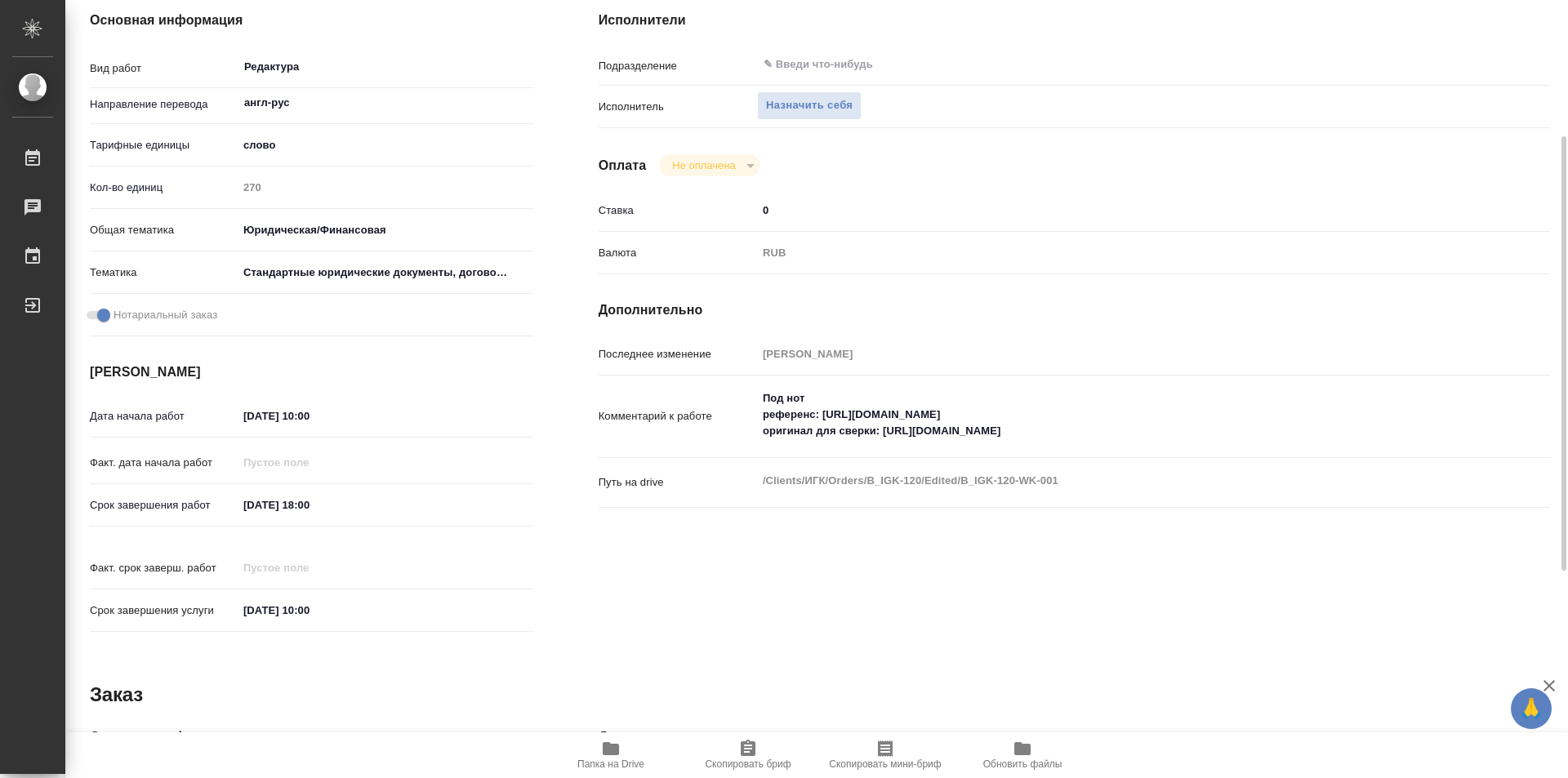
type textarea "x"
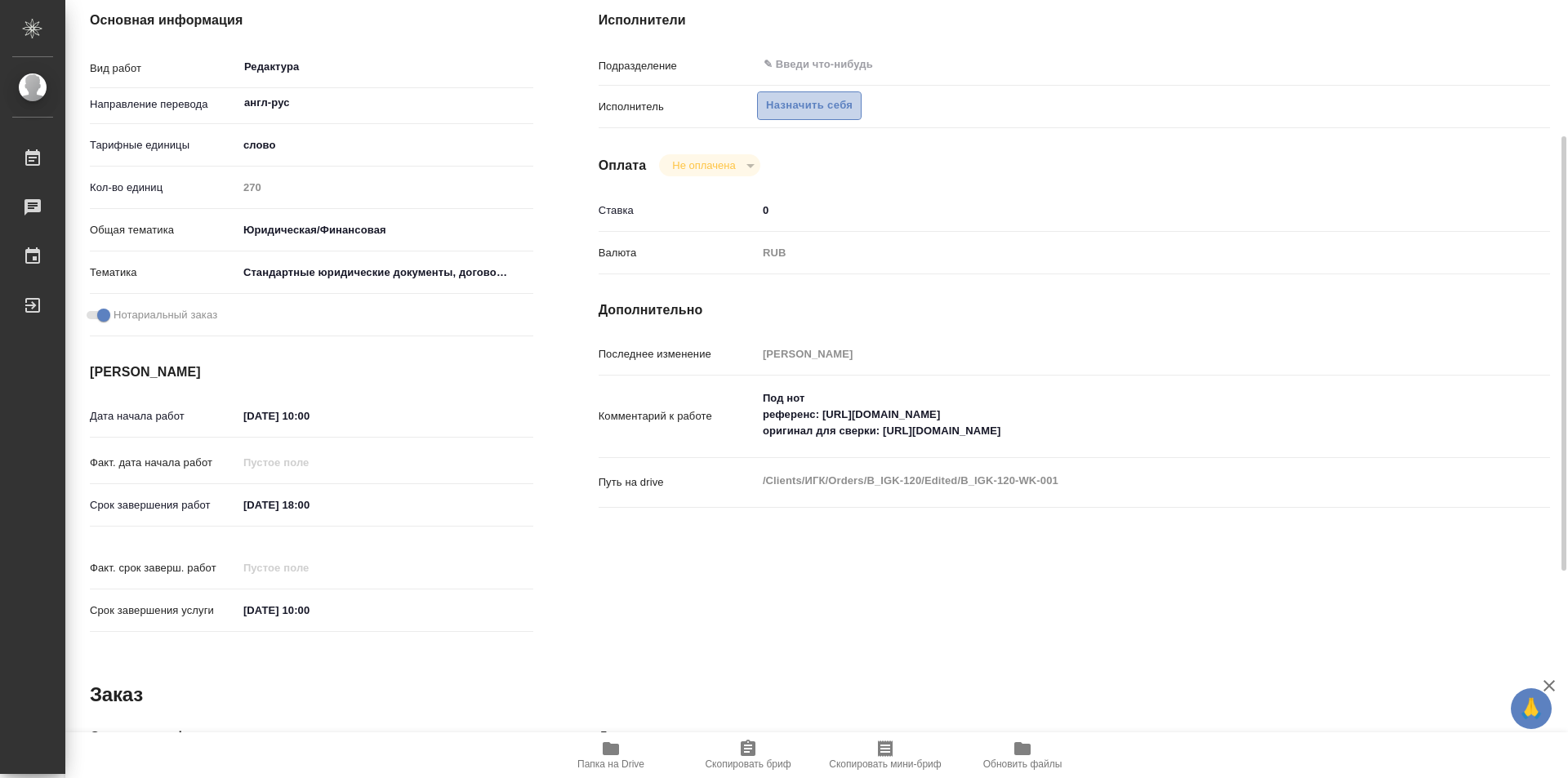
click at [815, 107] on span "Назначить себя" at bounding box center [810, 106] width 87 height 19
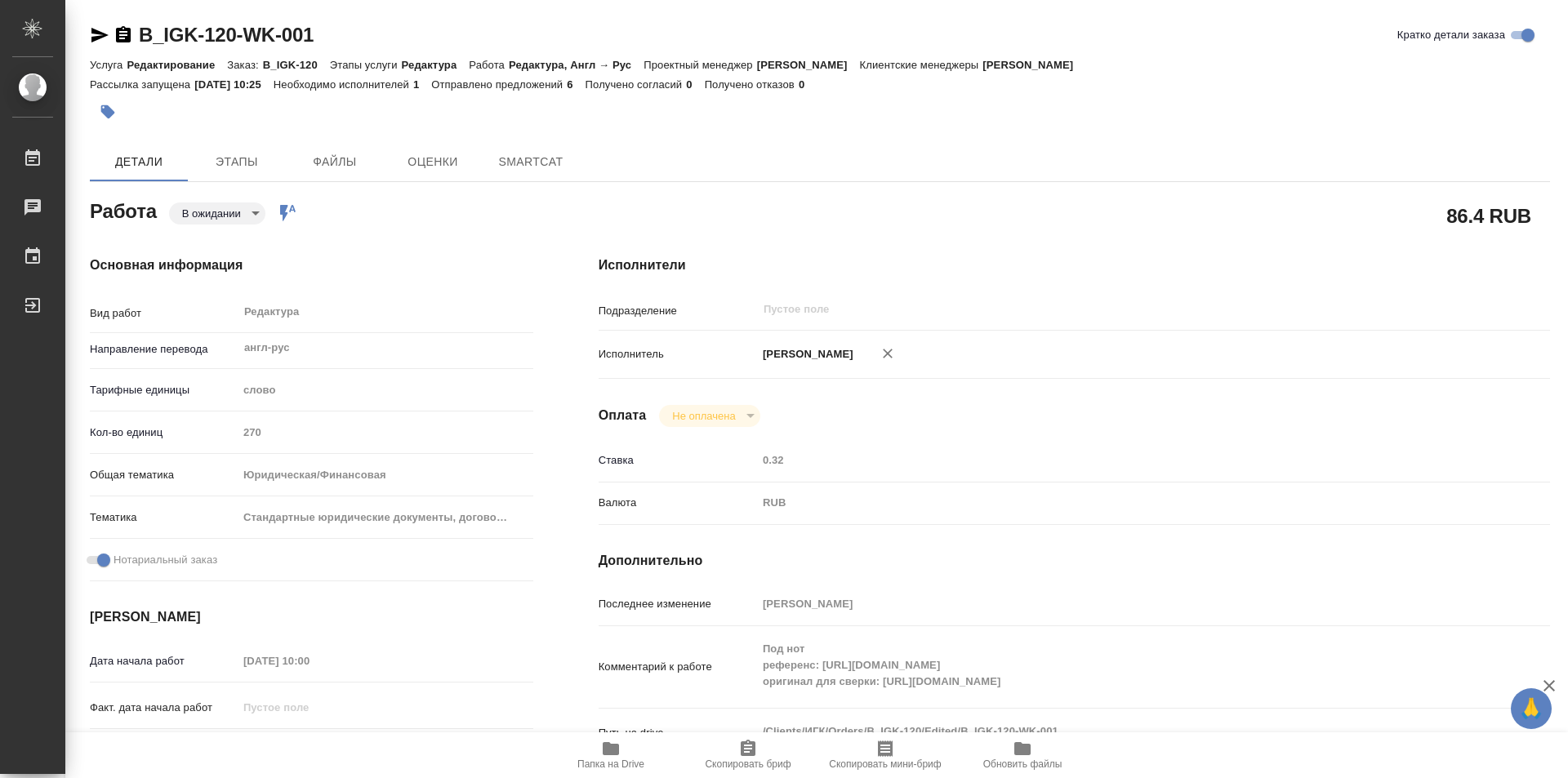
type textarea "x"
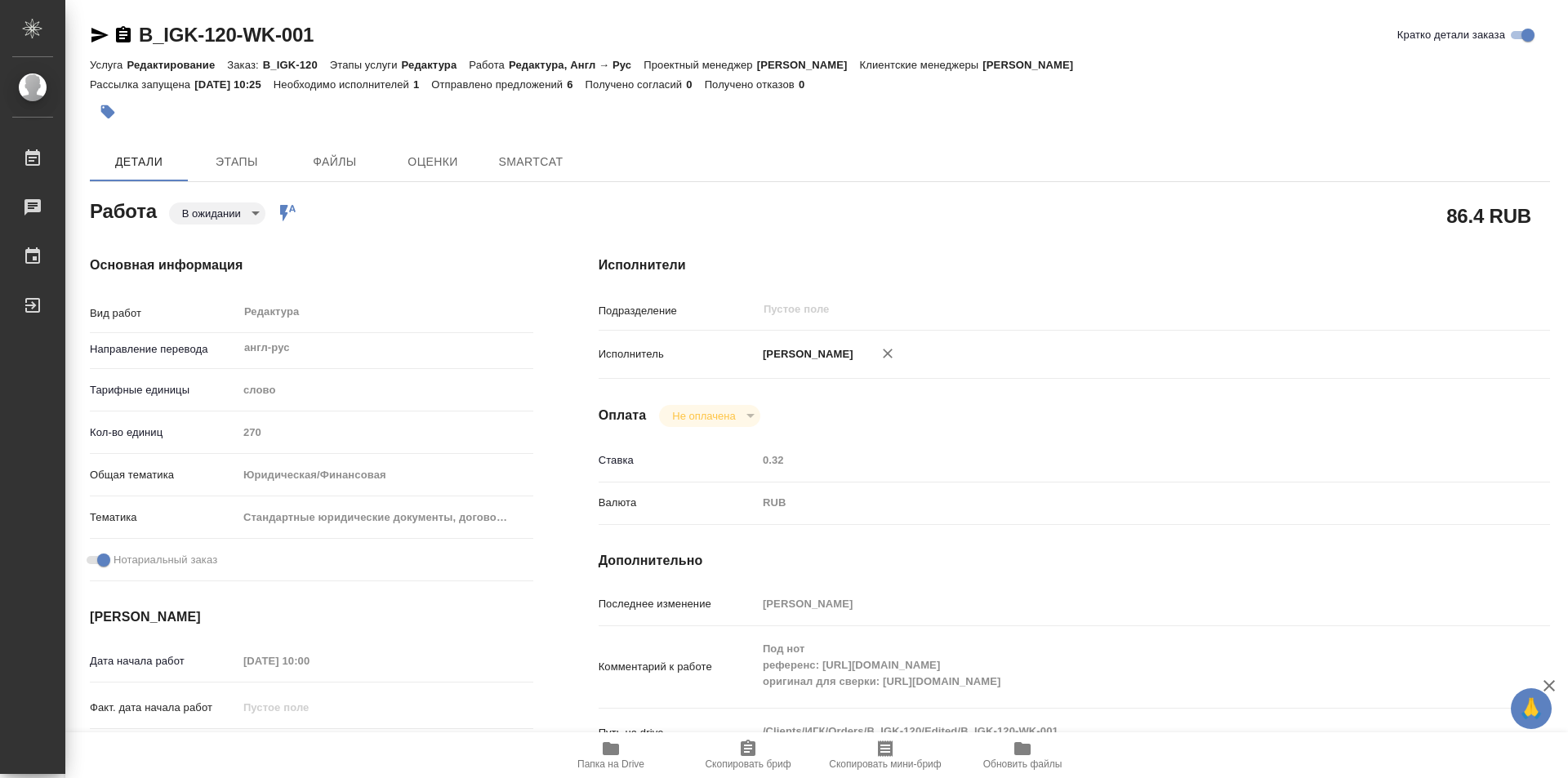
type textarea "x"
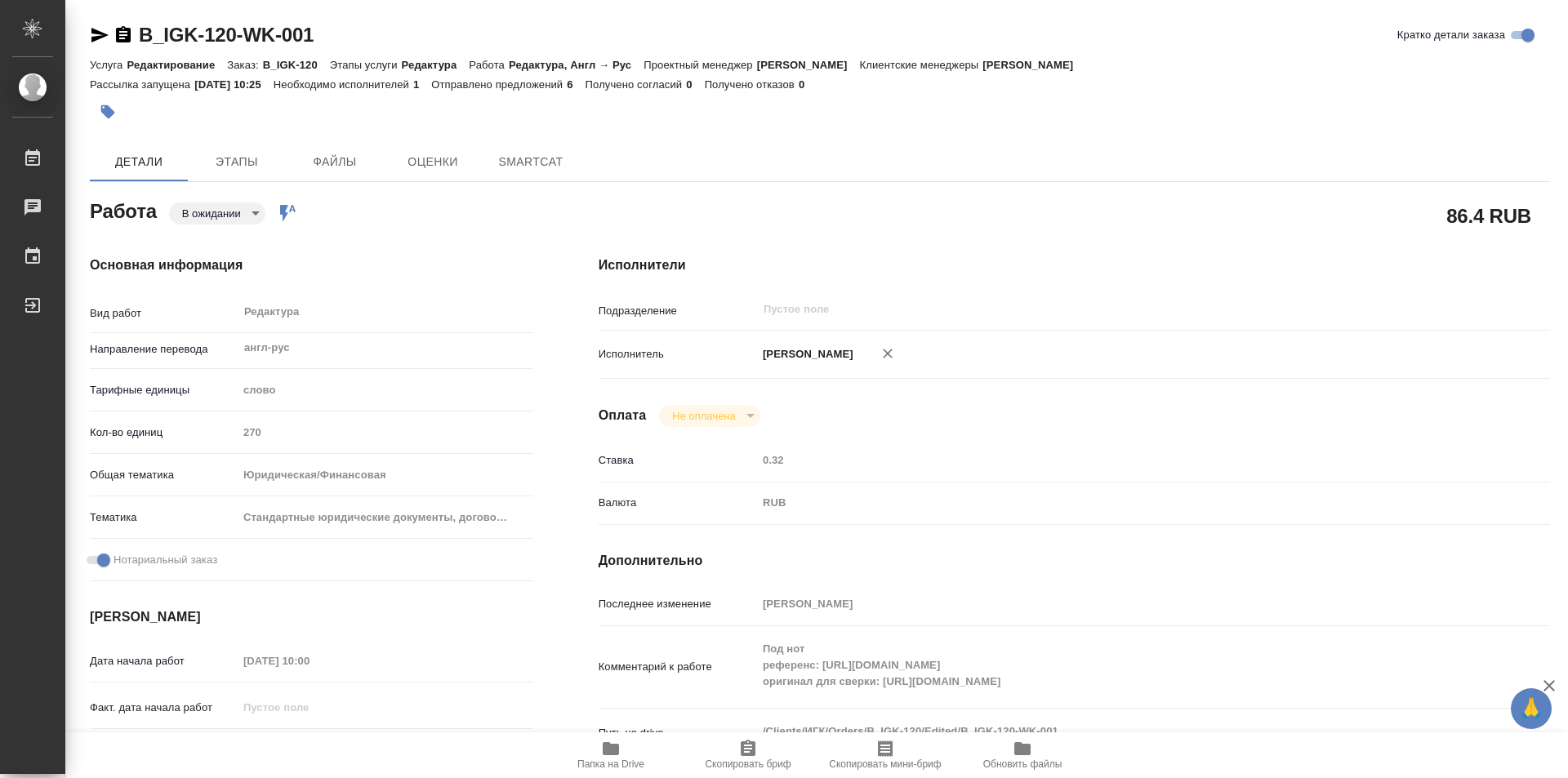
type textarea "x"
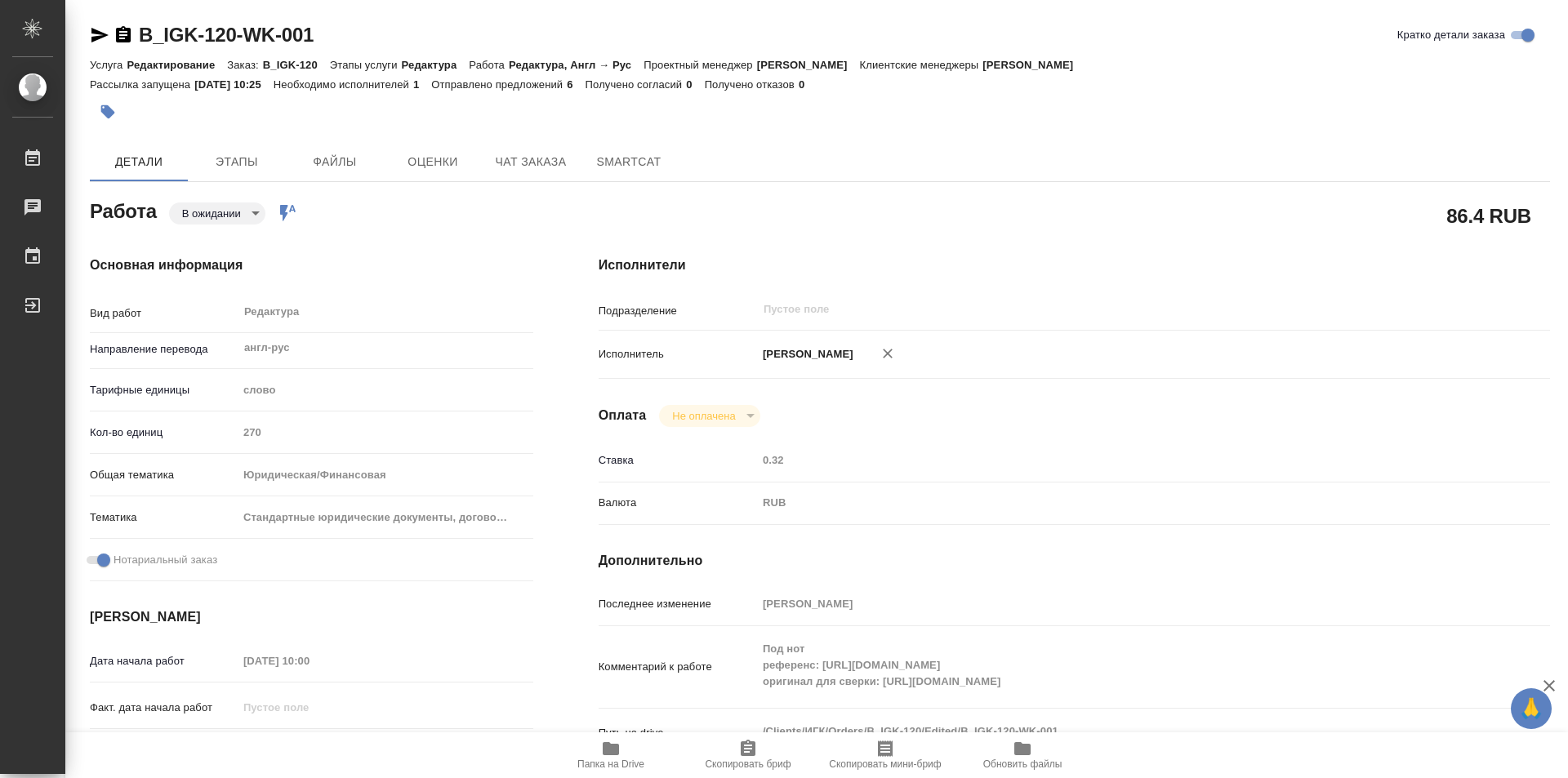
type textarea "x"
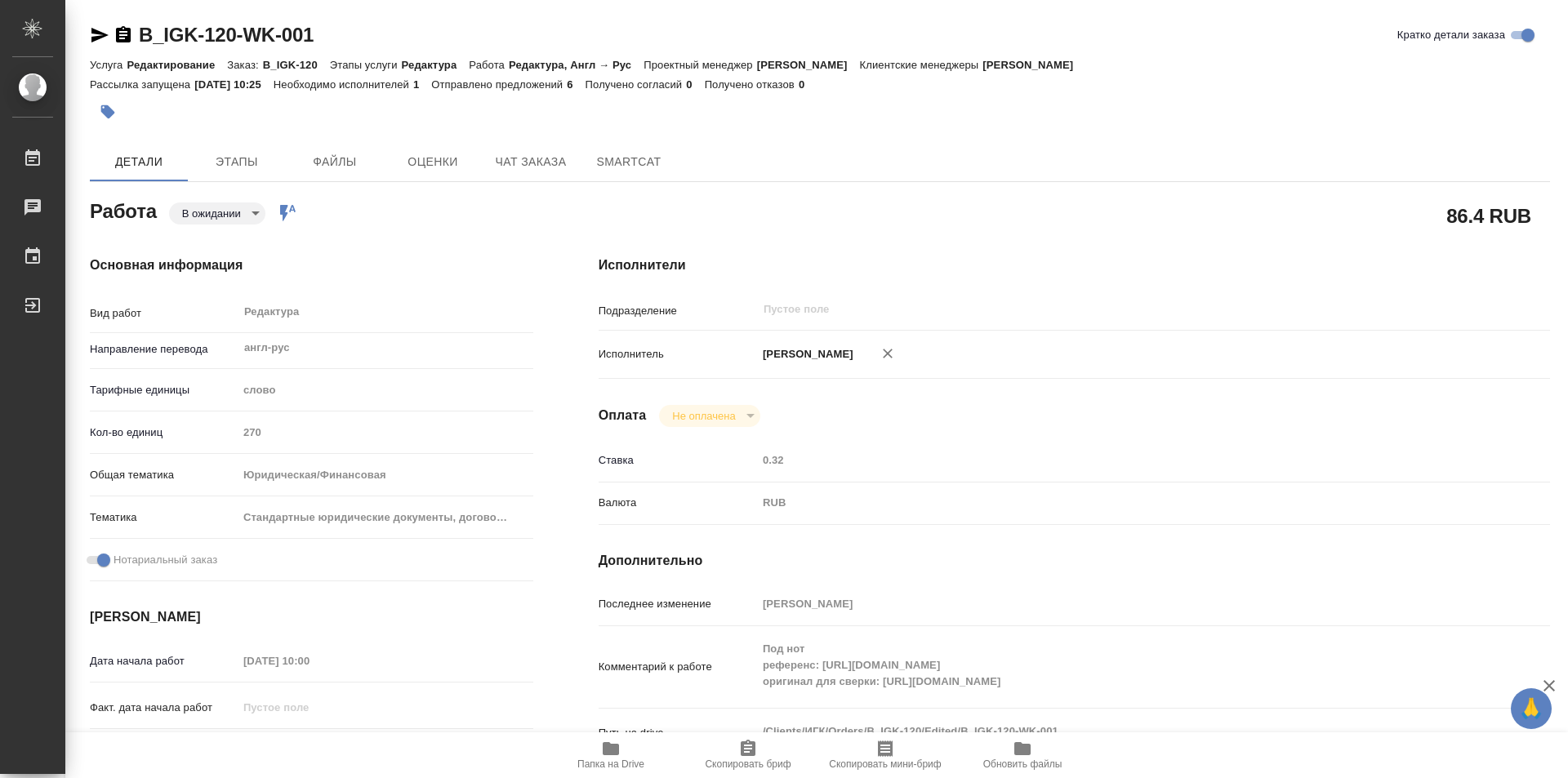
type textarea "x"
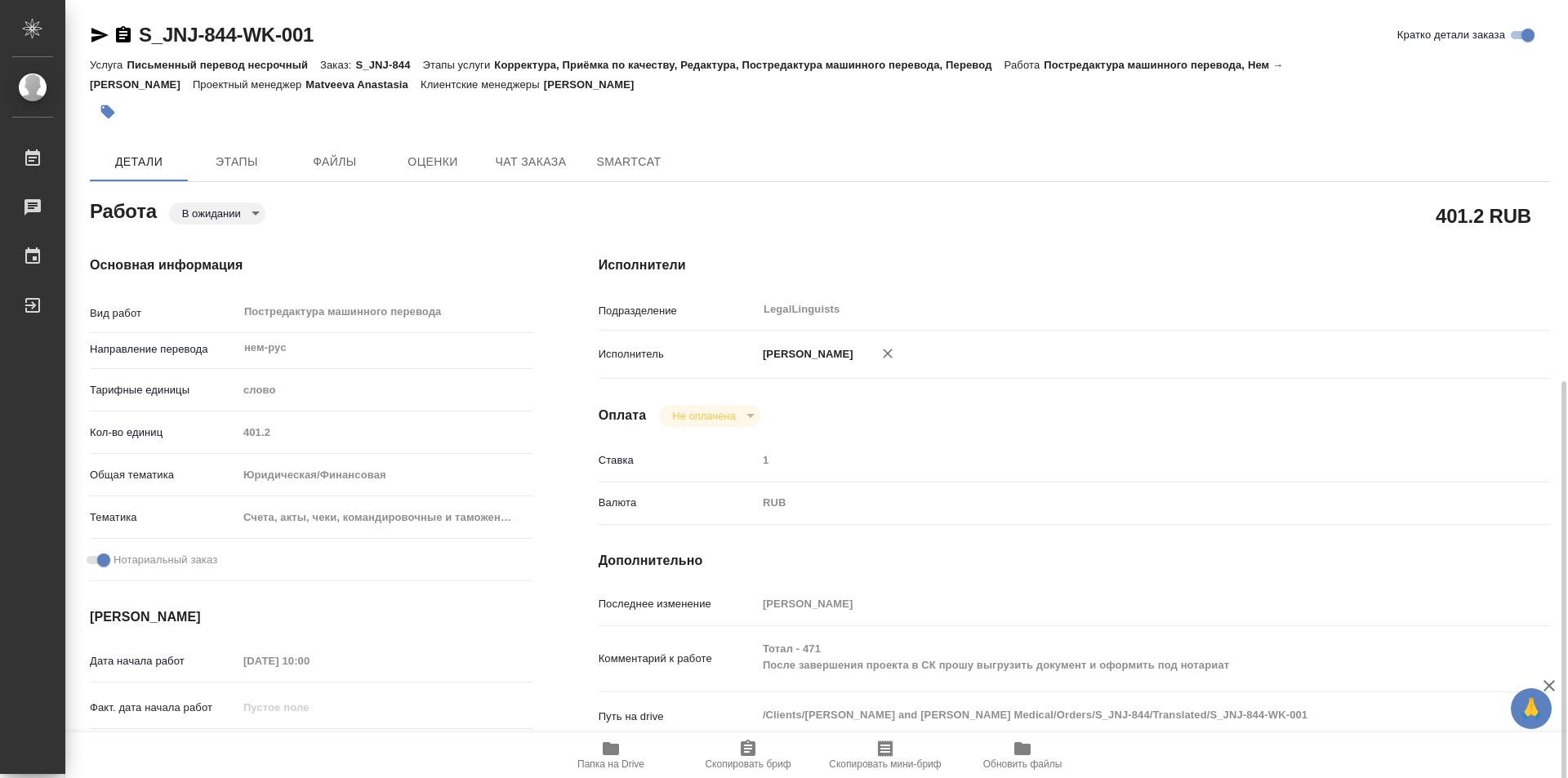
scroll to position [245, 0]
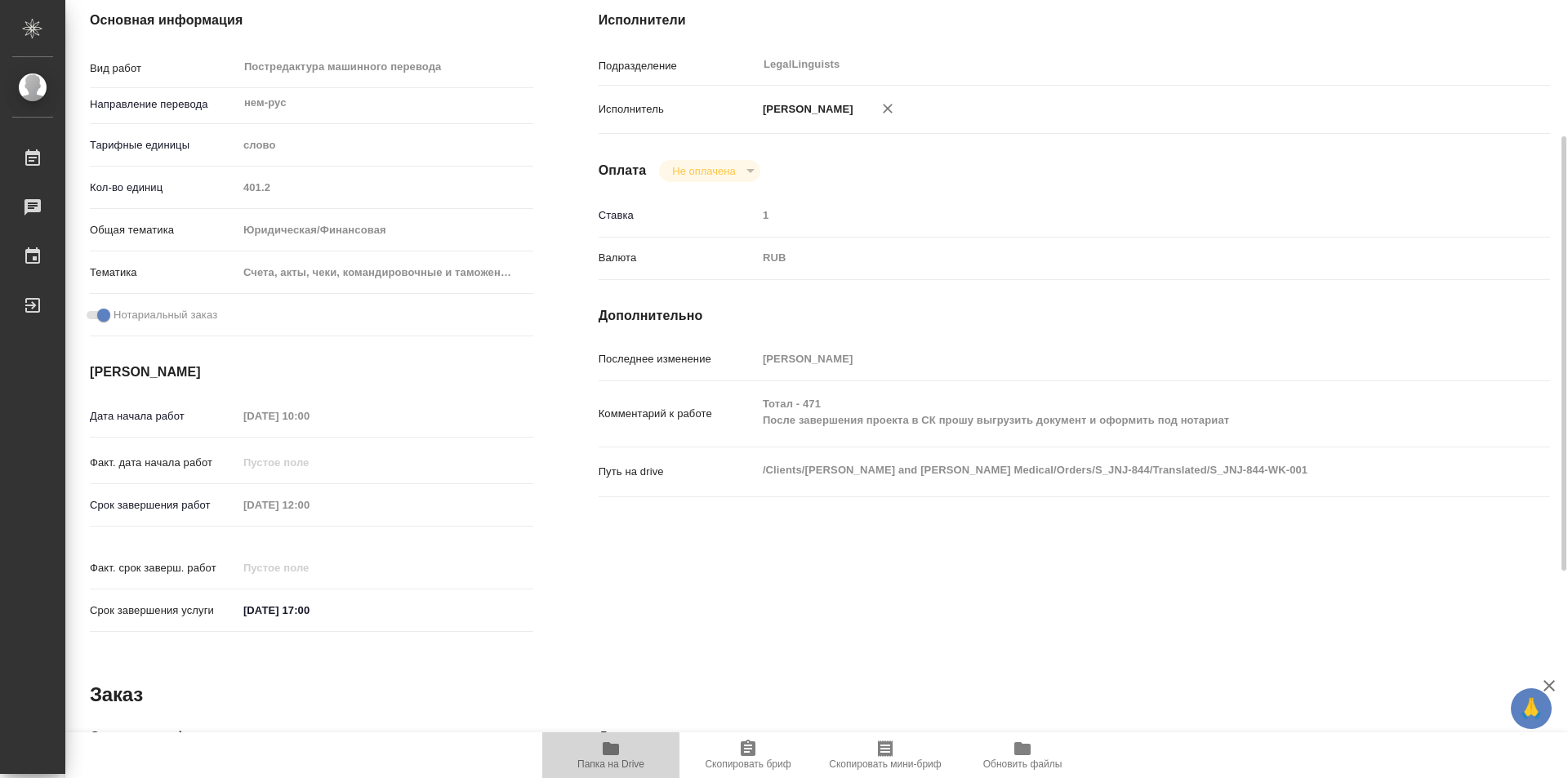
click at [613, 749] on icon "button" at bounding box center [610, 748] width 16 height 13
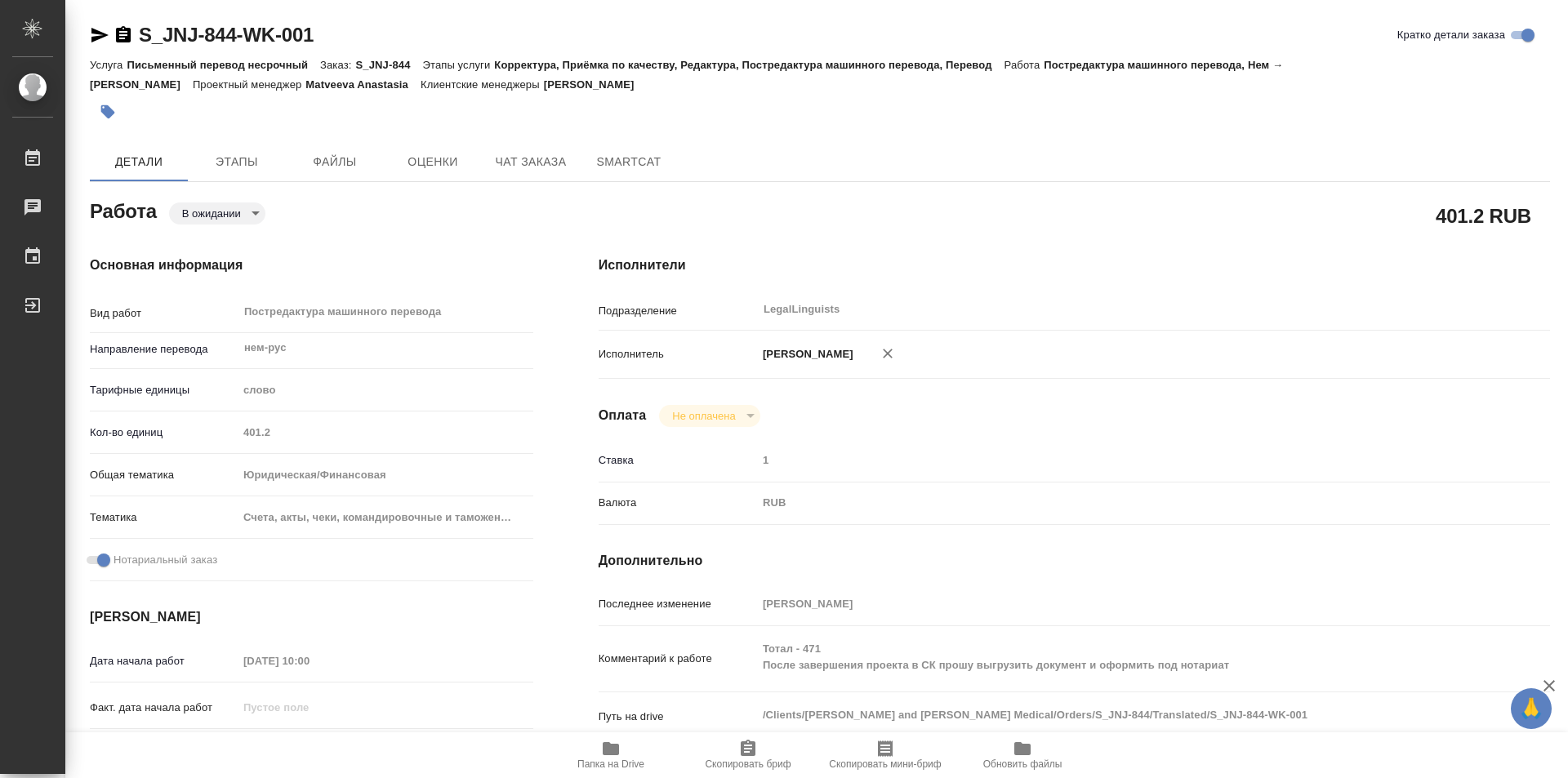
click at [121, 34] on icon "button" at bounding box center [123, 34] width 14 height 16
click at [120, 35] on icon "button" at bounding box center [123, 35] width 20 height 20
